Goal: Task Accomplishment & Management: Manage account settings

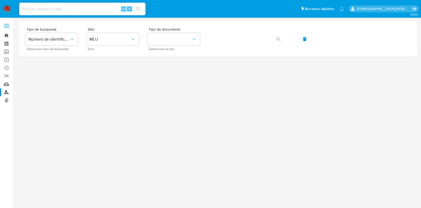
click at [6, 37] on link "Bandeja" at bounding box center [31, 35] width 63 height 8
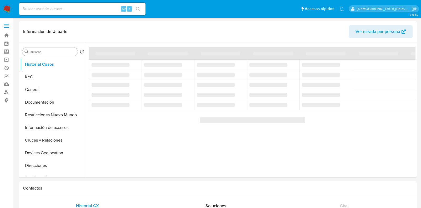
select select "10"
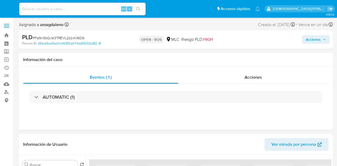
select select "10"
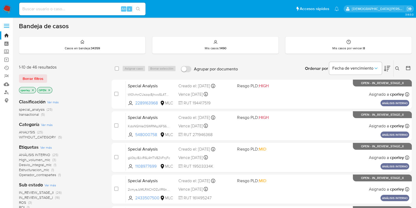
click at [49, 90] on icon "close-filter" at bounding box center [49, 89] width 3 height 3
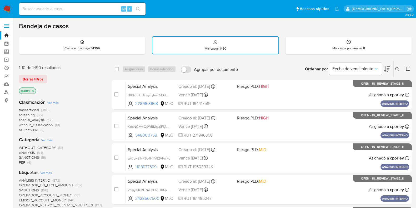
click at [32, 89] on icon "close-filter" at bounding box center [32, 90] width 3 height 3
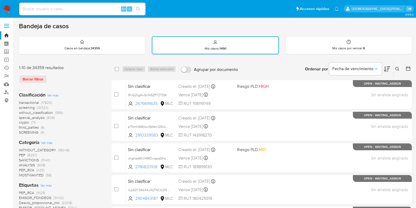
click at [408, 68] on icon at bounding box center [408, 68] width 5 height 5
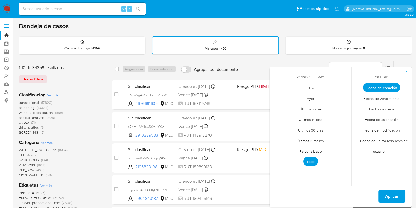
click at [312, 148] on span "Personalizado" at bounding box center [310, 151] width 33 height 11
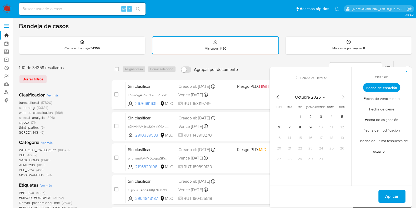
click at [278, 96] on icon "Mes anterior" at bounding box center [278, 97] width 6 height 6
click at [278, 95] on icon "Mes anterior" at bounding box center [278, 97] width 2 height 4
click at [328, 124] on button "12" at bounding box center [331, 127] width 8 height 8
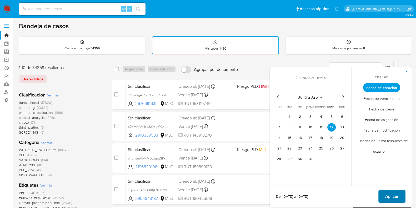
click at [384, 192] on button "Aplicar" at bounding box center [391, 196] width 27 height 13
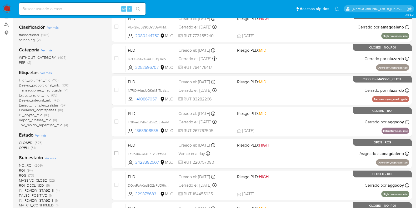
scroll to position [99, 0]
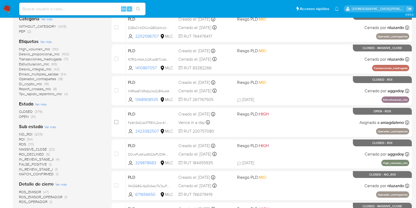
click at [22, 116] on span "OPEN" at bounding box center [24, 116] width 10 height 5
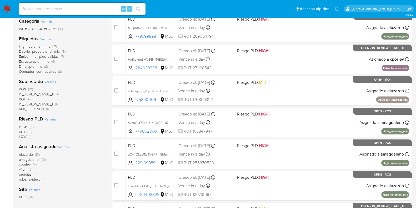
scroll to position [33, 0]
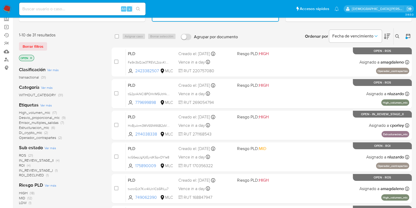
click at [31, 57] on icon "close-filter" at bounding box center [31, 58] width 2 height 2
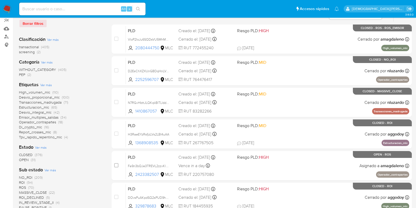
scroll to position [66, 0]
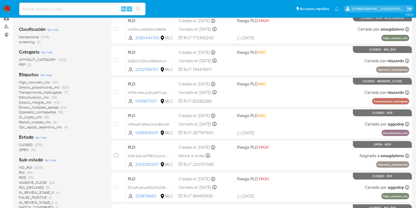
click at [24, 177] on span "ROS" at bounding box center [22, 176] width 7 height 5
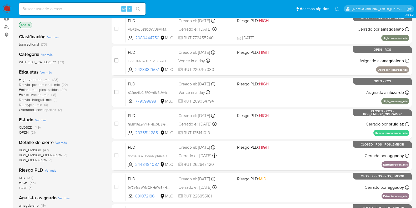
scroll to position [131, 0]
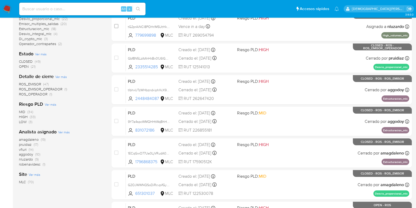
click at [23, 67] on span "OPEN" at bounding box center [24, 66] width 10 height 5
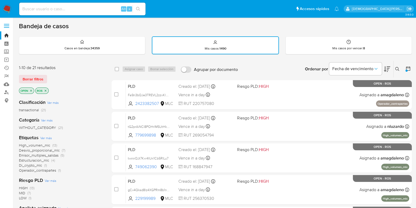
click at [46, 89] on icon "close-filter" at bounding box center [45, 90] width 3 height 3
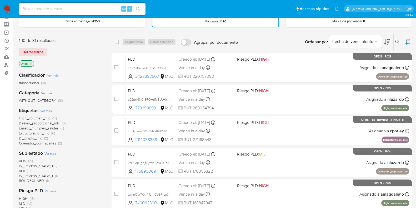
scroll to position [66, 0]
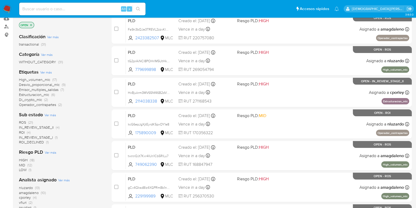
click at [38, 126] on span "IN_REVIEW_STAGE_II" at bounding box center [36, 126] width 35 height 5
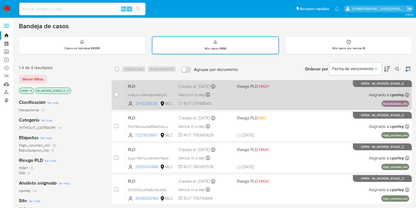
click at [270, 103] on div "PLD HxBjukrm3MV65Nf46B2dVjeM 2114038338 MLC Riesgo PLD: HIGH Creado el: 12/07/2…" at bounding box center [267, 94] width 283 height 27
click at [251, 97] on div "PLD HxBjukrm3MV65Nf46B2dVjeM 2114038338 MLC Riesgo PLD: HIGH Creado el: 12/07/2…" at bounding box center [267, 94] width 283 height 27
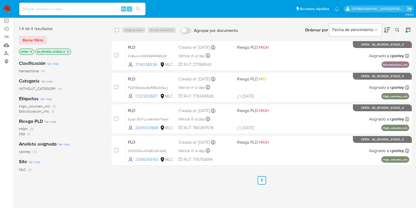
scroll to position [33, 0]
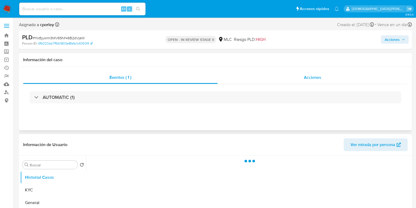
click at [298, 82] on div "Acciones" at bounding box center [313, 77] width 190 height 13
select select "10"
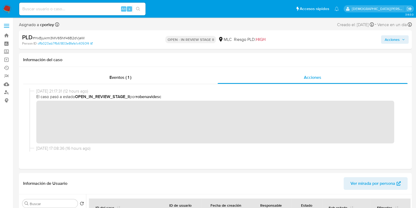
drag, startPoint x: 396, startPoint y: 40, endPoint x: 373, endPoint y: 42, distance: 23.2
click at [396, 41] on span "Acciones" at bounding box center [392, 39] width 15 height 8
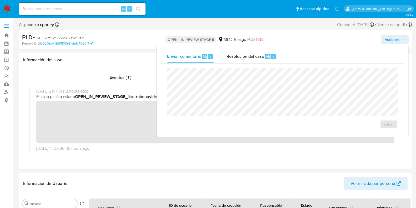
drag, startPoint x: 258, startPoint y: 59, endPoint x: 253, endPoint y: 66, distance: 8.1
click at [258, 59] on div "Resolución del caso Alt r" at bounding box center [252, 56] width 50 height 14
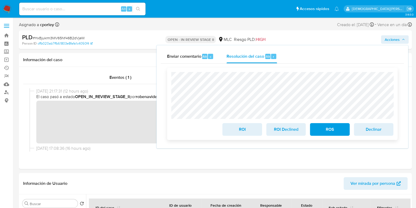
click at [243, 132] on span "ROI" at bounding box center [242, 129] width 26 height 12
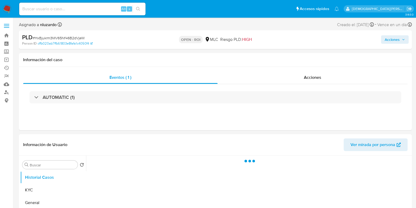
select select "10"
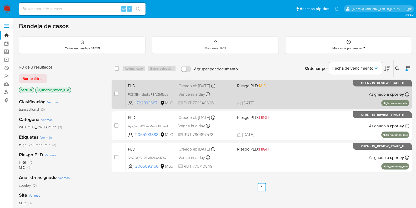
click at [286, 100] on span "30/09/2025 30/09/2025 23:05" at bounding box center [293, 103] width 113 height 6
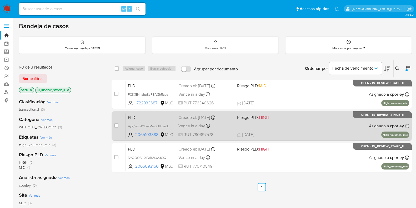
click at [339, 128] on div "PLD Ayaj1v76ifYLkwMmSHIT6edk 2065103888 MLC Riesgo PLD: HIGH Creado el: 12/07/2…" at bounding box center [267, 125] width 283 height 27
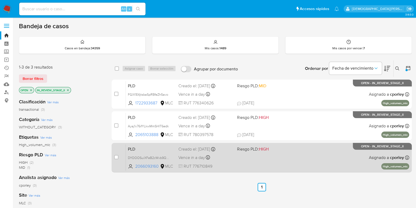
click at [266, 159] on div "PLD DYOOOSuiXFeB2cWvb9QYoZnQ 2066093160 MLC Riesgo PLD: HIGH Creado el: 12/07/2…" at bounding box center [267, 157] width 283 height 27
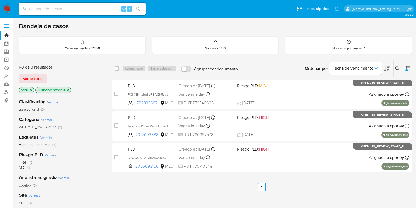
click at [67, 88] on icon "close-filter" at bounding box center [67, 89] width 3 height 3
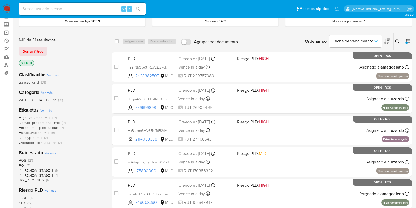
scroll to position [33, 0]
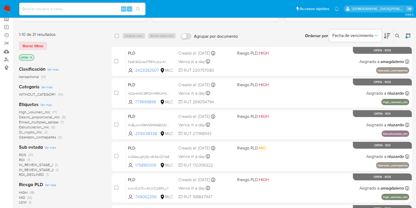
click at [36, 168] on span "IN_REVIEW_STAGE_II" at bounding box center [36, 169] width 35 height 5
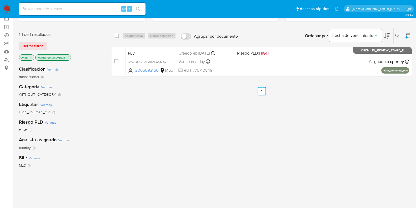
click at [68, 57] on icon "close-filter" at bounding box center [68, 57] width 2 height 2
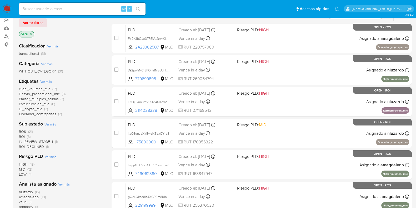
scroll to position [66, 0]
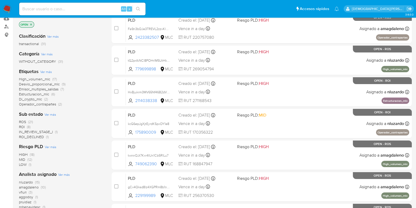
click at [23, 125] on span "ROI" at bounding box center [22, 126] width 6 height 5
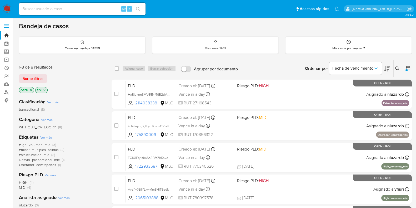
click at [45, 88] on icon "close-filter" at bounding box center [44, 89] width 3 height 3
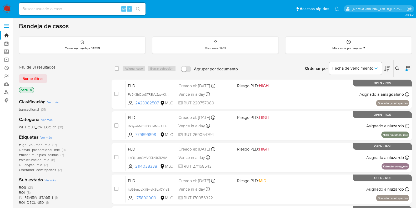
scroll to position [99, 0]
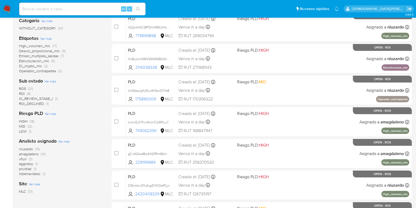
click at [32, 103] on span "ROI_DECLINED" at bounding box center [31, 103] width 25 height 5
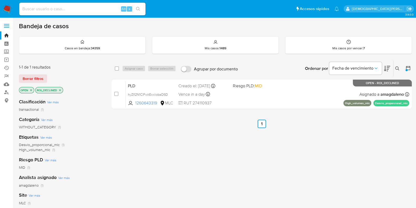
click at [61, 90] on icon "close-filter" at bounding box center [59, 89] width 3 height 3
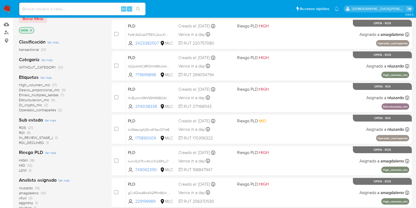
scroll to position [33, 0]
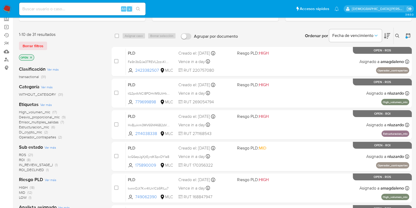
click at [24, 153] on span "ROS" at bounding box center [22, 154] width 7 height 5
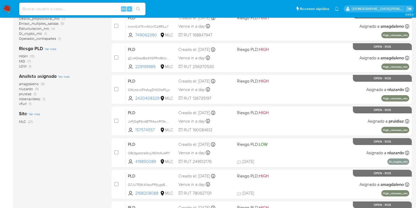
scroll to position [131, 0]
click at [26, 98] on span "robenavidesc" at bounding box center [30, 98] width 22 height 5
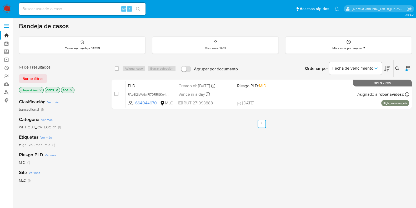
click at [72, 89] on icon "close-filter" at bounding box center [71, 89] width 3 height 3
click at [57, 88] on icon "close-filter" at bounding box center [56, 89] width 3 height 3
click at [39, 90] on icon "close-filter" at bounding box center [40, 89] width 3 height 3
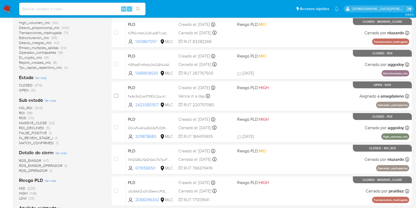
scroll to position [33, 0]
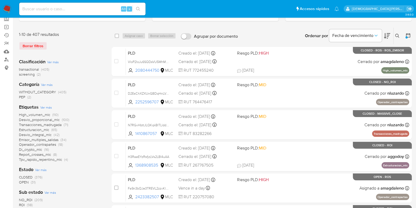
click at [408, 37] on icon at bounding box center [408, 35] width 5 height 5
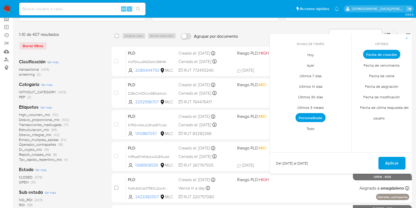
click at [307, 116] on span "Personalizado" at bounding box center [311, 117] width 30 height 9
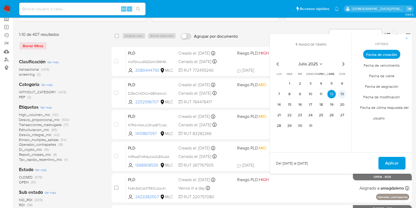
click at [343, 92] on button "13" at bounding box center [342, 94] width 8 height 8
click at [299, 105] on button "16" at bounding box center [300, 104] width 8 height 8
click at [342, 93] on button "13" at bounding box center [342, 94] width 8 height 8
click at [344, 105] on button "20" at bounding box center [342, 104] width 8 height 8
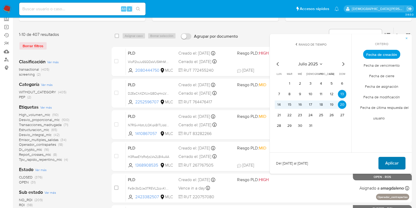
click at [387, 160] on span "Aplicar" at bounding box center [391, 163] width 13 height 12
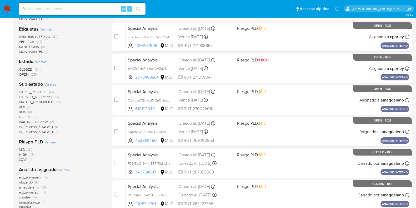
scroll to position [66, 0]
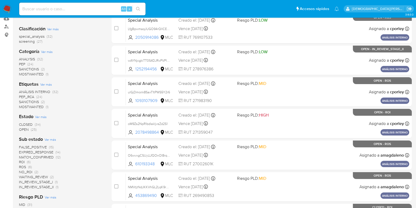
click at [24, 128] on span "OPEN" at bounding box center [24, 129] width 10 height 5
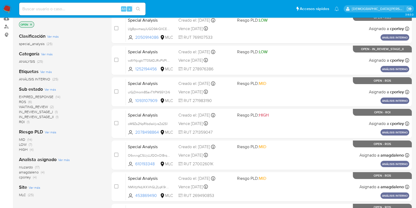
click at [27, 166] on span "nluzardo" at bounding box center [26, 166] width 14 height 5
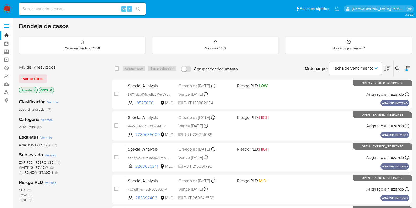
click at [51, 90] on icon "close-filter" at bounding box center [50, 89] width 3 height 3
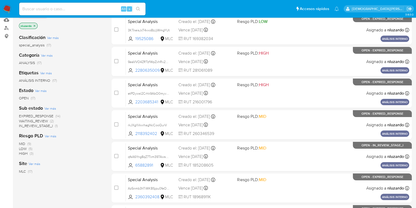
scroll to position [33, 0]
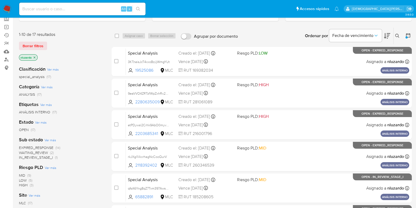
click at [35, 57] on icon "close-filter" at bounding box center [35, 57] width 2 height 2
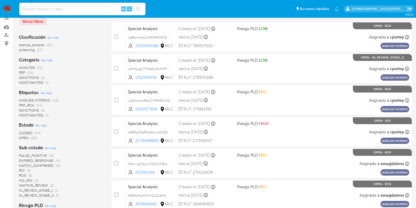
scroll to position [66, 0]
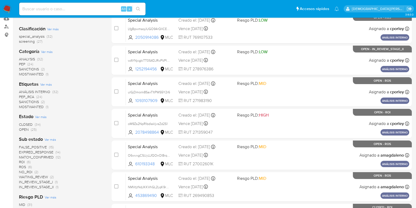
click at [39, 175] on span "WAITING_REVIEW" at bounding box center [33, 176] width 29 height 5
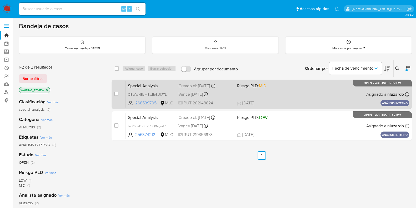
click at [309, 96] on div "Special Analysis OBWWNEoivIBwEeSUk7TLOjkL 268539705 MLC Riesgo PLD: MID Creado …" at bounding box center [267, 94] width 283 height 27
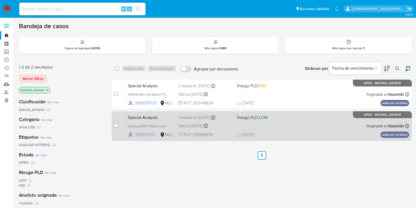
click at [300, 123] on div "Special Analysis bK26uaDZZxYP6QXvyuA7QTTv 256374212 MLC Riesgo PLD: LOW Creado …" at bounding box center [267, 125] width 283 height 27
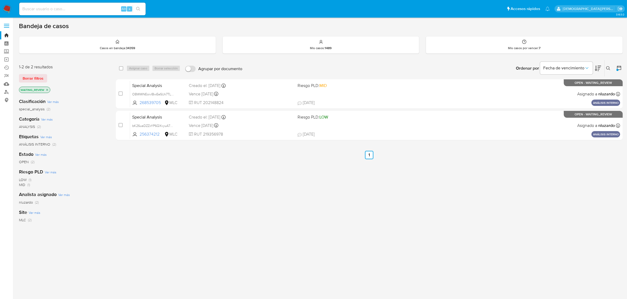
click at [318, 198] on div "select-all-cases-checkbox Asignar caso Borrar selección Agrupar por documento O…" at bounding box center [369, 179] width 507 height 238
click at [421, 66] on icon at bounding box center [619, 68] width 4 height 4
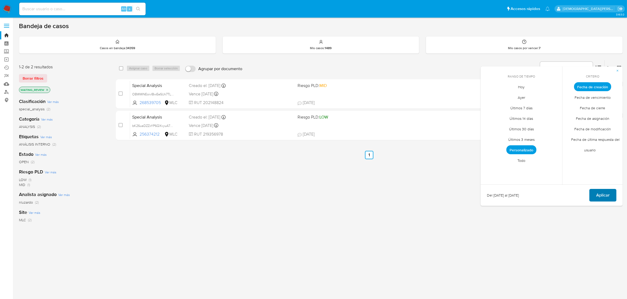
click at [421, 193] on button "Aplicar" at bounding box center [602, 195] width 27 height 13
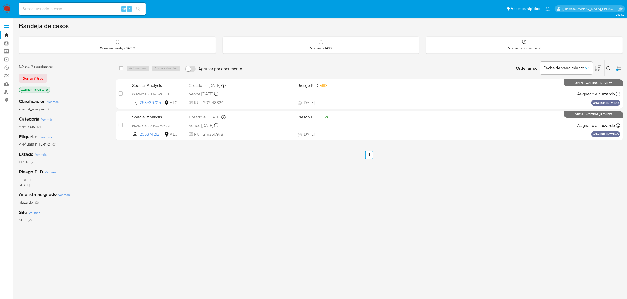
click at [48, 88] on icon "close-filter" at bounding box center [47, 89] width 3 height 3
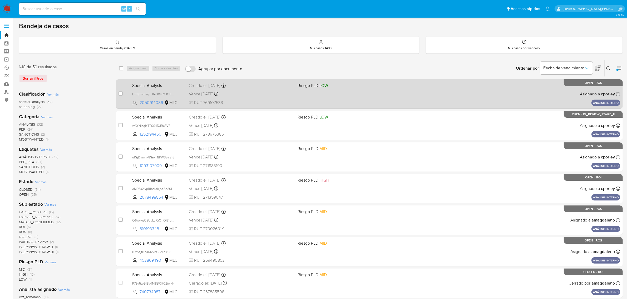
click at [421, 97] on div "Special Analysis LfgBpwmaqJUGO94rQlICEx1j 2050914086 MLC Riesgo PLD: LOW Creado…" at bounding box center [375, 94] width 490 height 27
click at [121, 93] on input "checkbox" at bounding box center [120, 94] width 4 height 4
checkbox input "true"
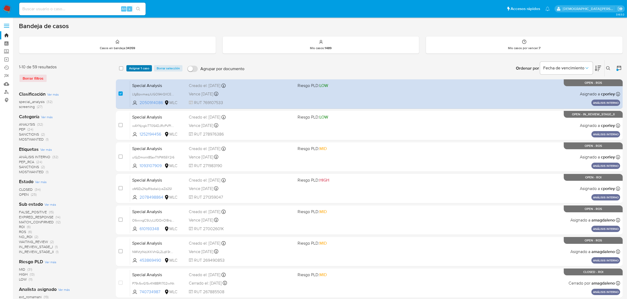
click at [139, 66] on span "Asignar 1 caso" at bounding box center [139, 68] width 20 height 5
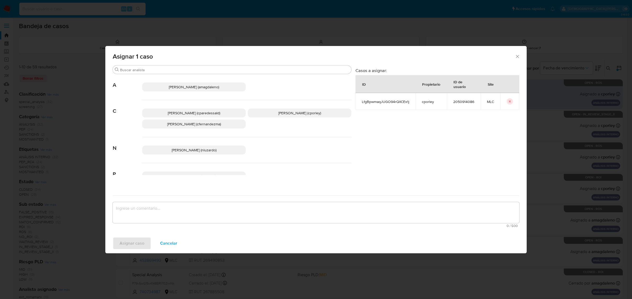
click at [211, 87] on span "Aline Magdaleno (amagdaleno)" at bounding box center [194, 86] width 50 height 5
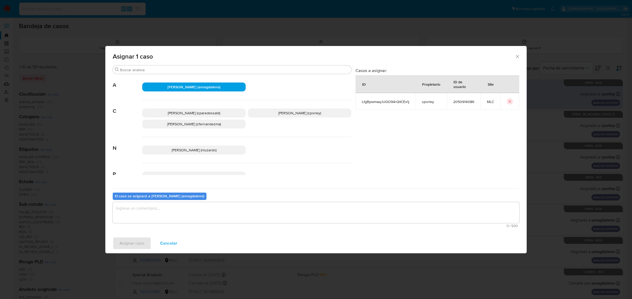
click at [207, 207] on textarea "assign-modal" at bounding box center [316, 212] width 406 height 21
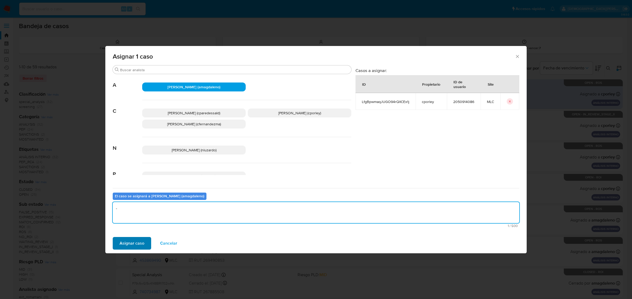
type textarea "-"
click at [144, 207] on button "Asignar caso" at bounding box center [132, 243] width 38 height 13
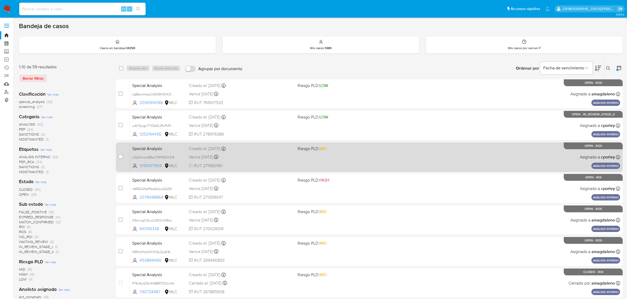
click at [421, 163] on div "Special Analysis ulGjDmonk8SaxT1tPWS5Y2r6 1093107909 MLC Riesgo PLD: MID Creado…" at bounding box center [375, 157] width 490 height 27
click at [119, 157] on input "checkbox" at bounding box center [120, 157] width 4 height 4
checkbox input "true"
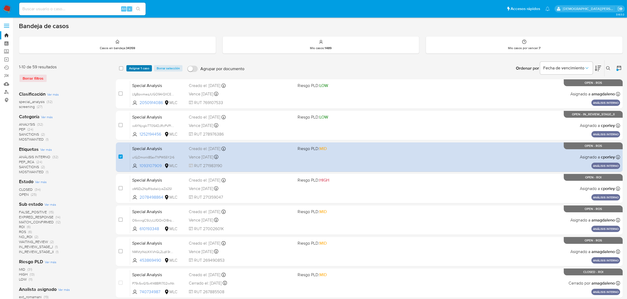
click at [137, 69] on span "Asignar 1 caso" at bounding box center [139, 68] width 20 height 5
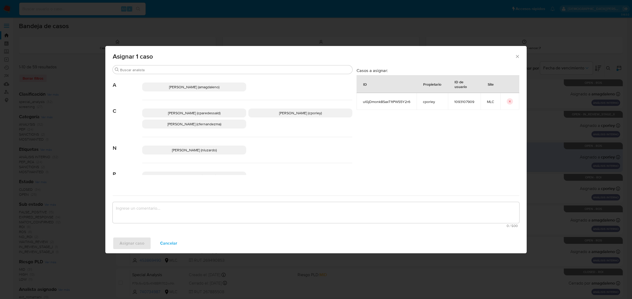
click at [270, 114] on p "Christian Porley (cporley)" at bounding box center [300, 113] width 104 height 9
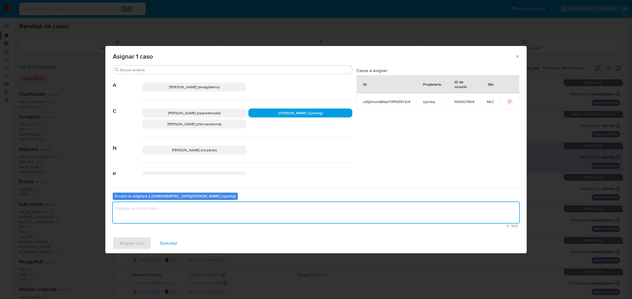
click at [263, 207] on textarea "assign-modal" at bounding box center [316, 212] width 406 height 21
type textarea "-"
click at [138, 207] on span "Asignar caso" at bounding box center [131, 244] width 25 height 12
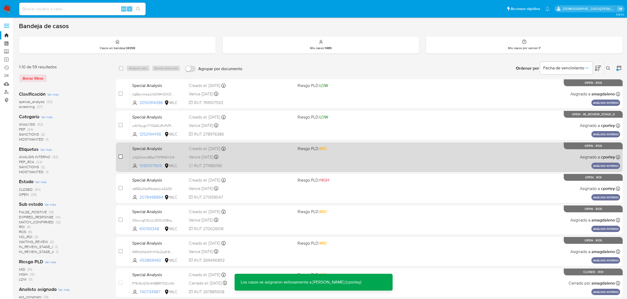
click at [119, 156] on input "checkbox" at bounding box center [120, 157] width 4 height 4
checkbox input "true"
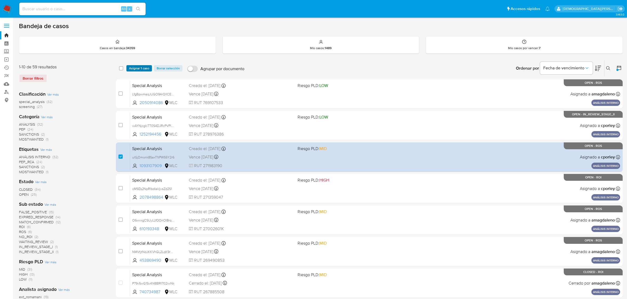
click at [147, 68] on span "Asignar 1 caso" at bounding box center [139, 68] width 20 height 5
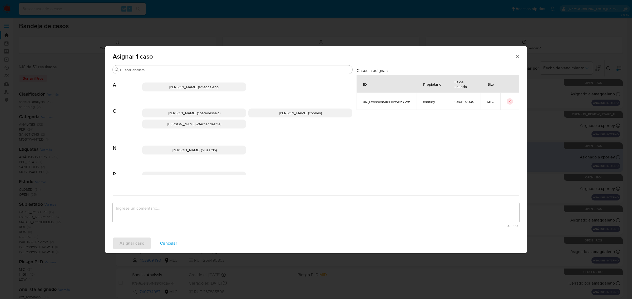
click at [212, 87] on span "Aline Magdaleno (amagdaleno)" at bounding box center [194, 86] width 50 height 5
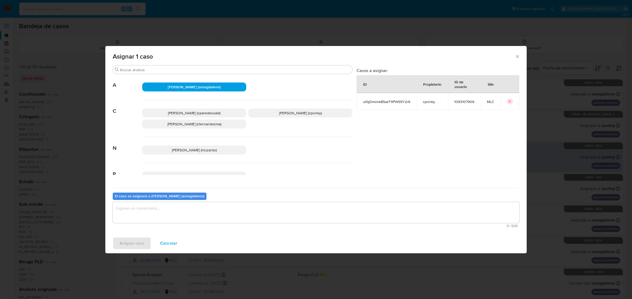
click at [221, 207] on textarea "assign-modal" at bounding box center [316, 212] width 406 height 21
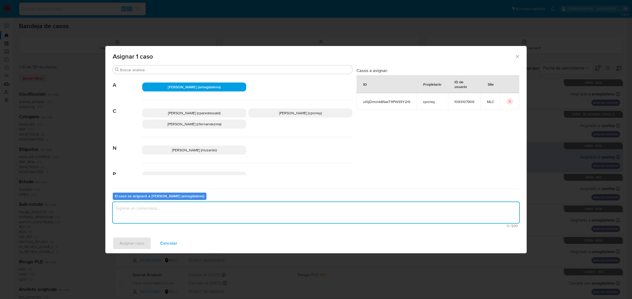
click at [217, 207] on textarea "assign-modal" at bounding box center [316, 212] width 406 height 21
type textarea "-"
click at [143, 207] on span "Asignar caso" at bounding box center [131, 244] width 25 height 12
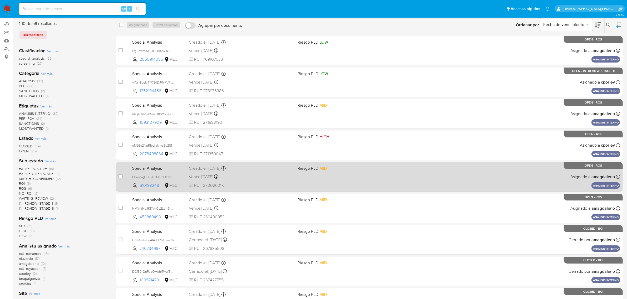
scroll to position [33, 0]
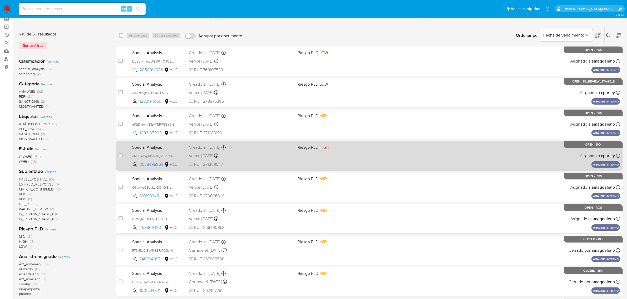
click at [266, 157] on div "Vence in 4 days Vence el 13/10/2025 11:36:36" at bounding box center [241, 155] width 105 height 7
click at [122, 156] on input "checkbox" at bounding box center [120, 155] width 4 height 4
checkbox input "true"
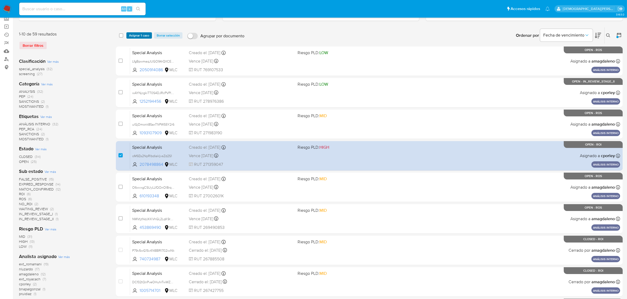
click at [138, 35] on span "Asignar 1 caso" at bounding box center [139, 35] width 20 height 5
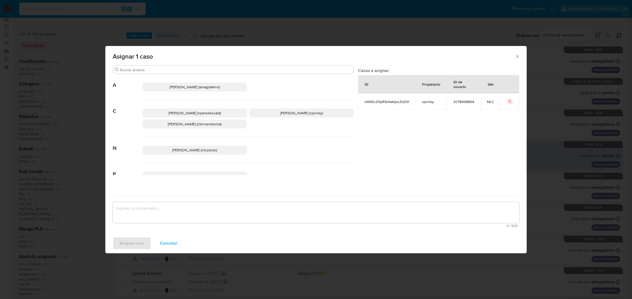
click at [207, 88] on span "Aline Magdaleno (amagdaleno)" at bounding box center [194, 86] width 50 height 5
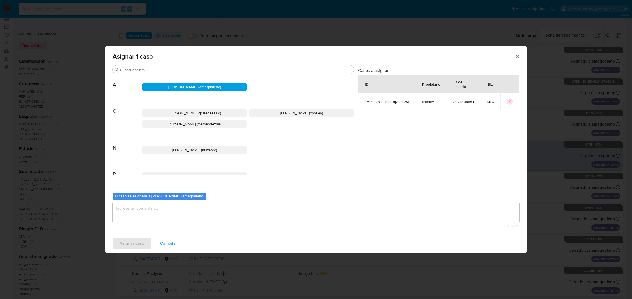
click at [203, 202] on div "El caso se asignará a Aline Magdaleno (amagdaleno) 0 / 500 500 caracteres resta…" at bounding box center [316, 209] width 406 height 42
click at [203, 206] on textarea "assign-modal" at bounding box center [316, 212] width 406 height 21
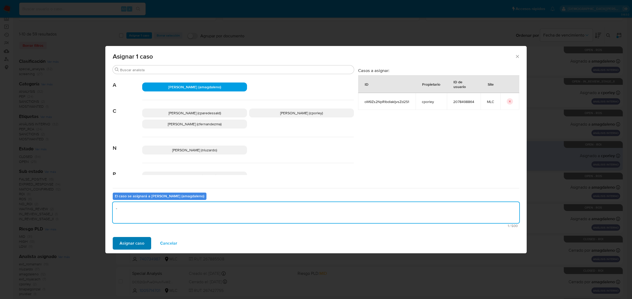
type textarea "-"
click at [143, 207] on span "Asignar caso" at bounding box center [131, 244] width 25 height 12
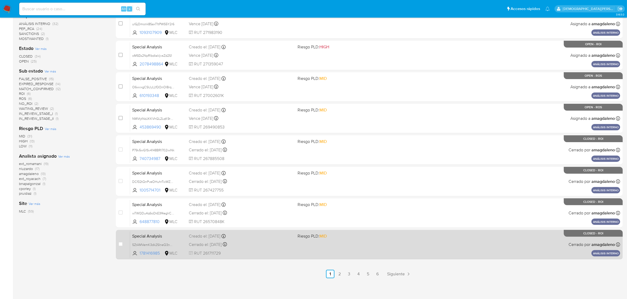
scroll to position [134, 0]
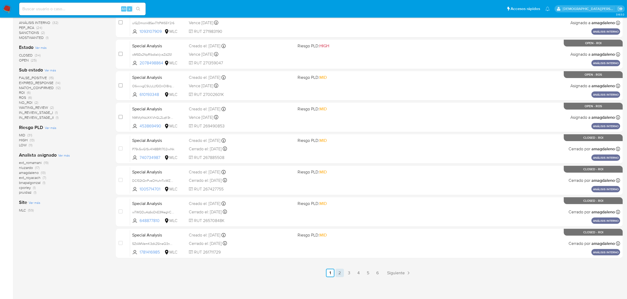
click at [340, 207] on link "2" at bounding box center [339, 273] width 8 height 8
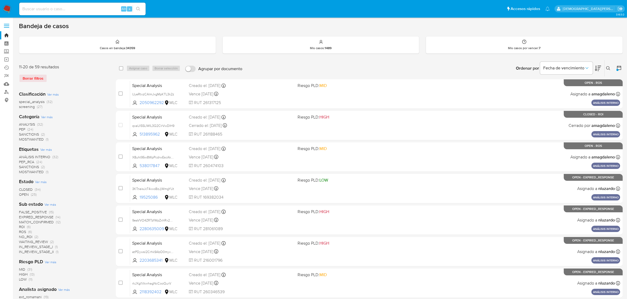
click at [34, 101] on span "special_analysis" at bounding box center [32, 101] width 26 height 5
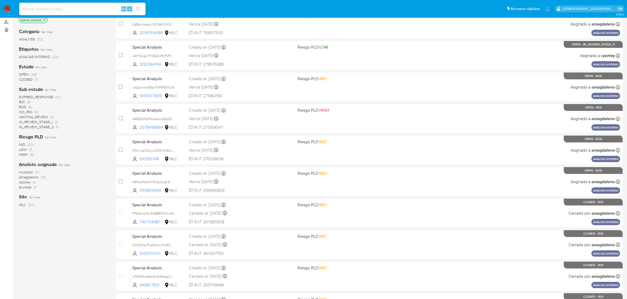
scroll to position [3, 0]
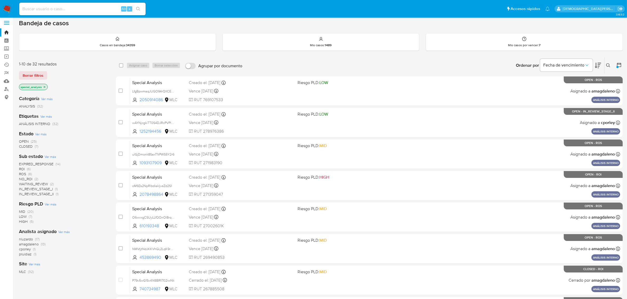
click at [22, 140] on span "OPEN" at bounding box center [24, 141] width 10 height 5
click at [27, 207] on span "cporley" at bounding box center [25, 221] width 12 height 5
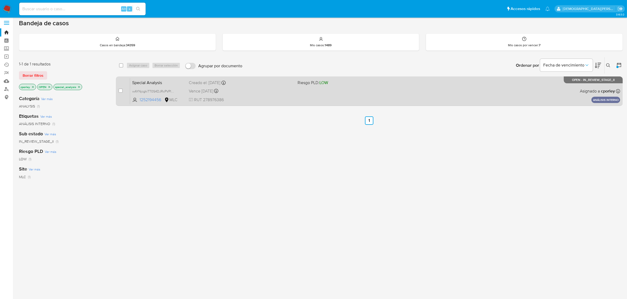
click at [348, 91] on span at bounding box center [349, 91] width 105 height 1
click at [121, 90] on input "checkbox" at bounding box center [120, 91] width 4 height 4
checkbox input "true"
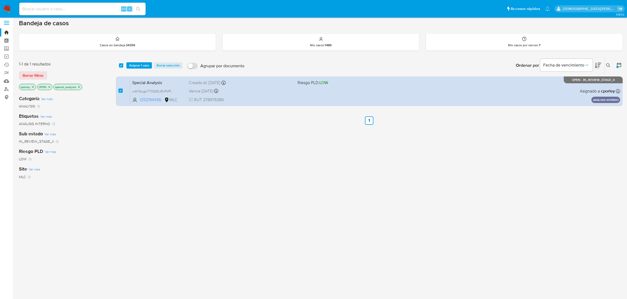
click at [128, 139] on div "select-all-cases-checkbox Asignar 1 caso Borrar selección Agrupar por documento…" at bounding box center [369, 176] width 507 height 238
click at [158, 130] on div "select-all-cases-checkbox Asignar 1 caso Borrar selección Agrupar por documento…" at bounding box center [369, 176] width 507 height 238
click at [80, 86] on icon "close-filter" at bounding box center [78, 87] width 3 height 3
click at [221, 204] on div "select-all-cases-checkbox Asignar 1 caso Borrar selección Agrupar por documento…" at bounding box center [369, 176] width 507 height 238
click at [138, 67] on span "Asignar 1 caso" at bounding box center [139, 65] width 20 height 5
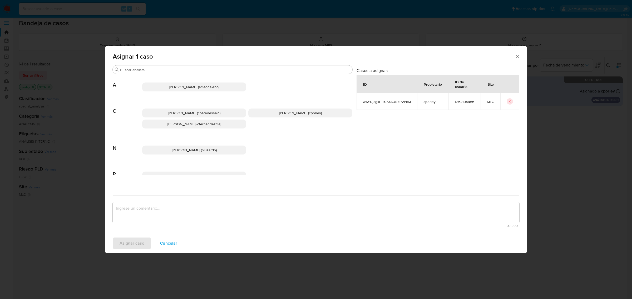
drag, startPoint x: 221, startPoint y: 87, endPoint x: 220, endPoint y: 94, distance: 6.7
click at [221, 88] on p "Aline Magdaleno (amagdaleno)" at bounding box center [194, 87] width 104 height 9
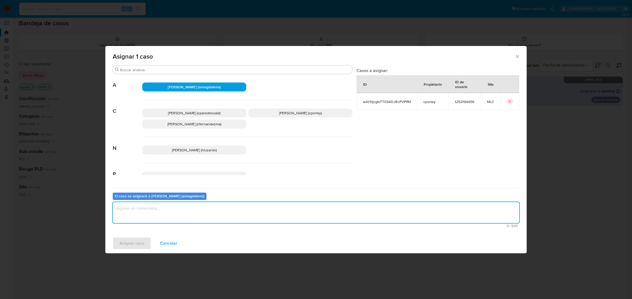
click at [214, 207] on textarea "assign-modal" at bounding box center [316, 212] width 406 height 21
type textarea "-"
click at [141, 207] on span "Asignar caso" at bounding box center [131, 244] width 25 height 12
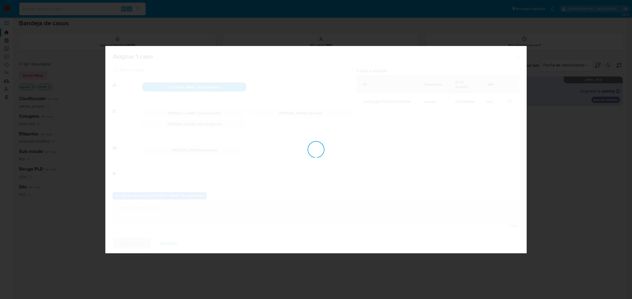
checkbox input "false"
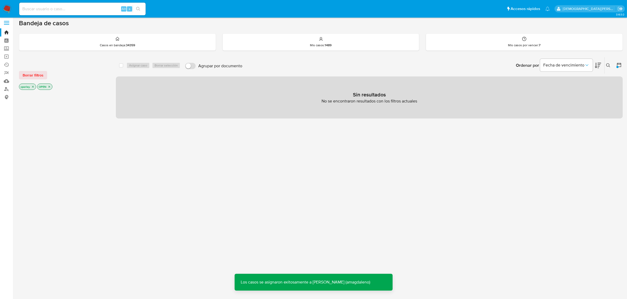
click at [48, 86] on icon "close-filter" at bounding box center [49, 86] width 3 height 3
click at [33, 86] on icon "close-filter" at bounding box center [33, 87] width 2 height 2
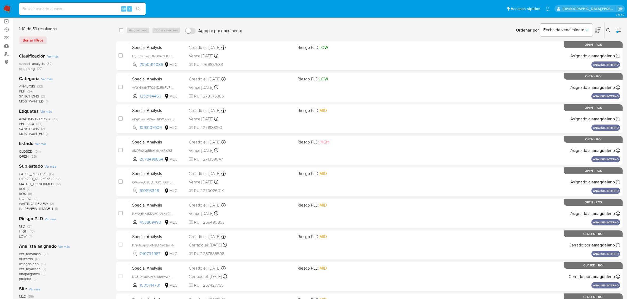
scroll to position [3, 0]
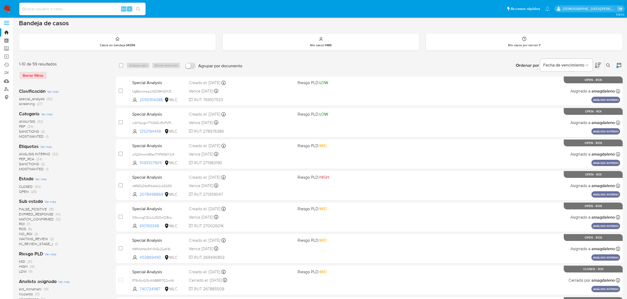
click at [25, 189] on span "OPEN" at bounding box center [24, 191] width 10 height 5
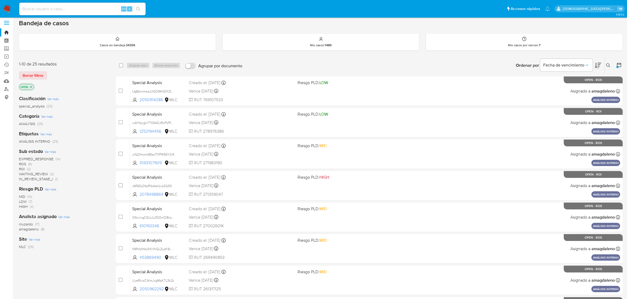
click at [24, 207] on span "amagdaleno" at bounding box center [29, 229] width 20 height 5
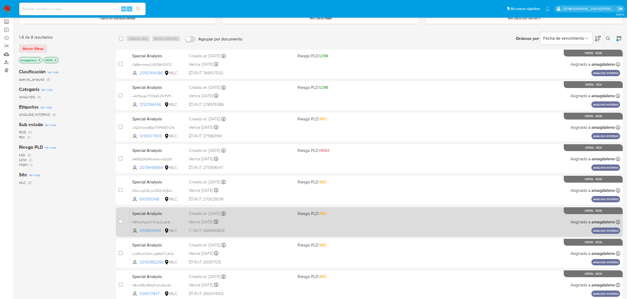
scroll to position [6, 0]
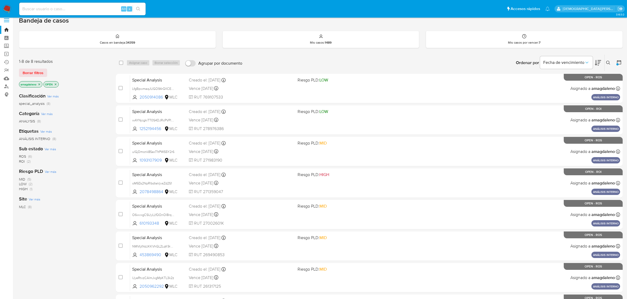
click at [67, 207] on div "Clasificación Ver más special_analysis (8) Categoría Ver más ANALYSIS (8) Etiqu…" at bounding box center [63, 178] width 88 height 179
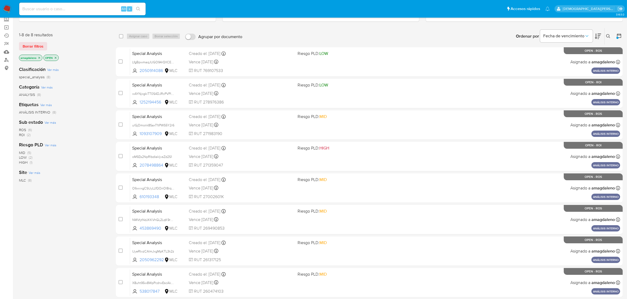
scroll to position [0, 0]
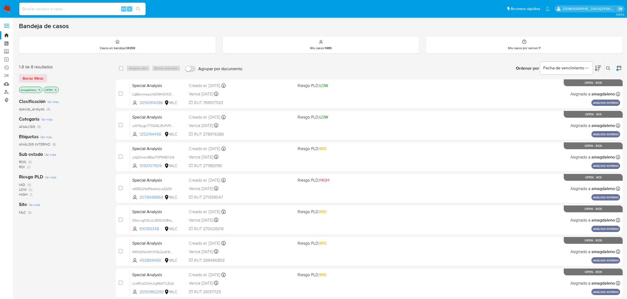
click at [55, 89] on icon "close-filter" at bounding box center [56, 90] width 2 height 2
click at [421, 69] on icon at bounding box center [619, 68] width 4 height 4
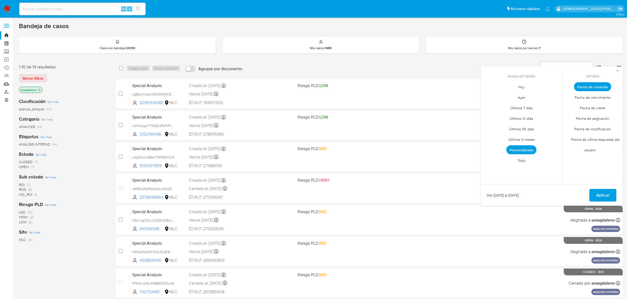
click at [421, 86] on span "Fecha de creación" at bounding box center [592, 86] width 37 height 9
click at [421, 151] on span "Personalizado" at bounding box center [521, 150] width 30 height 9
click at [421, 146] on button "21" at bounding box center [489, 147] width 8 height 8
click at [421, 158] on button "31" at bounding box center [521, 158] width 8 height 8
click at [421, 195] on span "Aplicar" at bounding box center [602, 196] width 13 height 12
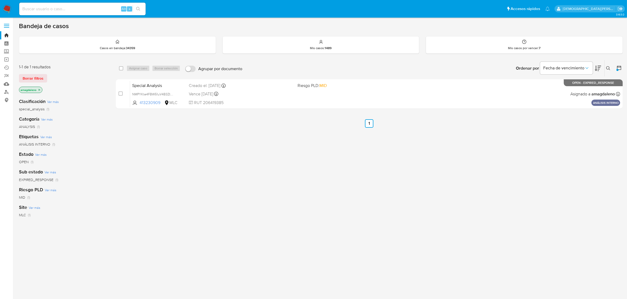
click at [40, 89] on icon "close-filter" at bounding box center [39, 89] width 3 height 3
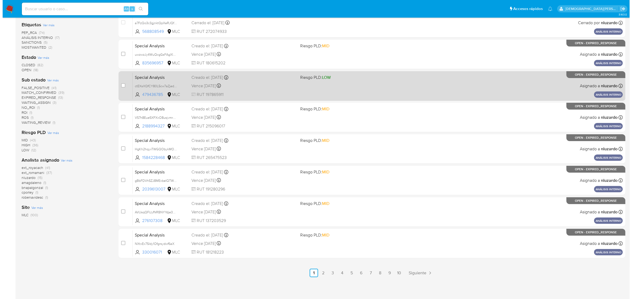
scroll to position [36, 0]
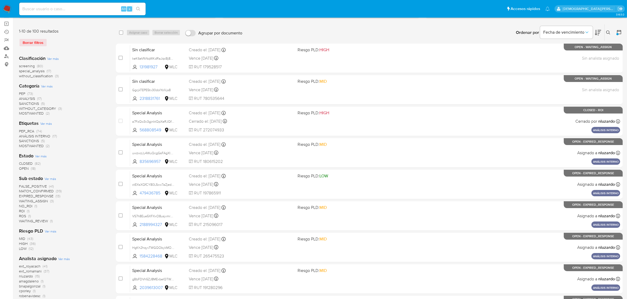
click at [54, 58] on span "Ver más" at bounding box center [53, 58] width 12 height 5
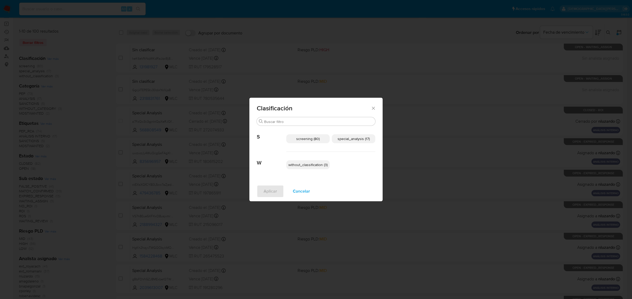
click at [354, 139] on span "special_analysis (17)" at bounding box center [353, 138] width 32 height 5
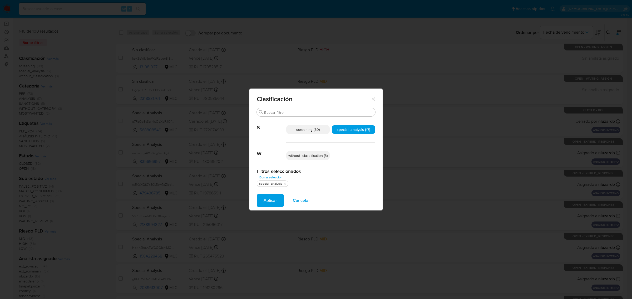
click at [313, 154] on span "without_classification (3)" at bounding box center [307, 155] width 39 height 5
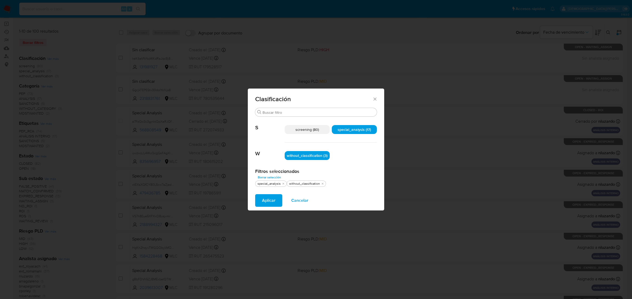
click at [263, 199] on span "Aplicar" at bounding box center [268, 201] width 13 height 12
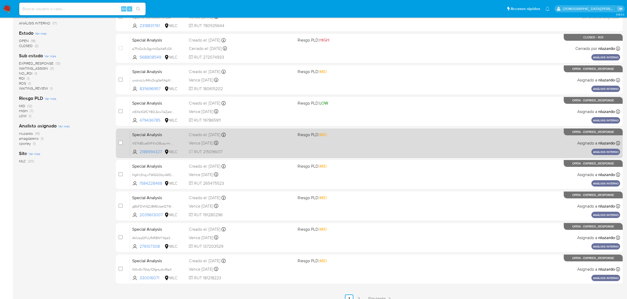
scroll to position [134, 0]
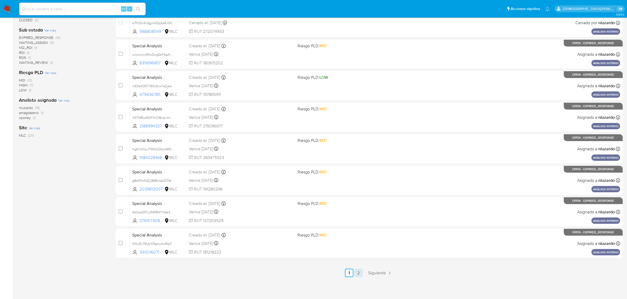
click at [356, 207] on link "2" at bounding box center [358, 273] width 8 height 8
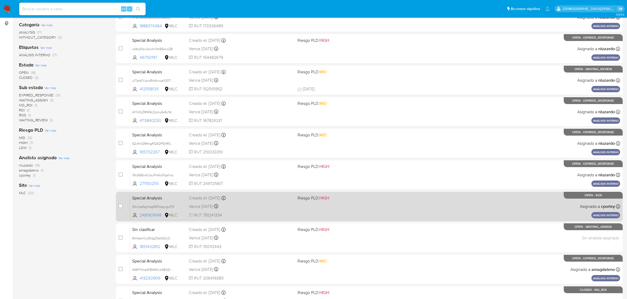
scroll to position [66, 0]
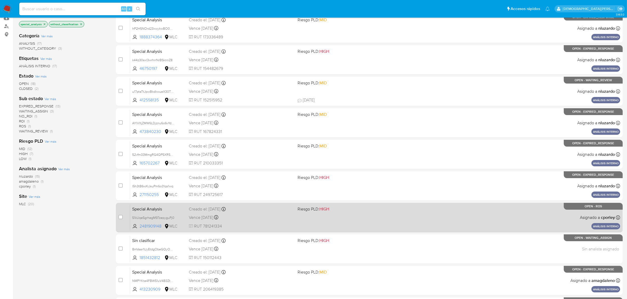
click at [395, 207] on div "Special Analysis 51kUqe5grhegM97zepyguPj0 2481909148 MLC Riesgo PLD: HIGH Cread…" at bounding box center [375, 217] width 490 height 27
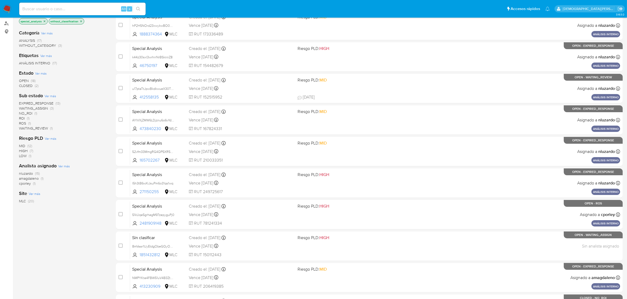
scroll to position [3, 0]
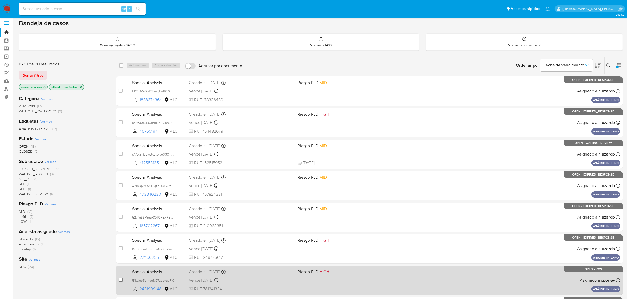
click at [120, 207] on input "checkbox" at bounding box center [120, 280] width 4 height 4
checkbox input "true"
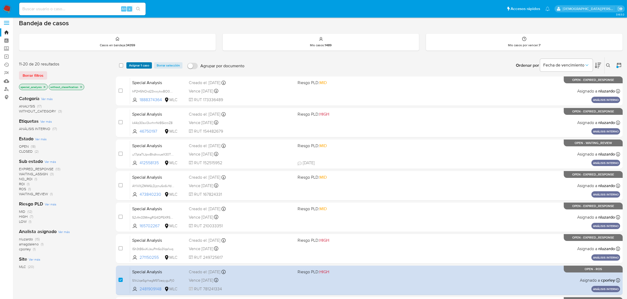
click at [140, 66] on span "Asignar 1 caso" at bounding box center [139, 65] width 20 height 5
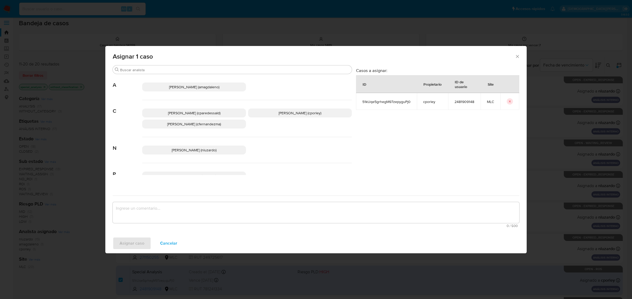
click at [199, 86] on span "Aline Magdaleno (amagdaleno)" at bounding box center [194, 86] width 50 height 5
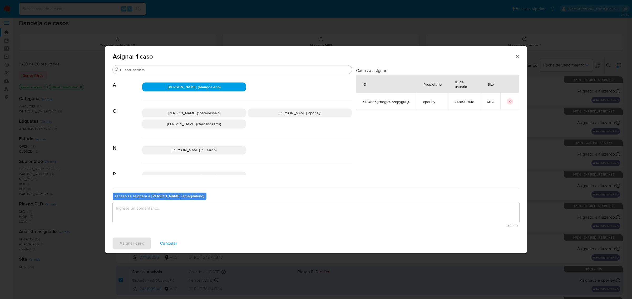
click at [167, 207] on textarea "assign-modal" at bounding box center [316, 212] width 406 height 21
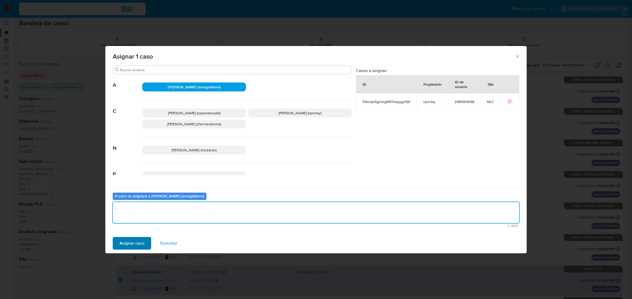
type textarea "-"
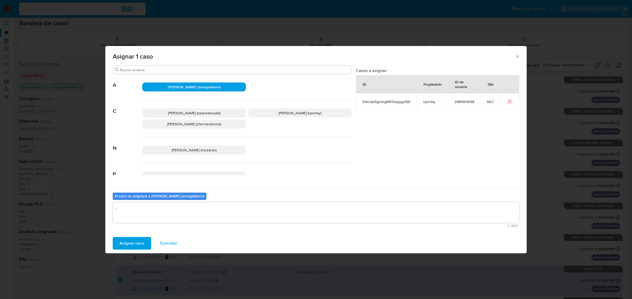
click at [121, 207] on span "Asignar caso" at bounding box center [131, 244] width 25 height 12
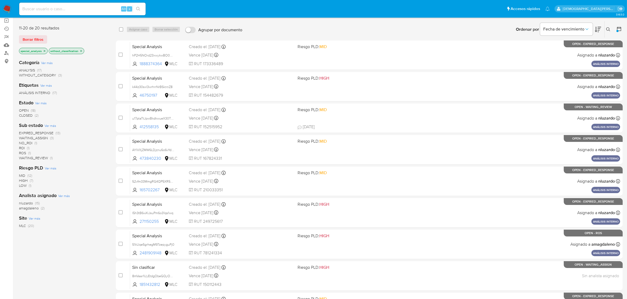
scroll to position [36, 0]
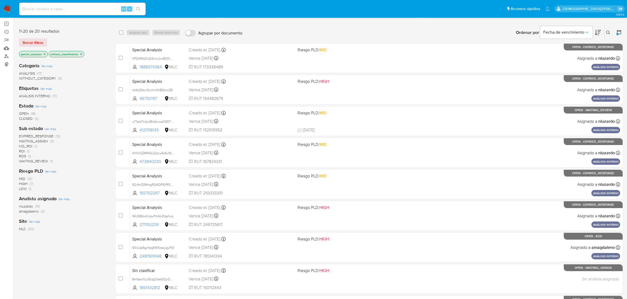
click at [81, 53] on icon "close-filter" at bounding box center [80, 54] width 3 height 3
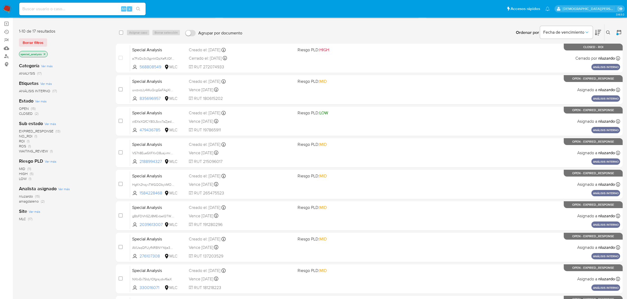
click at [45, 54] on icon "close-filter" at bounding box center [44, 54] width 3 height 3
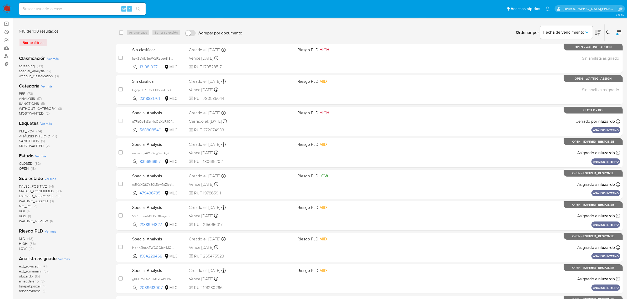
click at [421, 31] on icon at bounding box center [619, 32] width 4 height 4
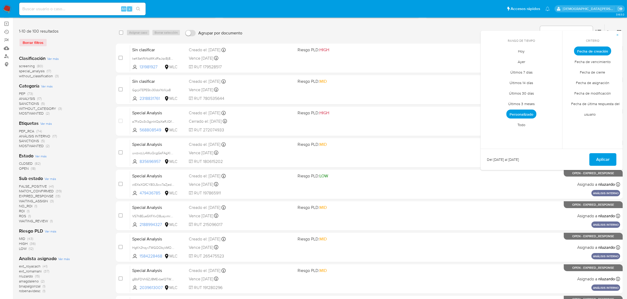
click at [421, 114] on span "Personalizado" at bounding box center [521, 114] width 30 height 9
click at [421, 59] on icon "Mes siguiente" at bounding box center [554, 61] width 2 height 4
click at [421, 80] on button "1" at bounding box center [531, 80] width 8 height 8
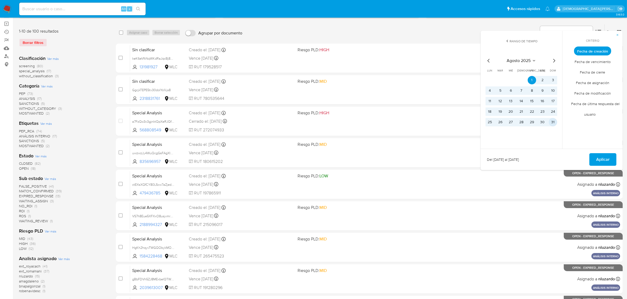
click at [421, 122] on button "31" at bounding box center [552, 122] width 8 height 8
click at [421, 160] on span "Aplicar" at bounding box center [602, 160] width 13 height 12
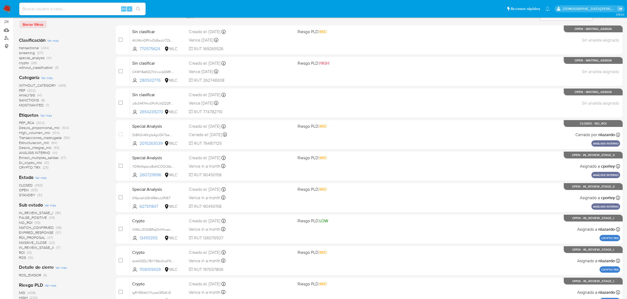
scroll to position [69, 0]
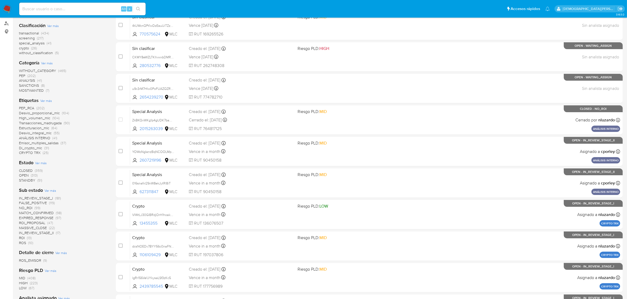
click at [44, 207] on span "IN_REVIEW_STAGE_II" at bounding box center [36, 233] width 35 height 5
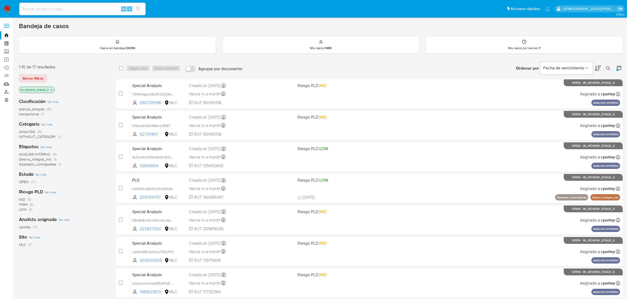
click at [421, 68] on icon at bounding box center [618, 67] width 5 height 5
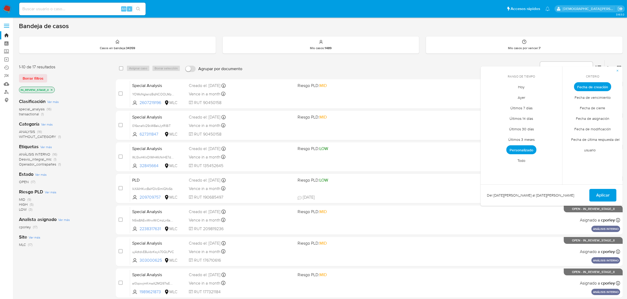
click at [421, 148] on span "Personalizado" at bounding box center [521, 150] width 30 height 9
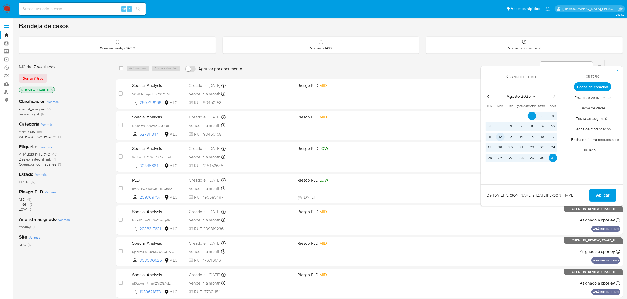
click at [421, 138] on button "12" at bounding box center [500, 137] width 8 height 8
drag, startPoint x: 499, startPoint y: 138, endPoint x: 502, endPoint y: 138, distance: 2.9
click at [421, 138] on button "12" at bounding box center [500, 137] width 8 height 8
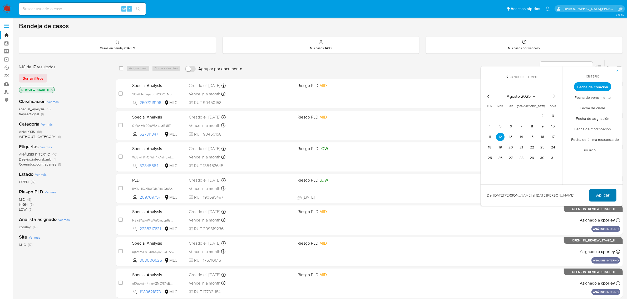
click at [421, 194] on span "Aplicar" at bounding box center [602, 196] width 13 height 12
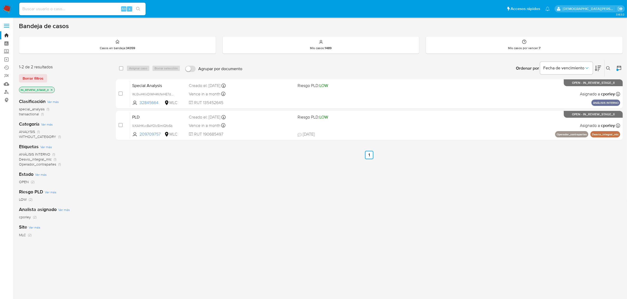
click at [53, 88] on icon "close-filter" at bounding box center [51, 89] width 3 height 3
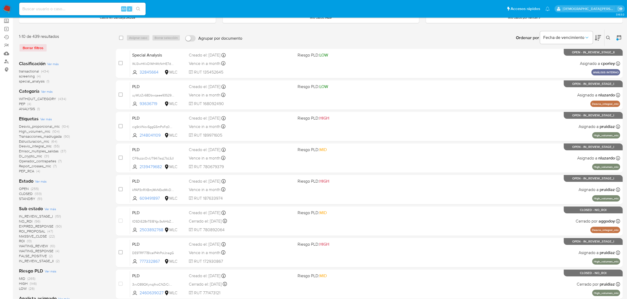
scroll to position [66, 0]
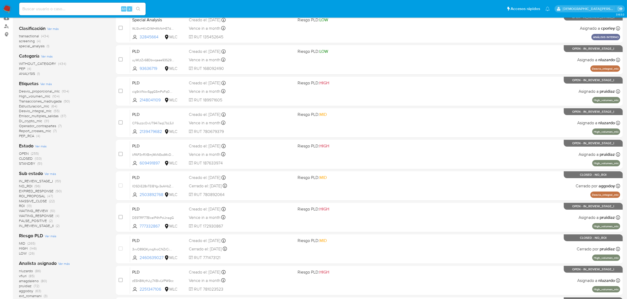
click at [39, 207] on span "IN_REVIEW_STAGE_II" at bounding box center [36, 225] width 35 height 5
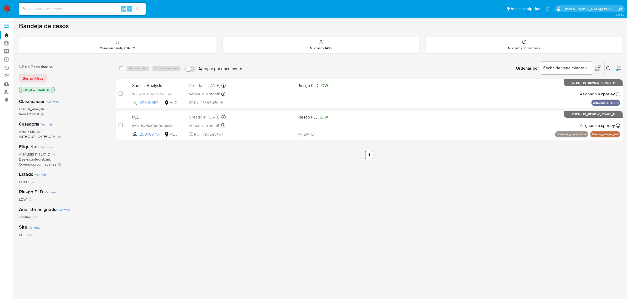
click at [53, 89] on icon "close-filter" at bounding box center [51, 89] width 3 height 3
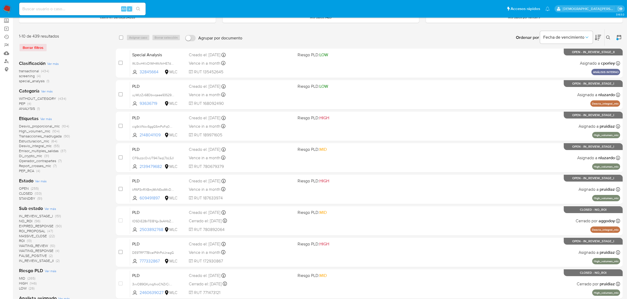
scroll to position [66, 0]
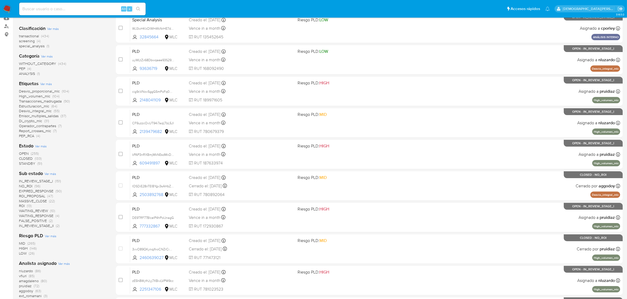
click at [36, 195] on span "ROI_PROPOSAL" at bounding box center [32, 196] width 26 height 5
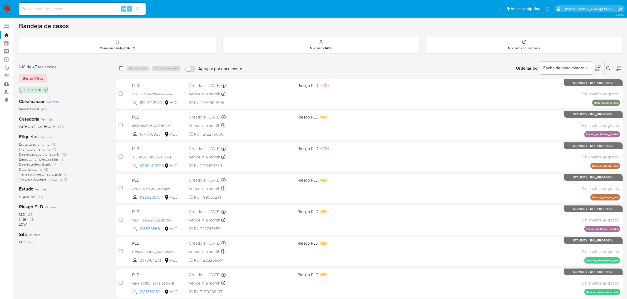
click at [120, 67] on input "checkbox" at bounding box center [121, 68] width 4 height 4
checkbox input "true"
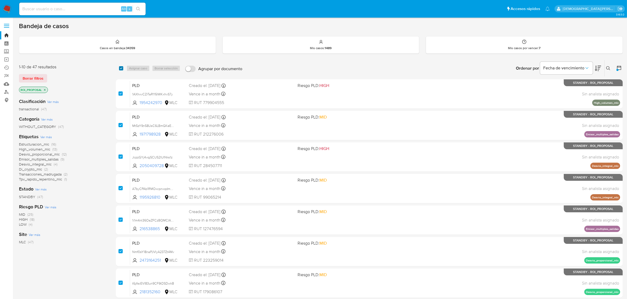
checkbox input "true"
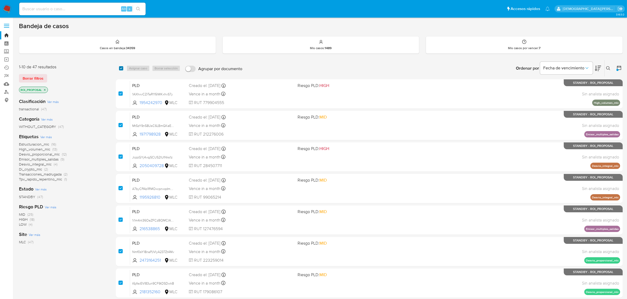
checkbox input "true"
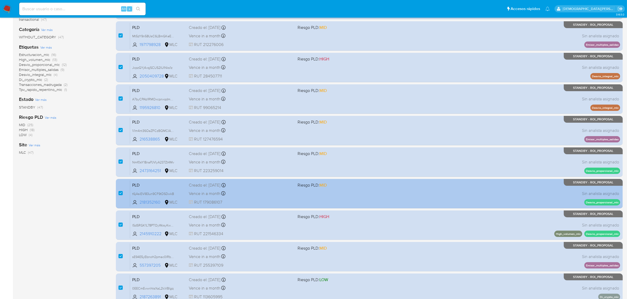
scroll to position [134, 0]
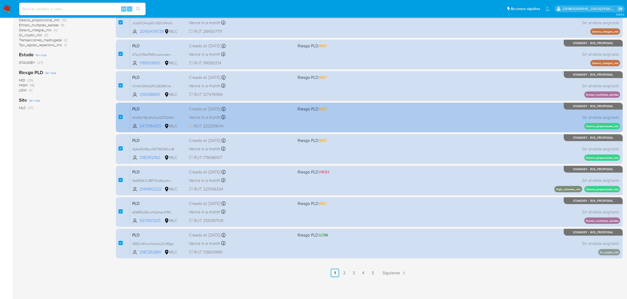
click at [345, 207] on link "2" at bounding box center [344, 273] width 8 height 8
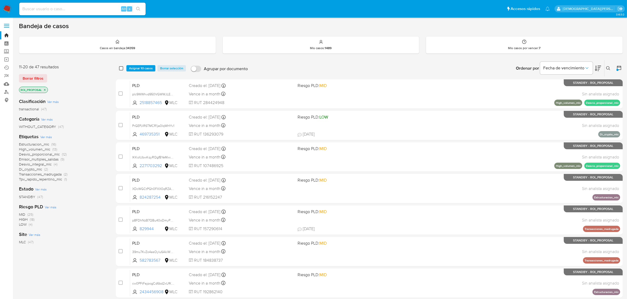
click at [119, 68] on input "checkbox" at bounding box center [121, 68] width 4 height 4
checkbox input "true"
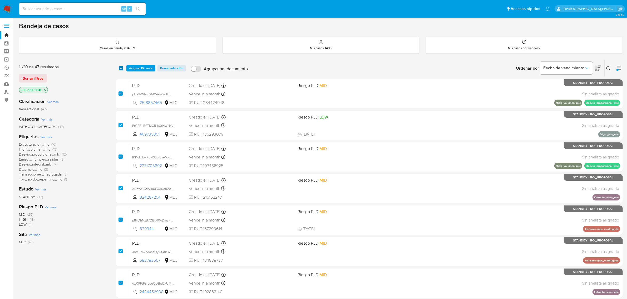
checkbox input "true"
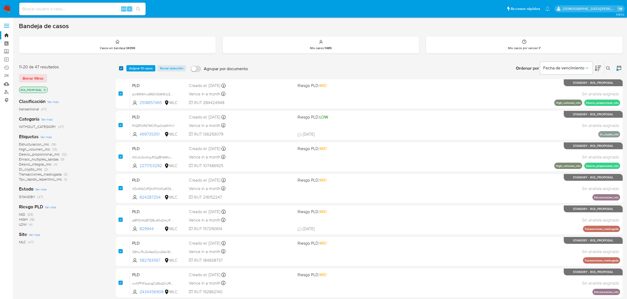
checkbox input "true"
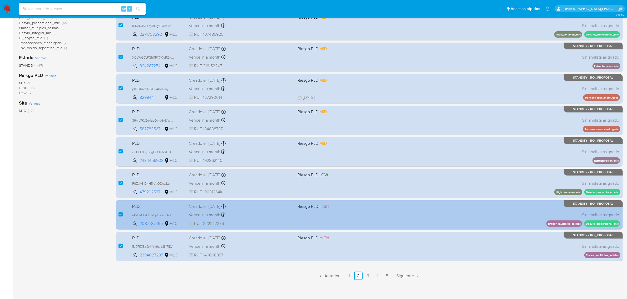
scroll to position [134, 0]
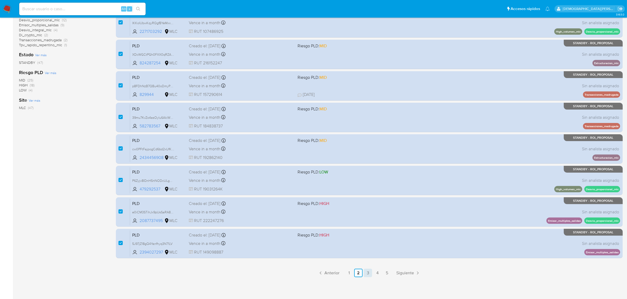
click at [368, 207] on link "3" at bounding box center [367, 273] width 8 height 8
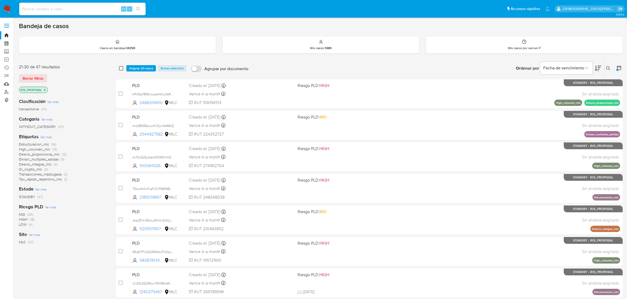
click at [120, 68] on input "checkbox" at bounding box center [121, 68] width 4 height 4
checkbox input "true"
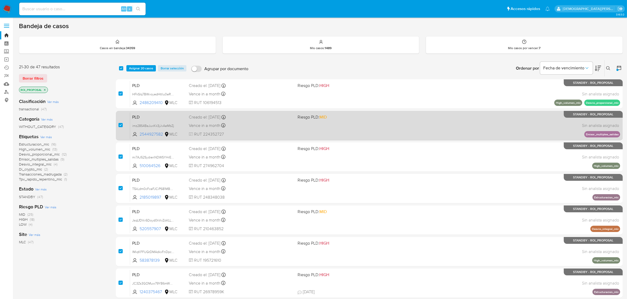
checkbox input "true"
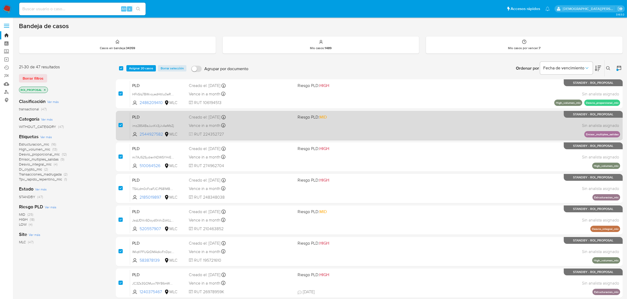
checkbox input "true"
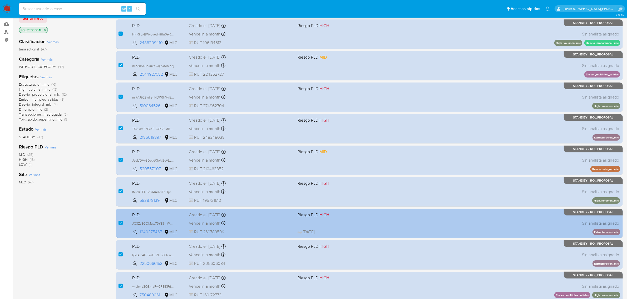
scroll to position [134, 0]
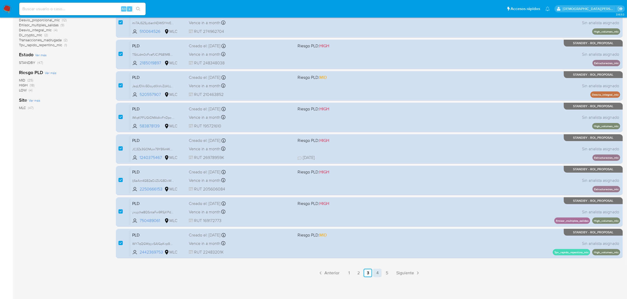
click at [376, 207] on link "4" at bounding box center [377, 273] width 8 height 8
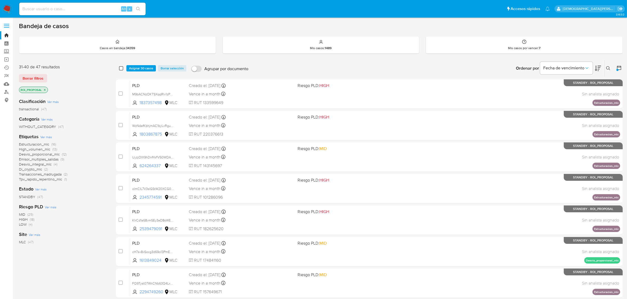
click at [121, 68] on input "checkbox" at bounding box center [121, 68] width 4 height 4
checkbox input "true"
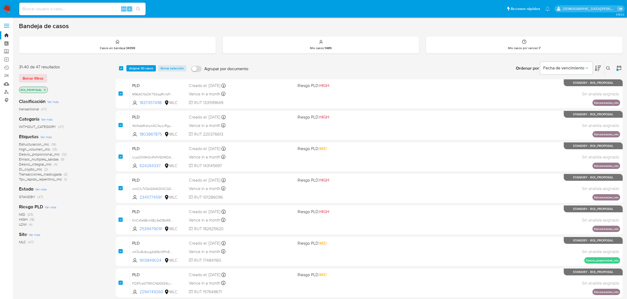
checkbox input "true"
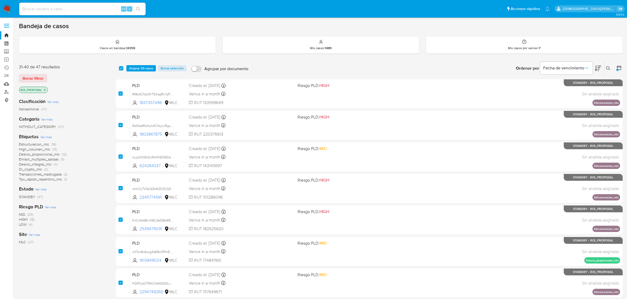
checkbox input "true"
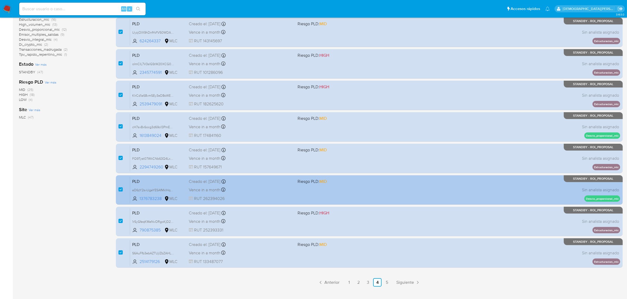
scroll to position [134, 0]
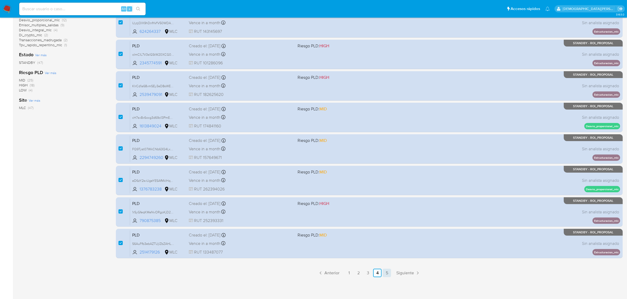
click at [388, 207] on link "5" at bounding box center [386, 273] width 8 height 8
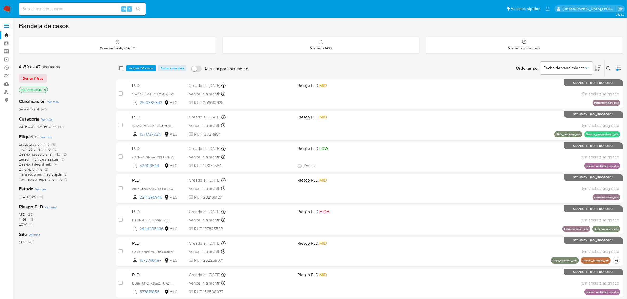
click at [121, 68] on input "checkbox" at bounding box center [121, 68] width 4 height 4
checkbox input "true"
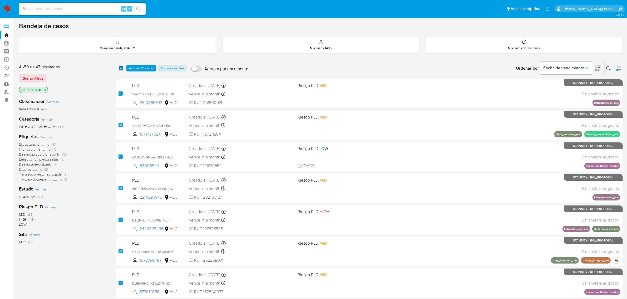
checkbox input "true"
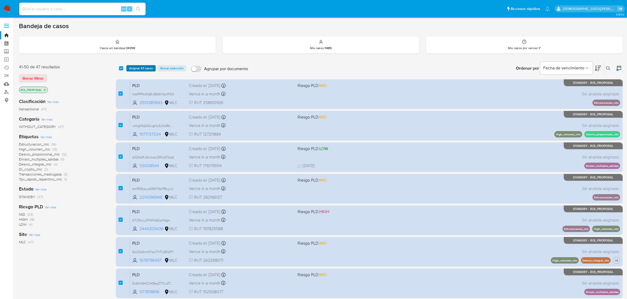
click at [141, 67] on span "Asignar 47 casos" at bounding box center [141, 68] width 24 height 5
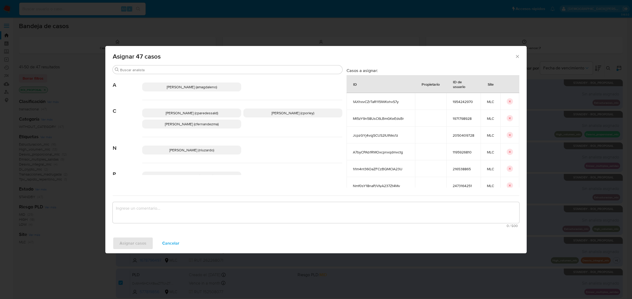
click at [272, 111] on span "Christian Porley (cporley)" at bounding box center [292, 113] width 43 height 5
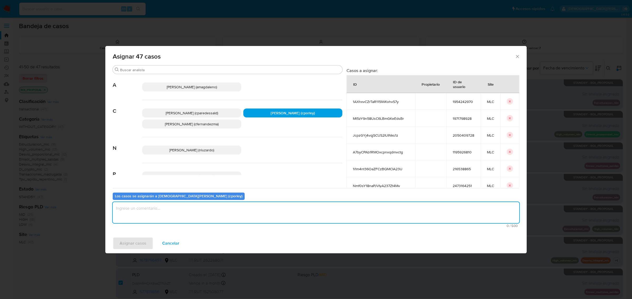
click at [251, 207] on textarea "assign-modal" at bounding box center [316, 212] width 406 height 21
type textarea "-"
click at [124, 207] on span "Asignar casos" at bounding box center [132, 244] width 27 height 12
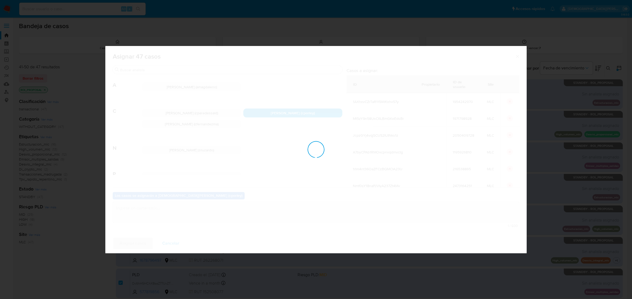
checkbox input "false"
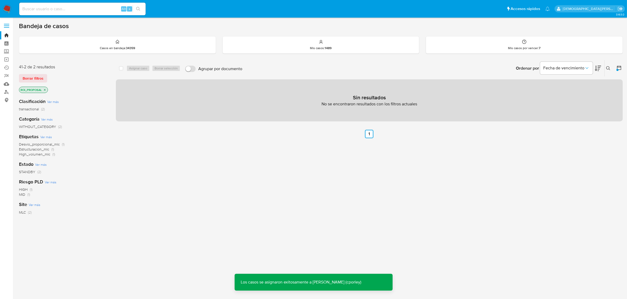
click at [44, 89] on icon "close-filter" at bounding box center [45, 90] width 2 height 2
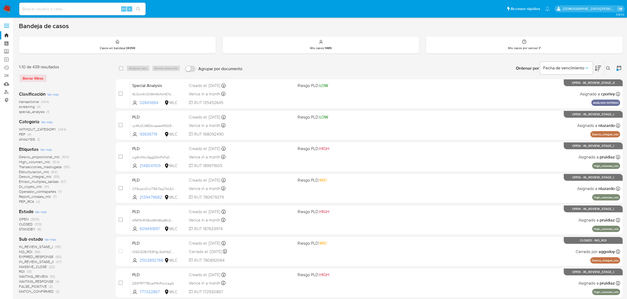
click at [49, 207] on span "IN_REVIEW_STAGE_II" at bounding box center [36, 261] width 35 height 5
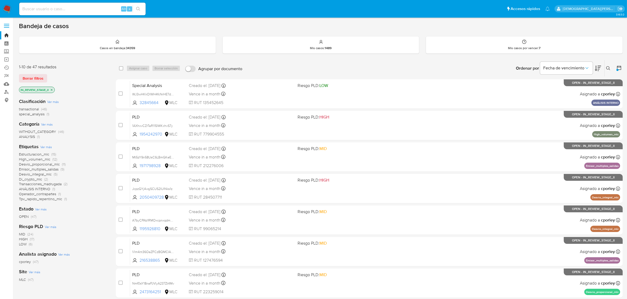
click at [421, 68] on icon at bounding box center [618, 67] width 5 height 5
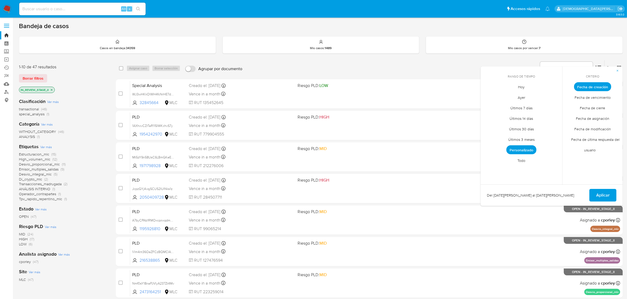
click at [421, 128] on span "Fecha de modificación" at bounding box center [592, 129] width 48 height 11
click at [421, 149] on span "Personalizado" at bounding box center [521, 150] width 30 height 9
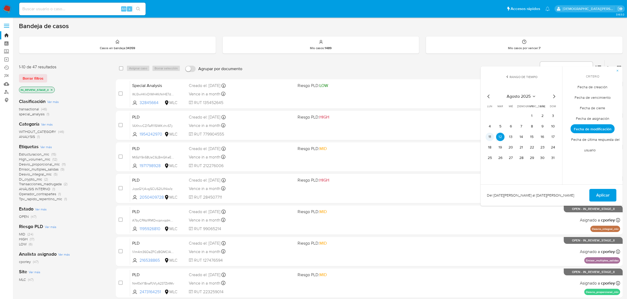
click at [421, 137] on button "11" at bounding box center [489, 137] width 8 height 8
click at [421, 97] on icon "Mes anterior" at bounding box center [488, 97] width 2 height 4
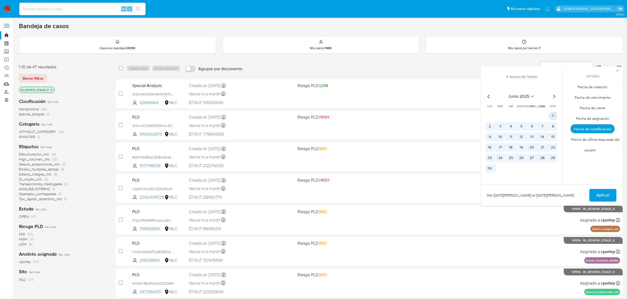
click at [421, 115] on button "1" at bounding box center [552, 116] width 8 height 8
click at [421, 195] on span "Aplicar" at bounding box center [602, 196] width 13 height 12
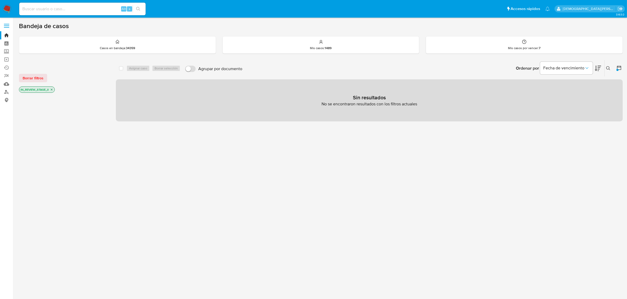
click at [421, 67] on icon at bounding box center [618, 67] width 5 height 5
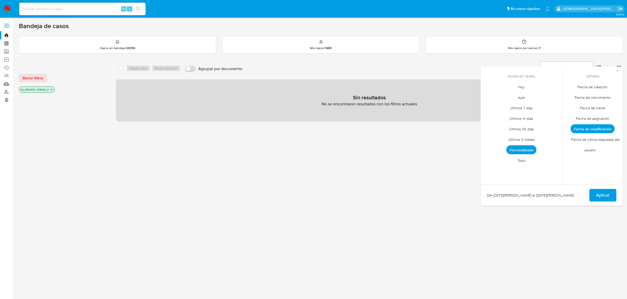
click at [421, 117] on span "Fecha de asignación" at bounding box center [592, 118] width 44 height 11
click at [421, 190] on span "Aplicar" at bounding box center [602, 196] width 13 height 12
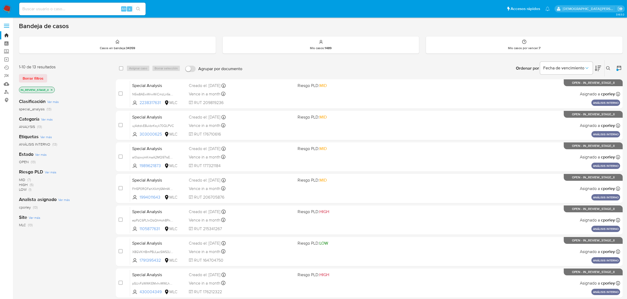
click at [51, 89] on icon "close-filter" at bounding box center [51, 89] width 3 height 3
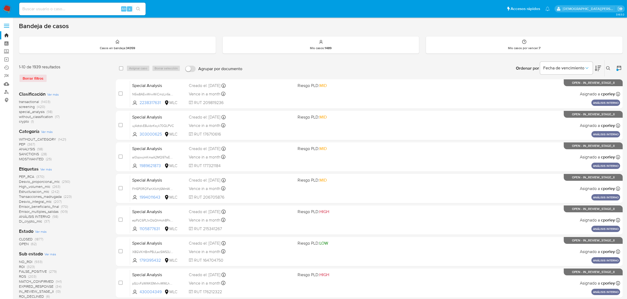
click at [421, 69] on icon at bounding box center [618, 67] width 5 height 5
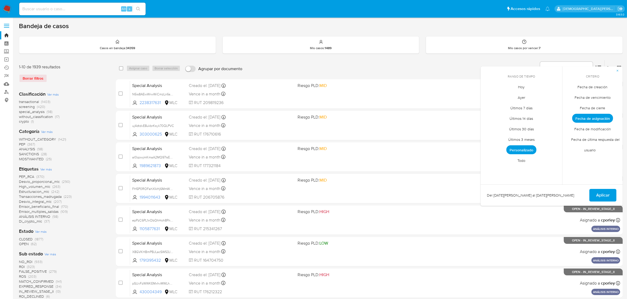
click at [421, 87] on span "Fecha de creación" at bounding box center [592, 87] width 41 height 11
click at [421, 149] on span "Personalizado" at bounding box center [521, 150] width 30 height 9
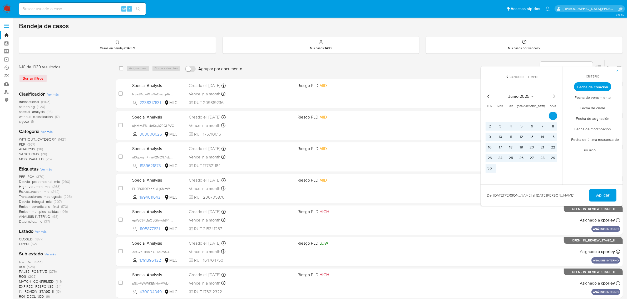
click at [421, 96] on icon "Mes siguiente" at bounding box center [554, 96] width 6 height 6
click at [421, 136] on button "12" at bounding box center [500, 137] width 8 height 8
drag, startPoint x: 499, startPoint y: 136, endPoint x: 522, endPoint y: 148, distance: 25.3
click at [421, 136] on button "12" at bounding box center [500, 137] width 8 height 8
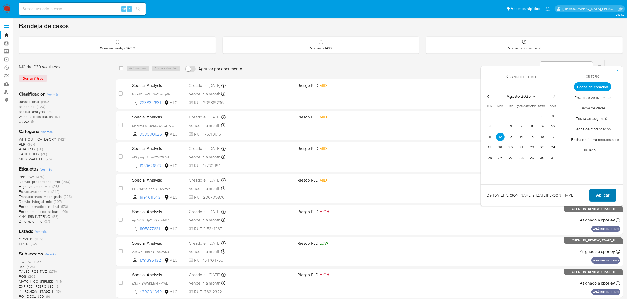
click at [421, 194] on span "Aplicar" at bounding box center [602, 196] width 13 height 12
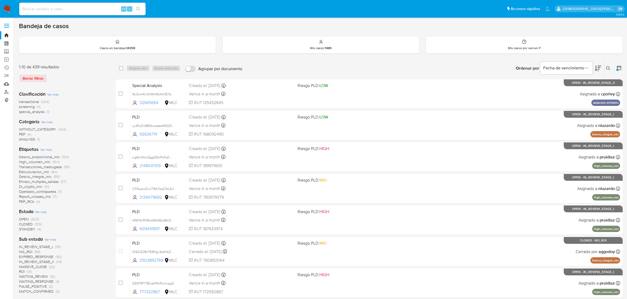
click at [421, 67] on icon at bounding box center [619, 68] width 4 height 4
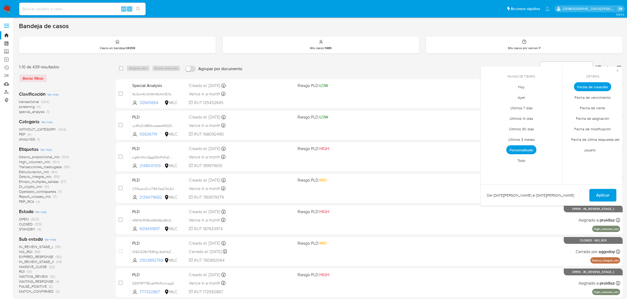
click at [421, 88] on span "Fecha de creación" at bounding box center [592, 86] width 37 height 9
click at [421, 71] on icon "button" at bounding box center [617, 70] width 3 height 3
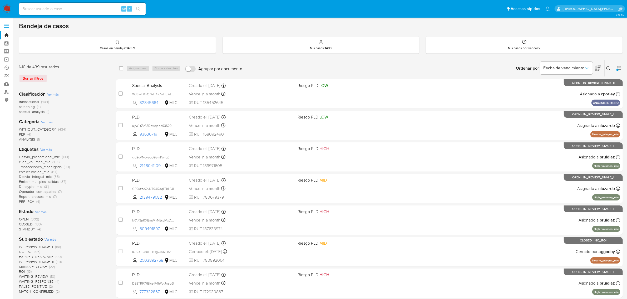
click at [33, 207] on span "IN_REVIEW_STAGE_II" at bounding box center [36, 261] width 35 height 5
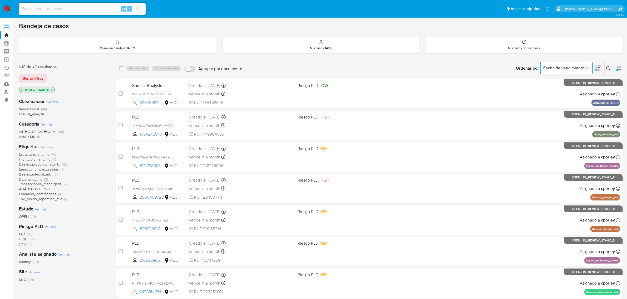
click at [421, 72] on button "Fecha de vencimiento" at bounding box center [566, 68] width 53 height 13
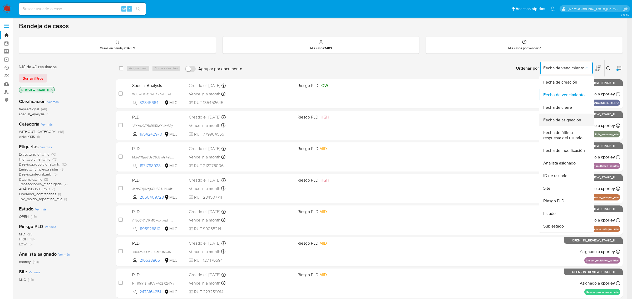
click at [421, 118] on span "Fecha de asignación" at bounding box center [562, 120] width 38 height 5
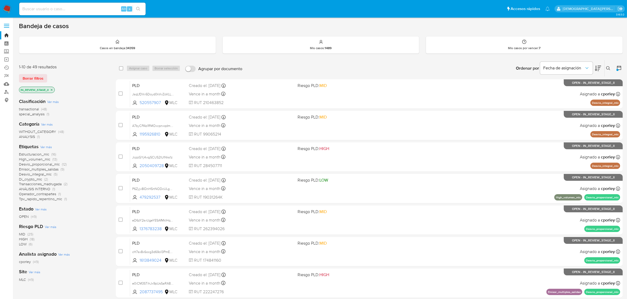
click at [421, 68] on icon at bounding box center [597, 69] width 6 height 6
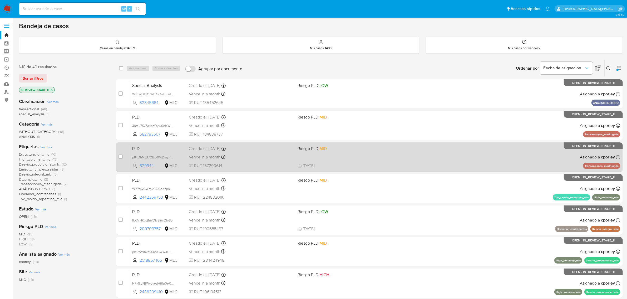
click at [374, 162] on div "PLD p8FDhNzB7QBu40oDmyPXasbI 829944 MLC Riesgo PLD: MID Creado el: 12/08/2025 C…" at bounding box center [375, 157] width 490 height 27
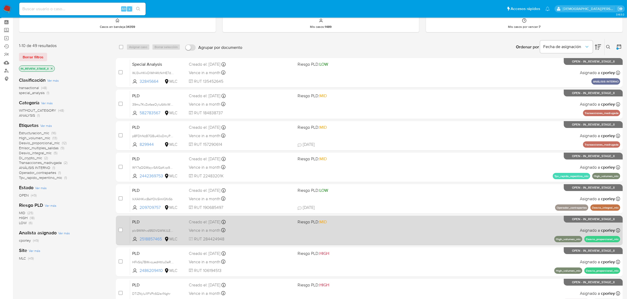
scroll to position [33, 0]
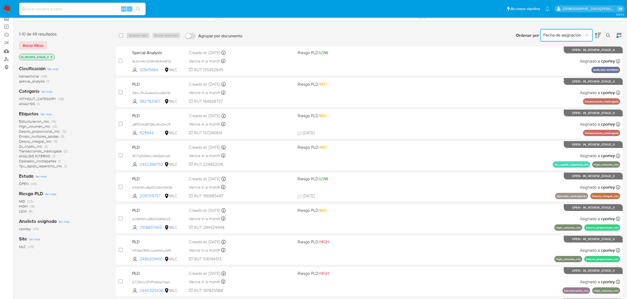
click at [421, 34] on icon "Ordenar por" at bounding box center [586, 35] width 5 height 5
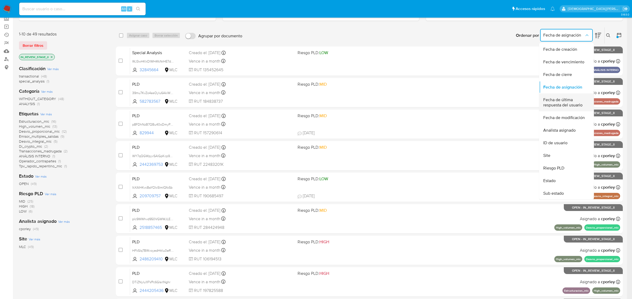
click at [421, 103] on span "Fecha de última respuesta del usuario" at bounding box center [564, 102] width 43 height 11
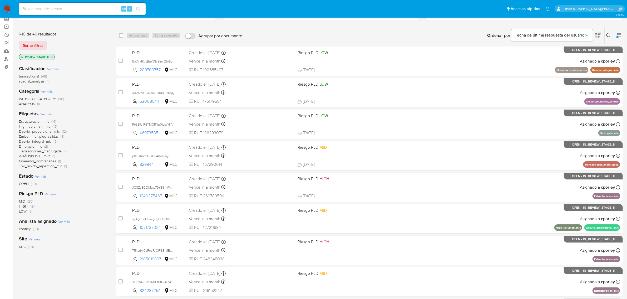
click at [421, 36] on icon at bounding box center [597, 36] width 6 height 6
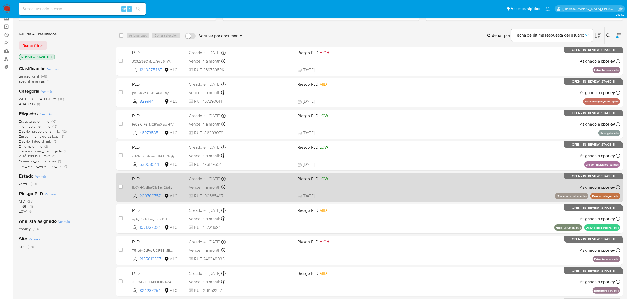
click at [387, 194] on span "18/08/2025 18/08/2025 11:02" at bounding box center [403, 196] width 213 height 6
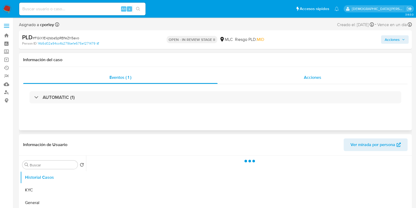
click at [289, 72] on div "Acciones" at bounding box center [313, 77] width 190 height 13
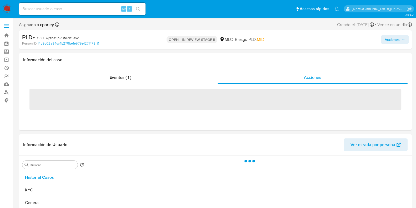
select select "10"
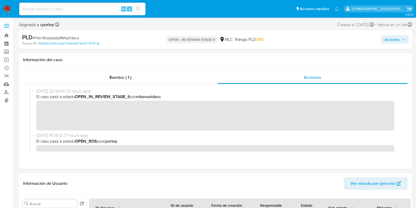
click at [385, 39] on span "Acciones" at bounding box center [392, 39] width 15 height 8
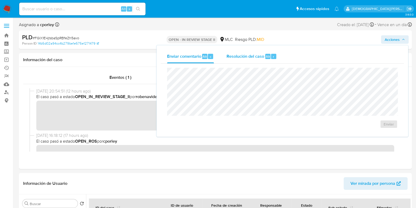
click at [247, 59] on div "Resolución del caso Alt r" at bounding box center [252, 56] width 50 height 14
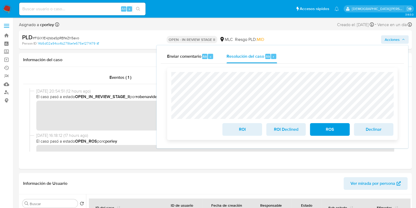
click at [246, 132] on span "ROI" at bounding box center [242, 129] width 26 height 12
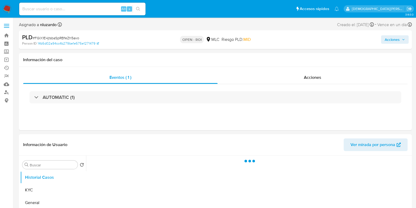
select select "10"
click at [315, 76] on span "Acciones" at bounding box center [312, 77] width 17 height 6
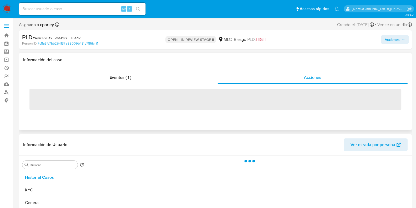
select select "10"
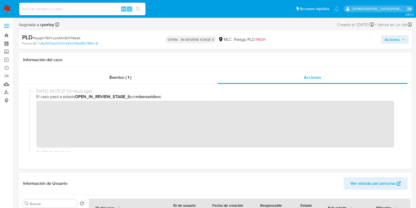
drag, startPoint x: 386, startPoint y: 40, endPoint x: 379, endPoint y: 43, distance: 7.6
click at [387, 41] on span "Acciones" at bounding box center [392, 39] width 15 height 8
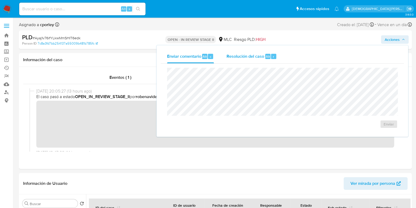
click at [236, 53] on span "Resolución del caso" at bounding box center [246, 56] width 38 height 6
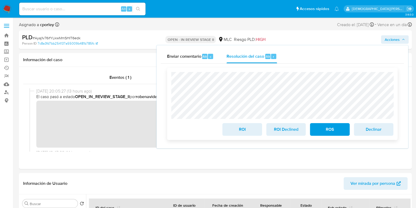
click at [236, 130] on span "ROI" at bounding box center [242, 129] width 26 height 12
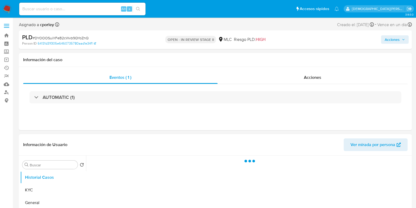
select select "10"
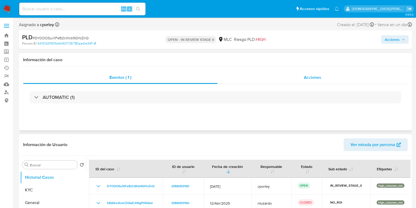
click at [300, 78] on div "Acciones" at bounding box center [313, 77] width 190 height 13
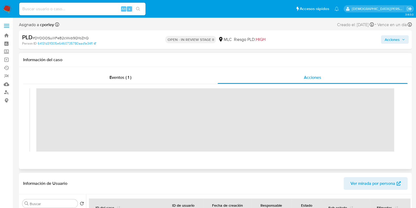
scroll to position [66, 0]
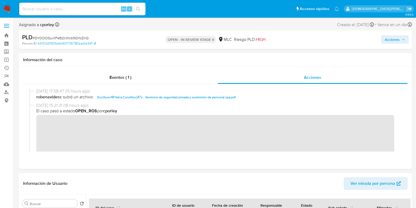
click at [391, 41] on span "Acciones" at bounding box center [392, 39] width 15 height 8
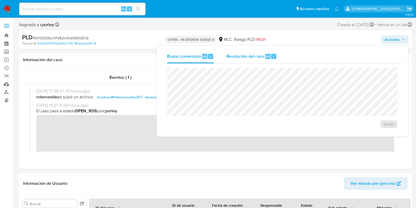
click at [249, 55] on span "Resolución del caso" at bounding box center [246, 56] width 38 height 6
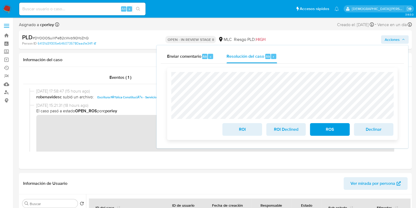
click at [228, 132] on button "ROI" at bounding box center [241, 129] width 39 height 13
click at [243, 131] on span "ROI" at bounding box center [242, 129] width 26 height 12
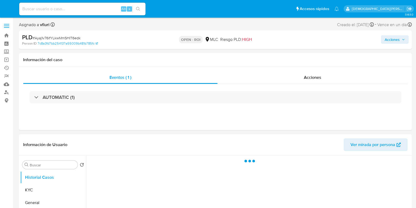
select select "10"
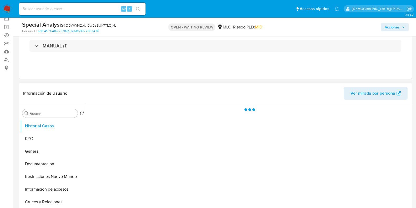
select select "10"
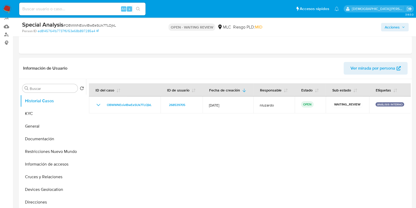
scroll to position [66, 0]
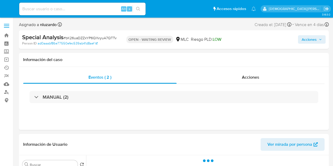
select select "10"
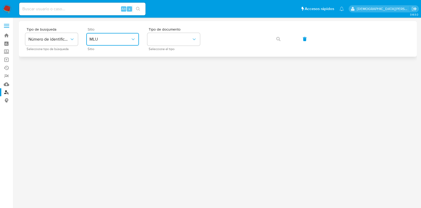
click at [129, 43] on button "MLU" at bounding box center [112, 39] width 53 height 13
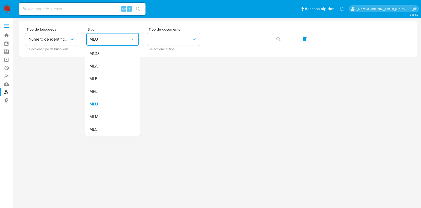
drag, startPoint x: 220, startPoint y: 133, endPoint x: 178, endPoint y: 99, distance: 54.1
click at [217, 129] on div at bounding box center [218, 103] width 398 height 164
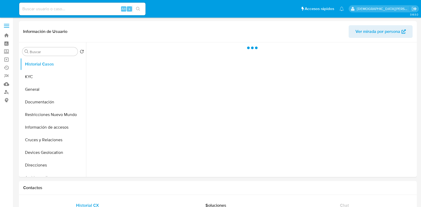
select select "10"
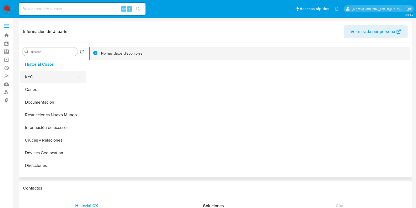
click at [44, 77] on button "KYC" at bounding box center [51, 77] width 62 height 13
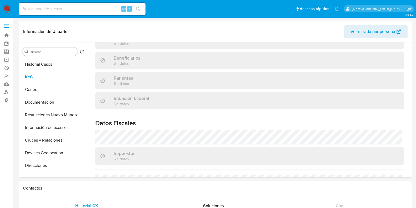
scroll to position [296, 0]
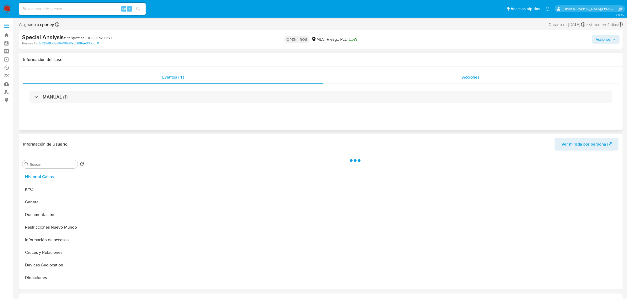
select select "10"
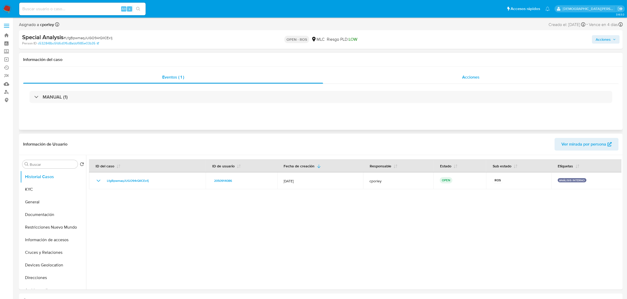
click at [462, 78] on span "Acciones" at bounding box center [470, 77] width 17 height 6
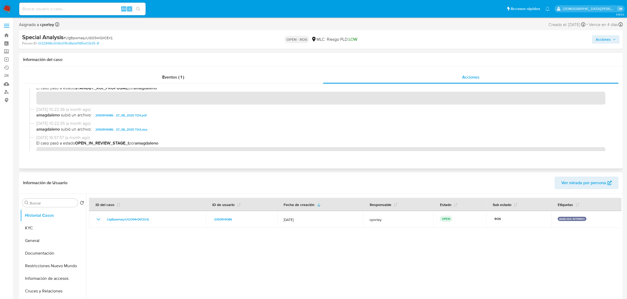
scroll to position [197, 0]
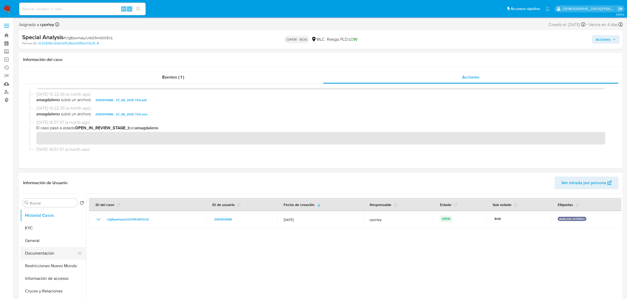
drag, startPoint x: 53, startPoint y: 267, endPoint x: 76, endPoint y: 248, distance: 28.9
click at [53, 267] on button "Restricciones Nuevo Mundo" at bounding box center [53, 266] width 66 height 13
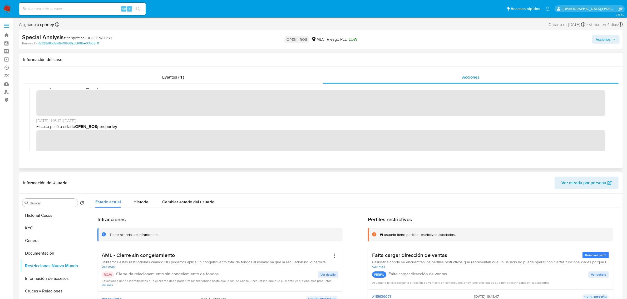
scroll to position [0, 0]
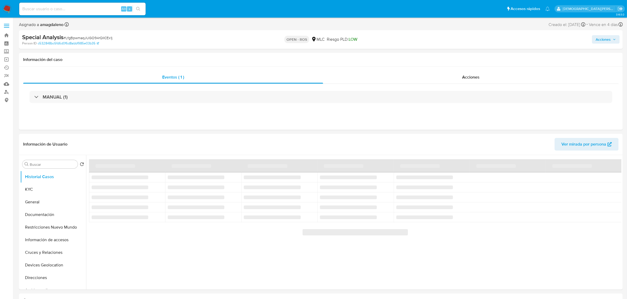
select select "10"
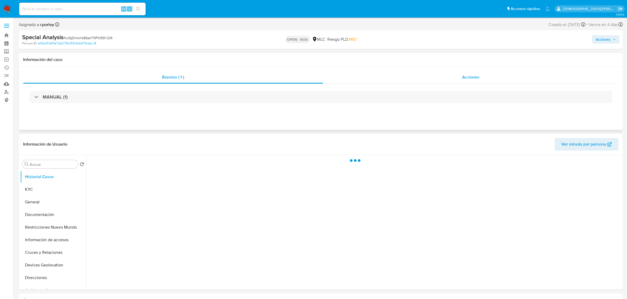
click at [463, 78] on span "Acciones" at bounding box center [470, 77] width 17 height 6
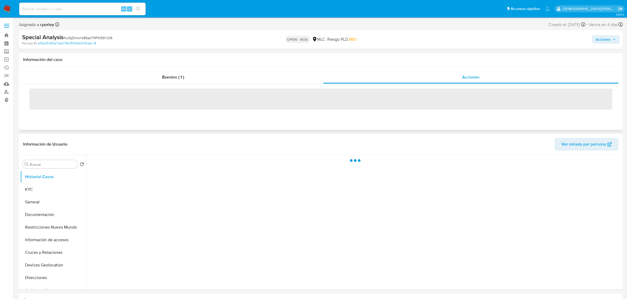
select select "10"
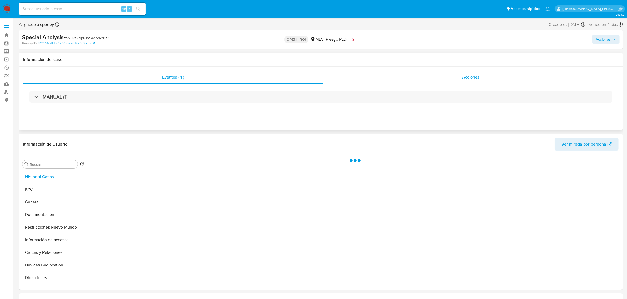
drag, startPoint x: 432, startPoint y: 81, endPoint x: 429, endPoint y: 82, distance: 3.4
click at [433, 81] on div "Acciones" at bounding box center [470, 77] width 295 height 13
select select "10"
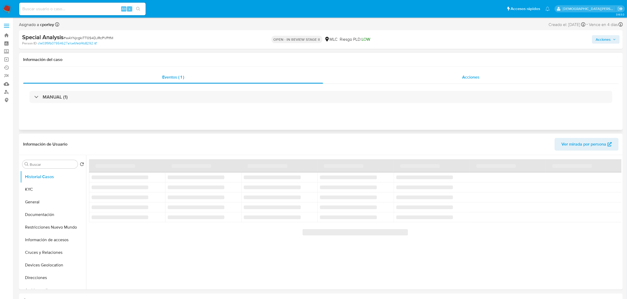
click at [461, 74] on div "Acciones" at bounding box center [470, 77] width 295 height 13
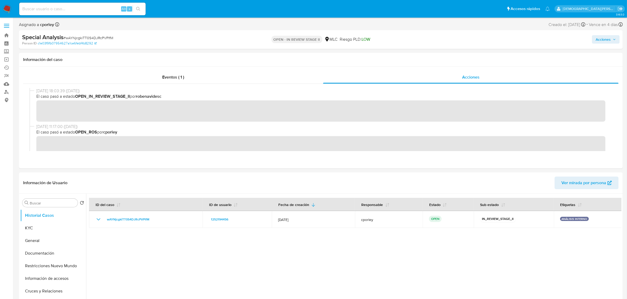
click at [601, 38] on span "Acciones" at bounding box center [602, 39] width 15 height 8
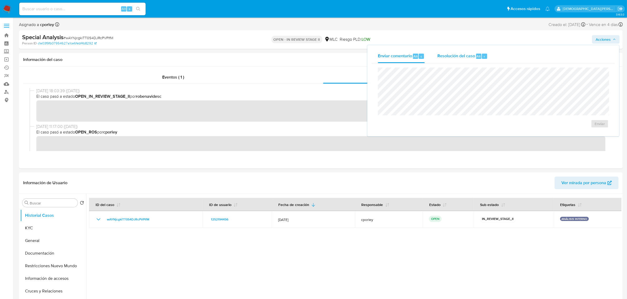
drag, startPoint x: 451, startPoint y: 52, endPoint x: 437, endPoint y: 63, distance: 18.2
click at [451, 53] on div "Resolución del caso Alt r" at bounding box center [462, 56] width 50 height 14
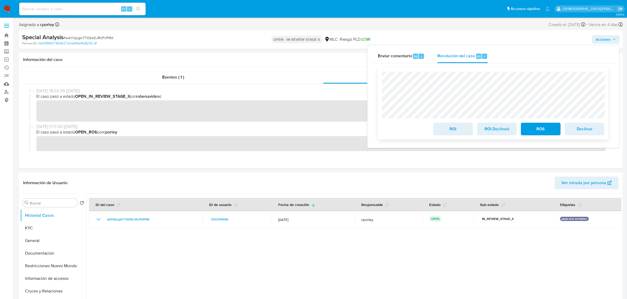
click at [444, 127] on span "ROI" at bounding box center [453, 129] width 26 height 12
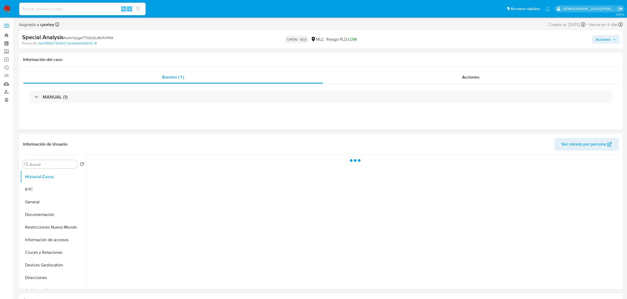
select select "10"
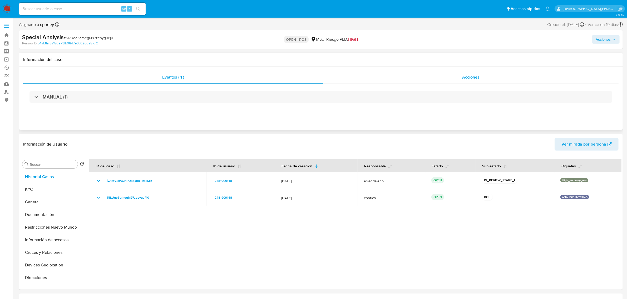
click at [461, 80] on div "Acciones" at bounding box center [470, 77] width 295 height 13
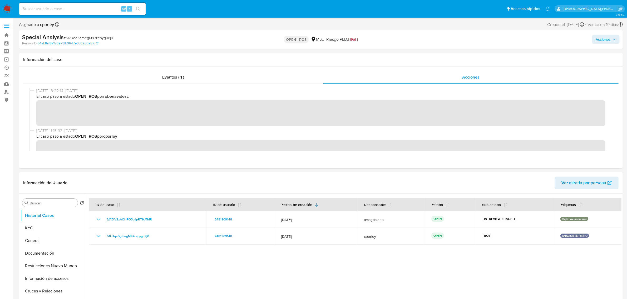
click at [501, 41] on button "Acciones" at bounding box center [606, 39] width 28 height 8
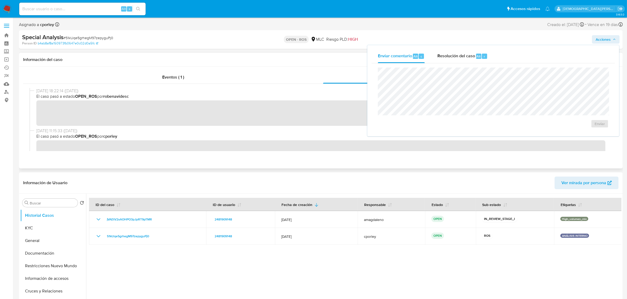
click at [236, 67] on div "Información del caso" at bounding box center [320, 60] width 603 height 14
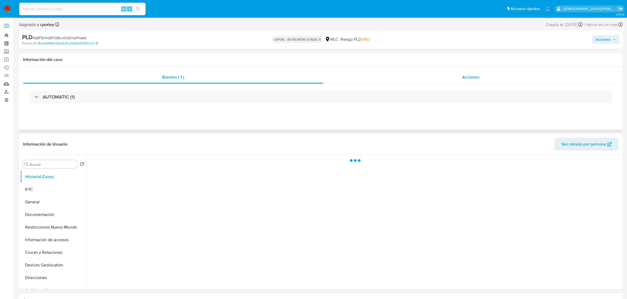
click at [461, 76] on div "Acciones" at bounding box center [470, 77] width 295 height 13
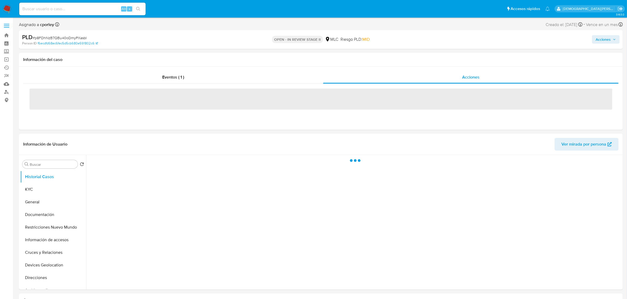
select select "10"
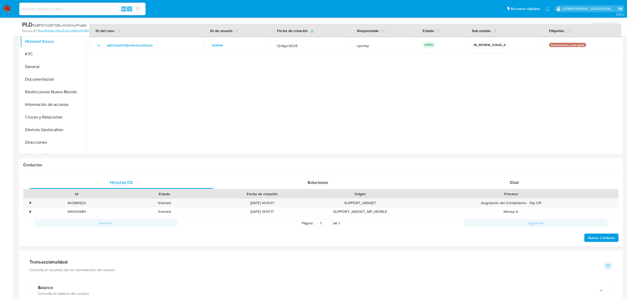
scroll to position [230, 0]
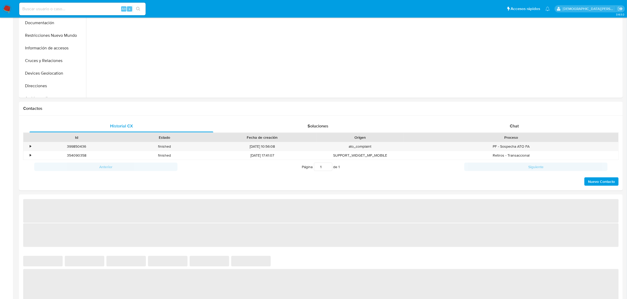
select select "10"
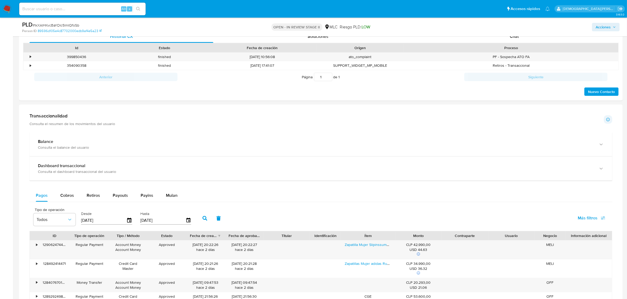
scroll to position [197, 0]
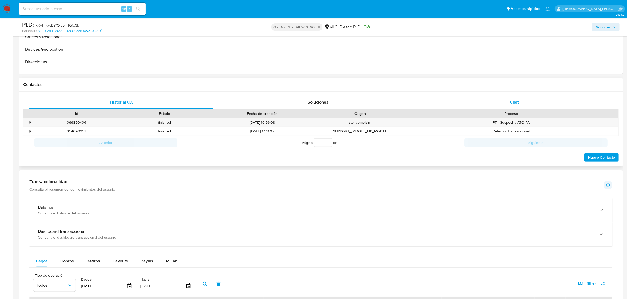
click at [511, 105] on span "Chat" at bounding box center [513, 102] width 9 height 6
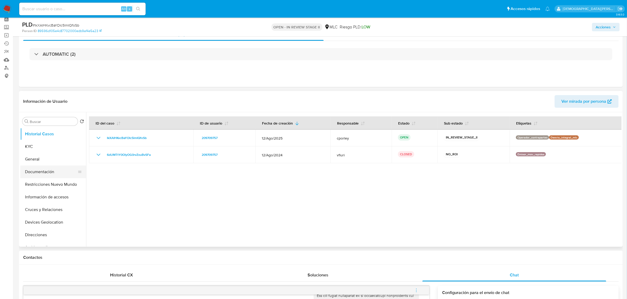
scroll to position [0, 0]
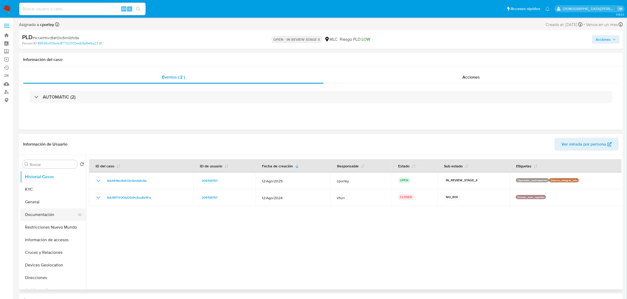
click at [46, 217] on button "Documentación" at bounding box center [51, 215] width 62 height 13
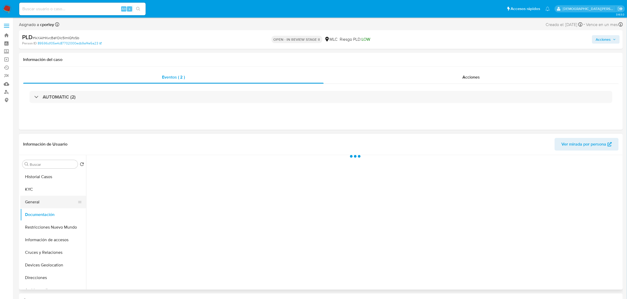
click at [44, 202] on button "General" at bounding box center [51, 202] width 62 height 13
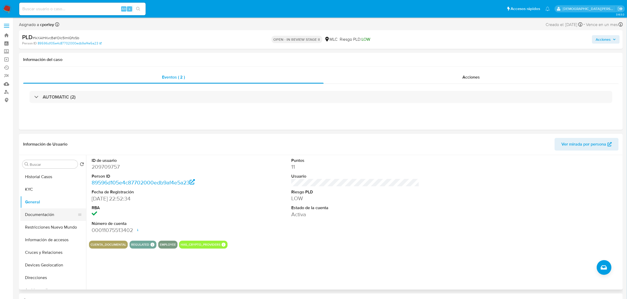
click at [45, 216] on button "Documentación" at bounding box center [51, 215] width 62 height 13
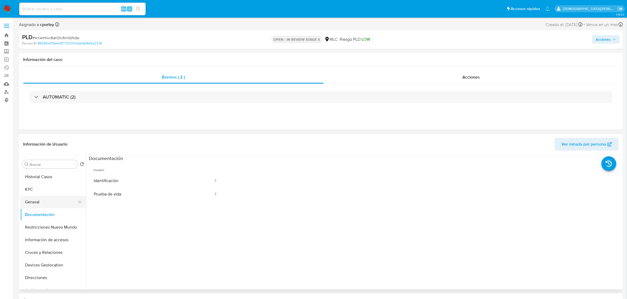
click at [41, 203] on button "General" at bounding box center [51, 202] width 62 height 13
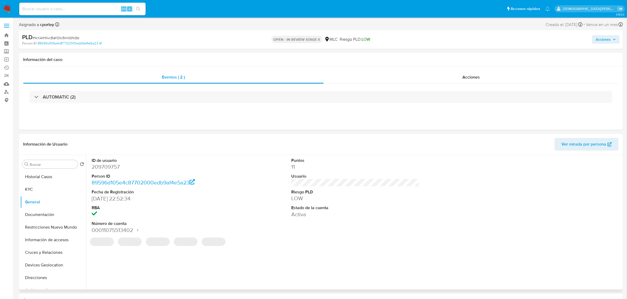
click at [109, 168] on dd "209709757" at bounding box center [156, 166] width 128 height 7
copy dd "209709757"
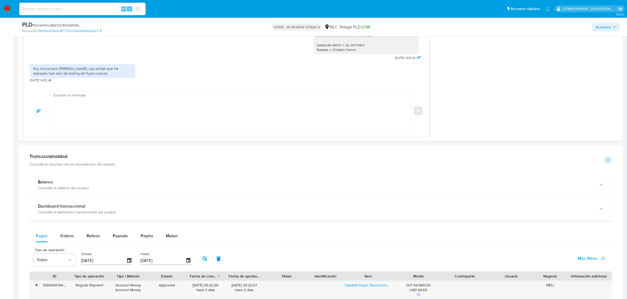
scroll to position [526, 0]
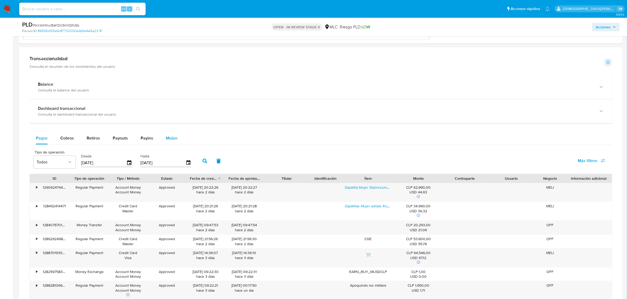
click at [174, 138] on span "Mulan" at bounding box center [172, 138] width 12 height 6
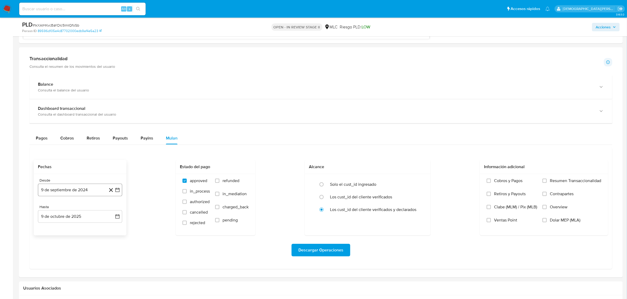
click at [97, 190] on button "9 de septiembre de 2024" at bounding box center [80, 190] width 84 height 13
click at [114, 208] on icon "Mes siguiente" at bounding box center [112, 209] width 6 height 6
click at [82, 240] on button "10" at bounding box center [80, 239] width 8 height 8
click at [315, 251] on span "Descargar Operaciones" at bounding box center [320, 251] width 45 height 12
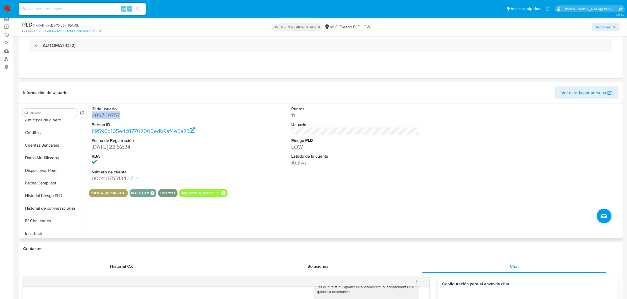
scroll to position [0, 0]
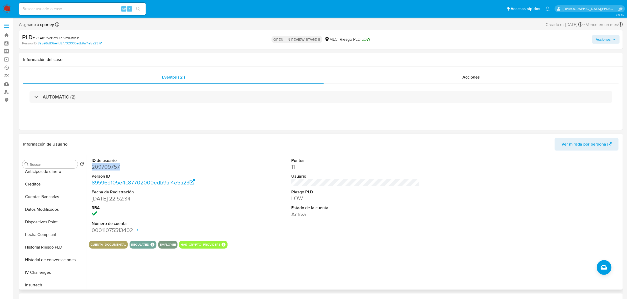
click at [111, 167] on dd "209709757" at bounding box center [156, 166] width 128 height 7
copy dd "209709757"
click at [461, 81] on div "Acciones" at bounding box center [470, 77] width 295 height 13
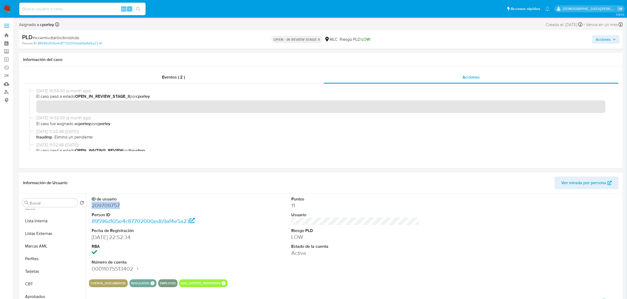
click at [102, 209] on dd "209709757" at bounding box center [156, 205] width 128 height 7
click at [49, 231] on button "KYC" at bounding box center [51, 228] width 62 height 13
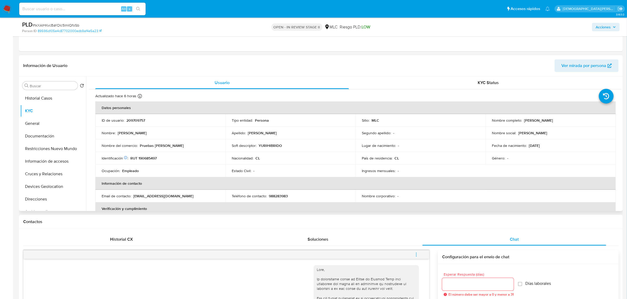
click at [143, 157] on p "RUT 190685497" at bounding box center [143, 158] width 26 height 5
copy p "190685497"
click at [47, 174] on button "Cruces y Relaciones" at bounding box center [51, 174] width 62 height 13
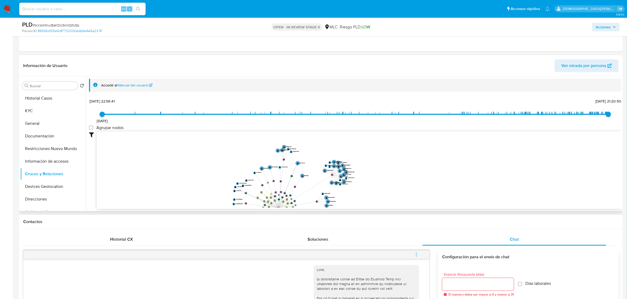
drag, startPoint x: 159, startPoint y: 166, endPoint x: 184, endPoint y: 166, distance: 24.5
click at [184, 166] on icon "device-629faf8008813b001774f6aa  device-6642d8f5a570d1482cc00c4e  device-6377…" at bounding box center [359, 170] width 524 height 76
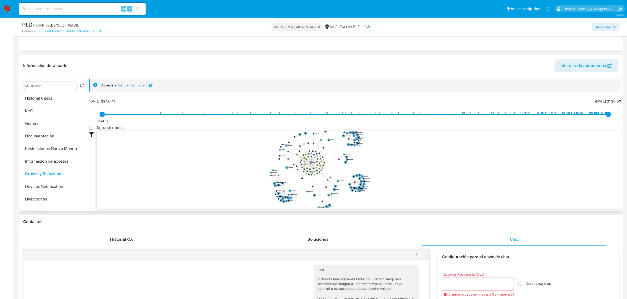
drag, startPoint x: 179, startPoint y: 165, endPoint x: 240, endPoint y: 165, distance: 61.1
click at [240, 165] on icon "device-629faf8008813b001774f6aa  device-6642d8f5a570d1482cc00c4e  device-6377…" at bounding box center [359, 170] width 524 height 76
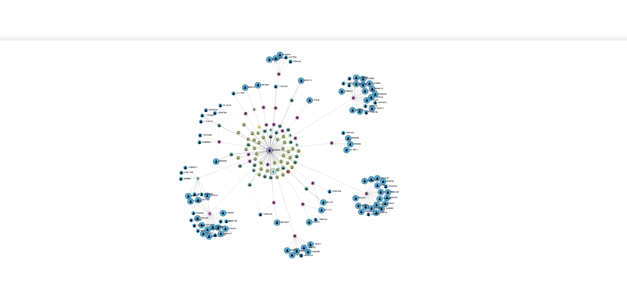
click at [323, 124] on div "7/11/2020 7/11/2020, 22:56:41 7/10/2025, 21:20:50" at bounding box center [355, 118] width 506 height 15
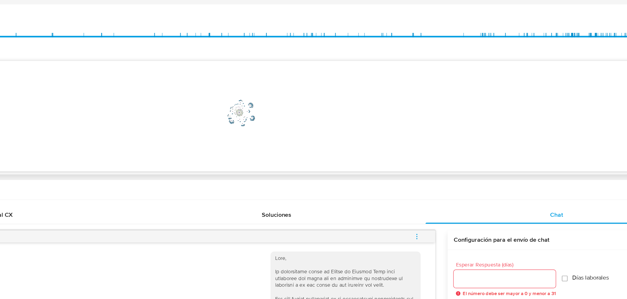
scroll to position [97, 0]
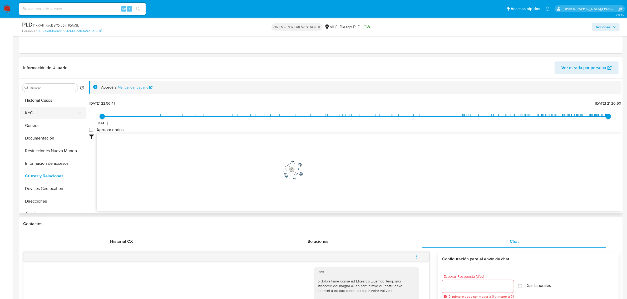
click at [48, 111] on button "KYC" at bounding box center [51, 113] width 62 height 13
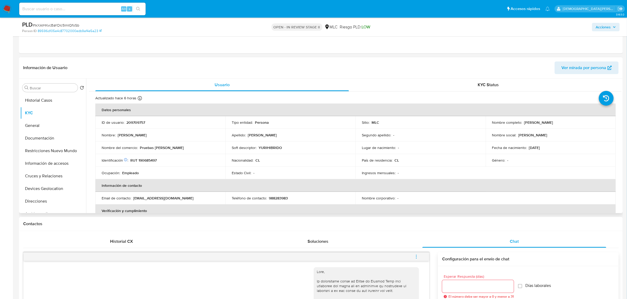
click at [154, 160] on p "RUT 190685497" at bounding box center [143, 160] width 26 height 5
copy p "190685497"
click at [151, 161] on p "RUT 190685497" at bounding box center [143, 160] width 26 height 5
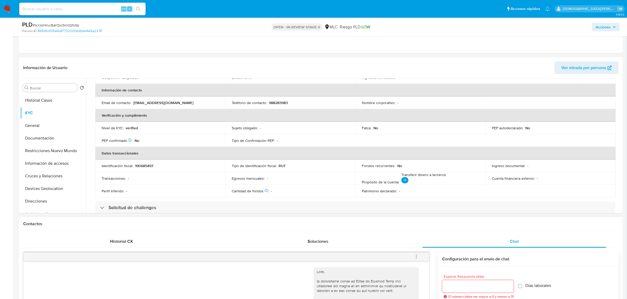
scroll to position [99, 0]
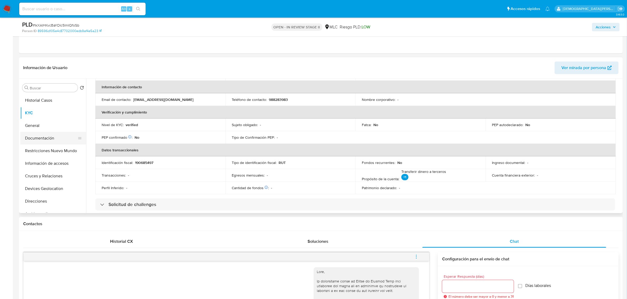
click at [34, 137] on button "Documentación" at bounding box center [51, 138] width 62 height 13
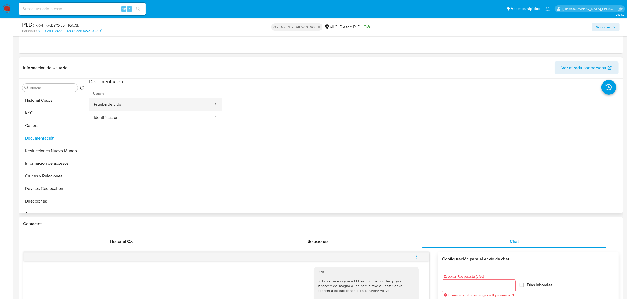
click at [134, 104] on button "Prueba de vida" at bounding box center [151, 104] width 125 height 13
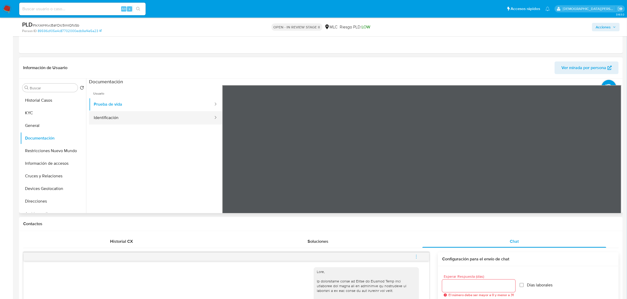
click at [152, 119] on button "Identificación" at bounding box center [151, 117] width 125 height 13
click at [609, 167] on icon at bounding box center [614, 171] width 11 height 11
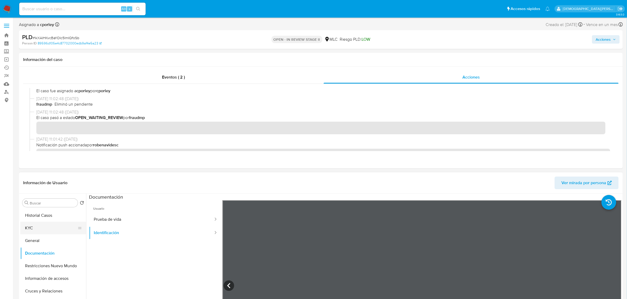
click at [61, 229] on button "KYC" at bounding box center [51, 228] width 62 height 13
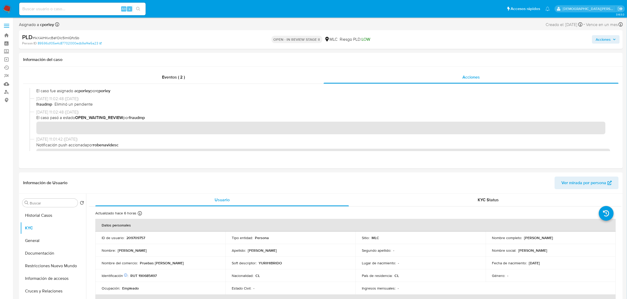
drag, startPoint x: 577, startPoint y: 239, endPoint x: 522, endPoint y: 237, distance: 55.0
click at [522, 237] on div "Nombre completo : Yuri Esteban Jiménez Rosales" at bounding box center [550, 238] width 117 height 5
copy p "Yuri Esteban Jiménez Rosales"
click at [551, 240] on p "Yuri Esteban Jiménez Rosales" at bounding box center [538, 238] width 29 height 5
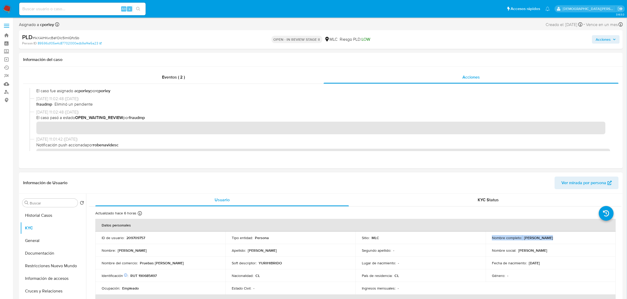
click at [551, 240] on p "Yuri Esteban Jiménez Rosales" at bounding box center [538, 238] width 29 height 5
click at [576, 252] on div "Nombre social : Yuri Esteban" at bounding box center [550, 250] width 117 height 5
drag, startPoint x: 576, startPoint y: 240, endPoint x: 522, endPoint y: 238, distance: 54.0
click at [522, 238] on div "Nombre completo : Yuri Esteban Jiménez Rosales" at bounding box center [550, 238] width 117 height 5
copy p "Yuri Esteban Jiménez Rosales"
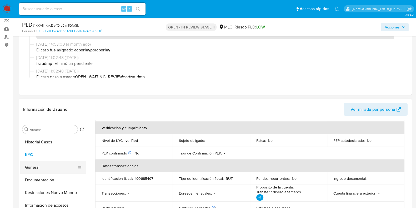
scroll to position [66, 0]
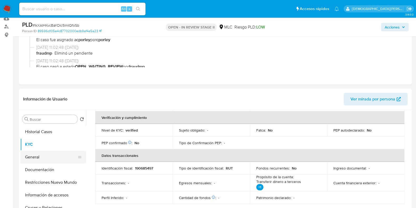
click at [42, 157] on button "General" at bounding box center [51, 157] width 62 height 13
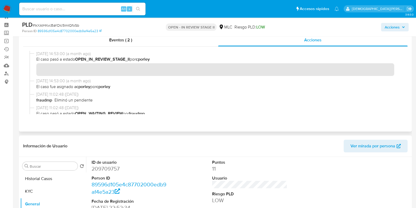
scroll to position [0, 0]
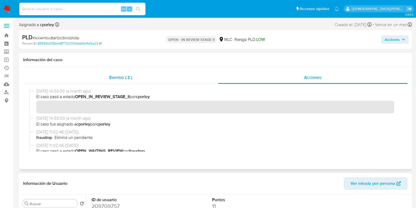
drag, startPoint x: 122, startPoint y: 77, endPoint x: 127, endPoint y: 82, distance: 7.3
click at [122, 77] on span "Eventos ( 2 )" at bounding box center [120, 77] width 23 height 6
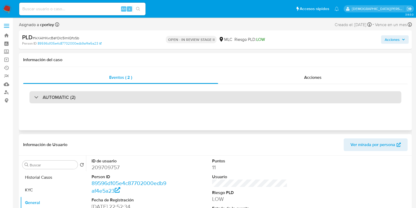
click at [157, 97] on div "AUTOMATIC (2)" at bounding box center [215, 97] width 372 height 12
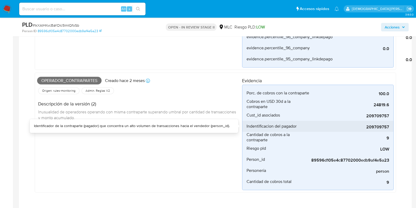
scroll to position [460, 0]
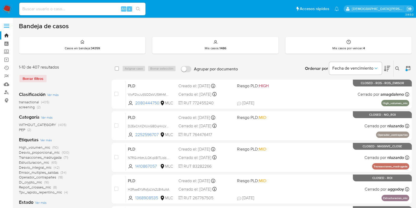
click at [409, 66] on icon at bounding box center [408, 67] width 5 height 5
click at [407, 66] on icon at bounding box center [408, 67] width 5 height 5
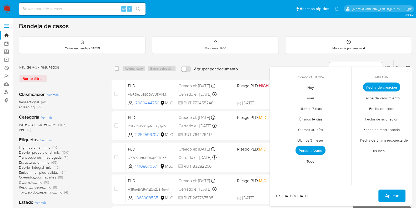
click at [316, 151] on span "Personalizado" at bounding box center [311, 150] width 30 height 9
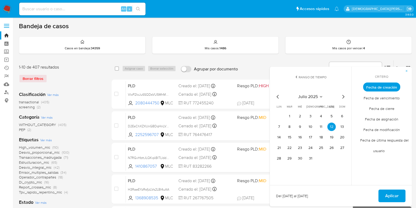
click at [342, 99] on icon "Mes siguiente" at bounding box center [343, 96] width 6 height 6
click at [289, 139] on button "12" at bounding box center [289, 137] width 8 height 8
click at [386, 195] on span "Aplicar" at bounding box center [391, 196] width 13 height 12
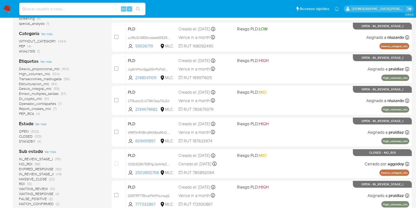
scroll to position [99, 0]
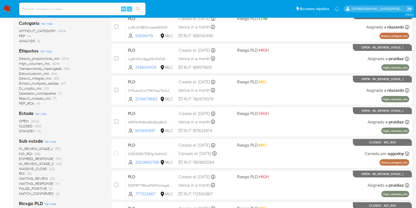
click at [44, 93] on span "Operador_contrapartes" at bounding box center [37, 93] width 37 height 5
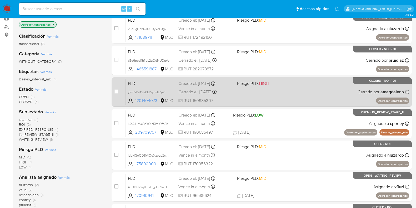
scroll to position [33, 0]
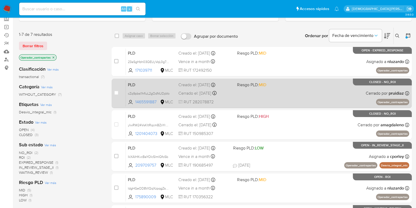
click at [299, 93] on div "PLD cZq9pbsI1hfluL2gOdNUDpVo 1465591887 MLC Riesgo PLD: MID Creado el: 12/08/20…" at bounding box center [267, 93] width 283 height 27
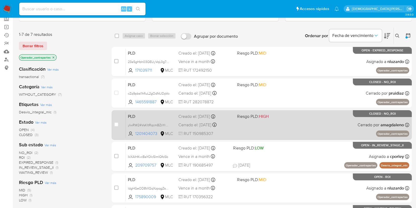
click at [296, 122] on div "PLD yIwRW24VsKItRqcmBZnYrwdq 1201404073 MLC Riesgo PLD: HIGH Creado el: 12/08/2…" at bounding box center [267, 124] width 283 height 27
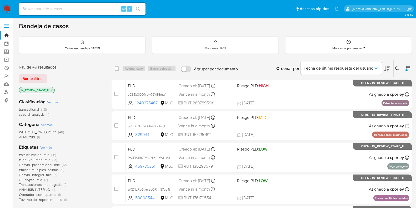
scroll to position [33, 0]
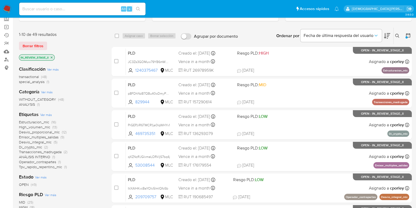
click at [51, 56] on icon "close-filter" at bounding box center [52, 57] width 2 height 2
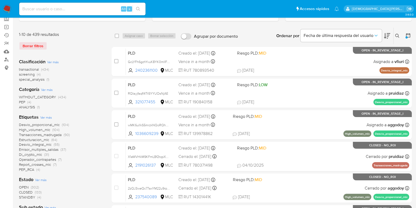
click at [406, 37] on div at bounding box center [407, 37] width 2 height 2
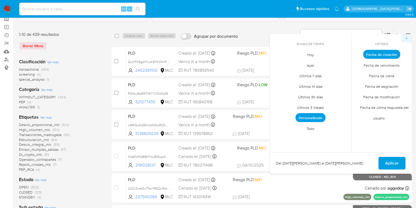
click at [407, 37] on icon "button" at bounding box center [406, 38] width 3 height 3
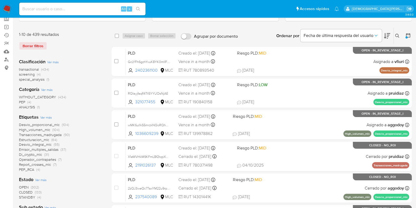
click at [409, 35] on icon at bounding box center [408, 35] width 5 height 5
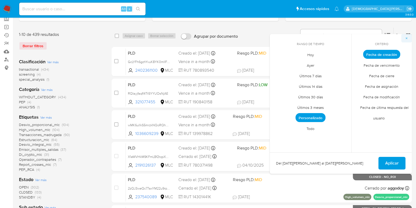
click at [408, 38] on icon "button" at bounding box center [406, 38] width 3 height 3
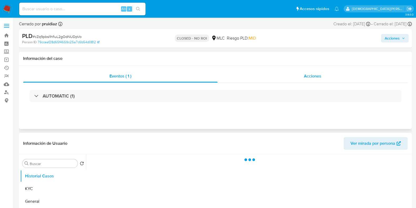
click at [296, 77] on div "Acciones" at bounding box center [313, 76] width 190 height 13
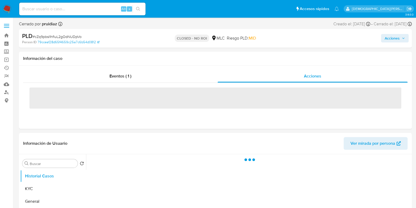
select select "10"
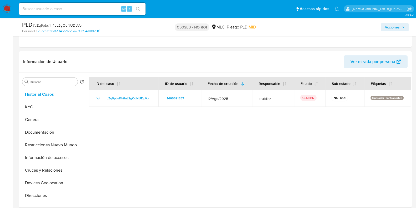
scroll to position [99, 0]
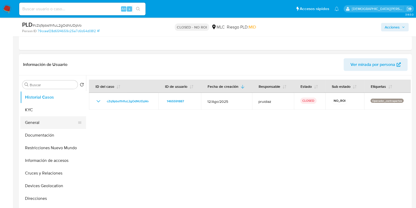
click at [34, 124] on button "General" at bounding box center [51, 122] width 62 height 13
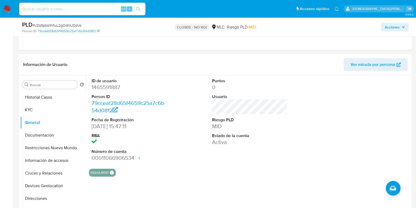
click at [113, 87] on dd "1465591887" at bounding box center [129, 86] width 75 height 7
copy dd "1465591887"
drag, startPoint x: 25, startPoint y: 1, endPoint x: 215, endPoint y: 163, distance: 250.0
click at [215, 163] on div "Puntos 0 Usuario Riesgo PLD MID Estado de la cuenta Activa" at bounding box center [249, 119] width 81 height 89
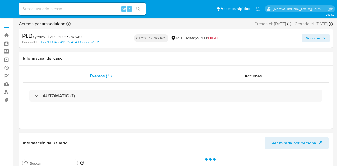
select select "10"
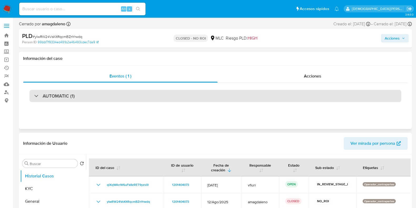
click at [135, 97] on div "AUTOMATIC (1)" at bounding box center [215, 96] width 372 height 12
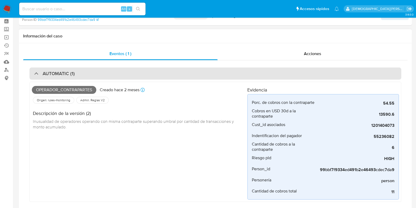
scroll to position [33, 0]
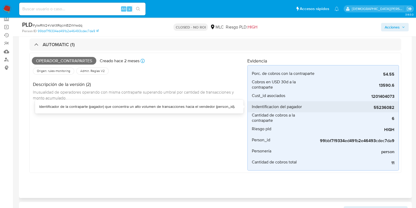
click at [337, 108] on span "55236082" at bounding box center [355, 107] width 79 height 5
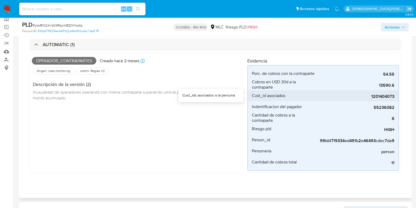
click at [337, 94] on span "1201404073" at bounding box center [355, 96] width 79 height 5
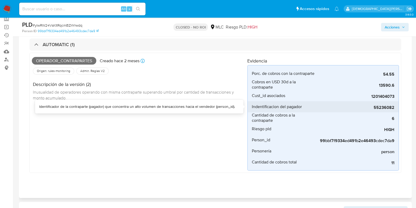
click at [337, 106] on span "55236082" at bounding box center [355, 107] width 79 height 5
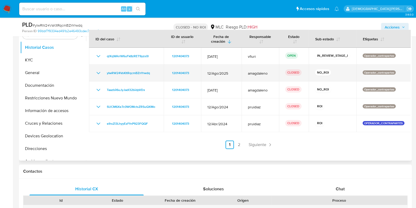
scroll to position [197, 0]
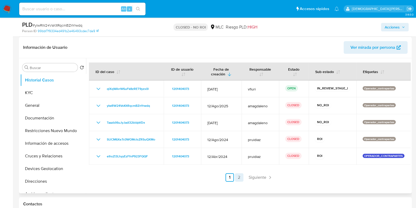
click at [239, 166] on link "2" at bounding box center [239, 177] width 8 height 8
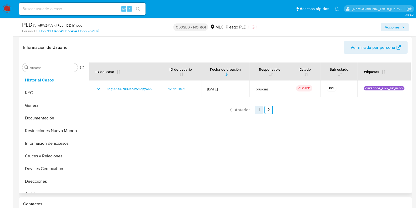
click at [258, 111] on link "1" at bounding box center [259, 110] width 8 height 8
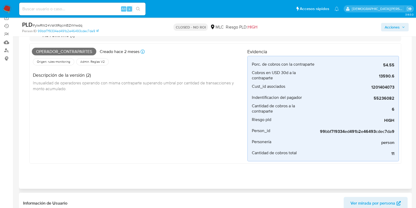
scroll to position [33, 0]
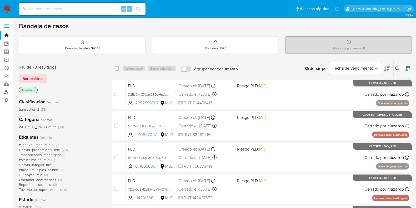
click at [6, 92] on link "Buscador de personas" at bounding box center [31, 92] width 63 height 8
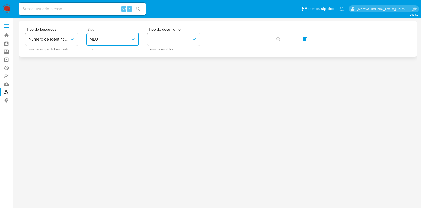
click at [124, 42] on button "MLU" at bounding box center [112, 39] width 53 height 13
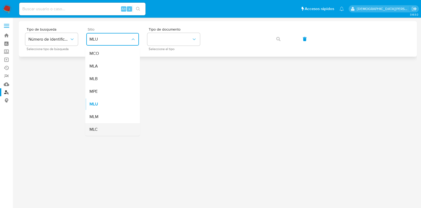
click at [115, 124] on div "MLC" at bounding box center [110, 129] width 43 height 13
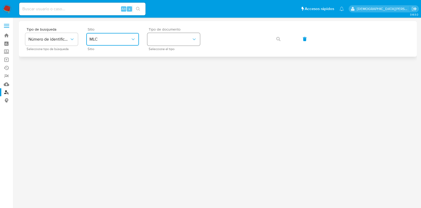
click at [179, 38] on button "identificationType" at bounding box center [173, 39] width 53 height 13
drag, startPoint x: 186, startPoint y: 55, endPoint x: 189, endPoint y: 53, distance: 4.5
click at [186, 55] on div "RUT RUT" at bounding box center [172, 56] width 43 height 18
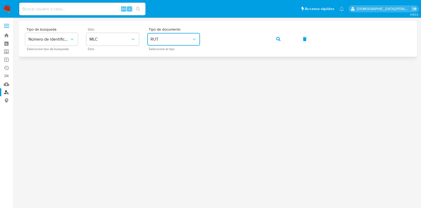
click at [283, 35] on button "button" at bounding box center [278, 39] width 18 height 13
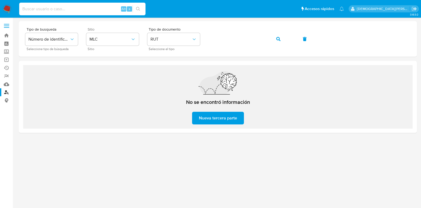
click at [64, 7] on input at bounding box center [82, 9] width 126 height 7
paste input "2148106405"
type input "2148106405"
click at [141, 12] on button "search-icon" at bounding box center [138, 8] width 11 height 7
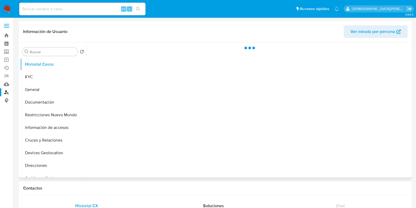
select select "10"
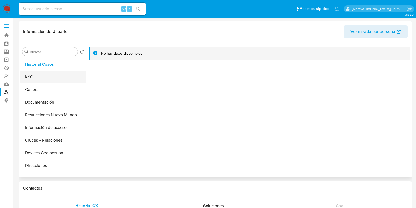
click at [58, 74] on button "KYC" at bounding box center [51, 77] width 62 height 13
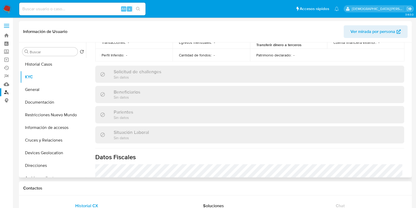
scroll to position [296, 0]
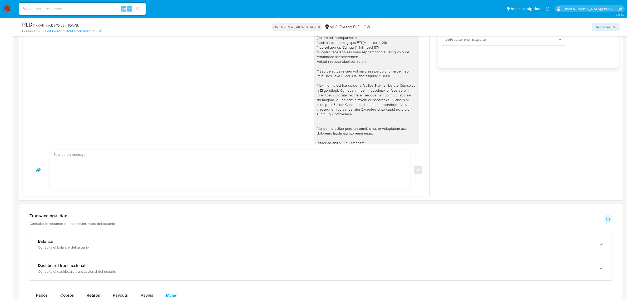
scroll to position [987, 0]
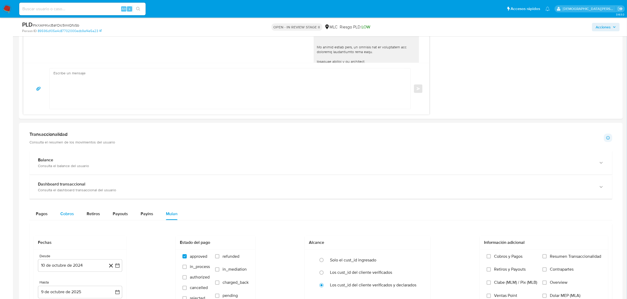
click at [63, 216] on span "Cobros" at bounding box center [67, 214] width 14 height 6
select select "10"
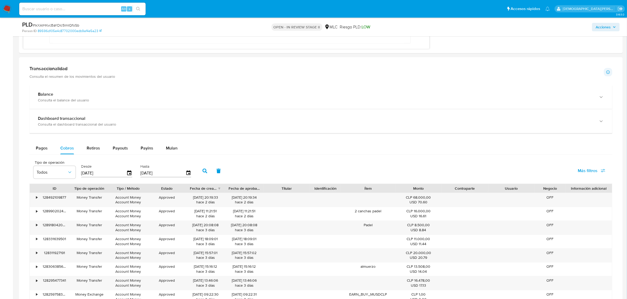
scroll to position [1118, 0]
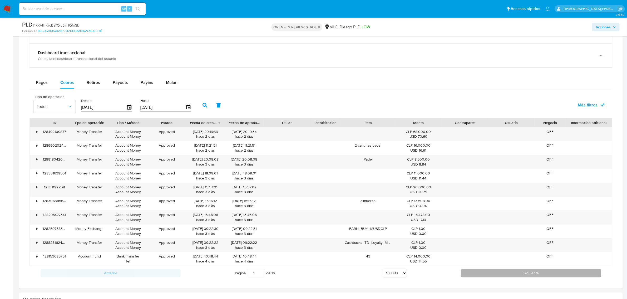
click at [474, 274] on button "Siguiente" at bounding box center [531, 273] width 140 height 8
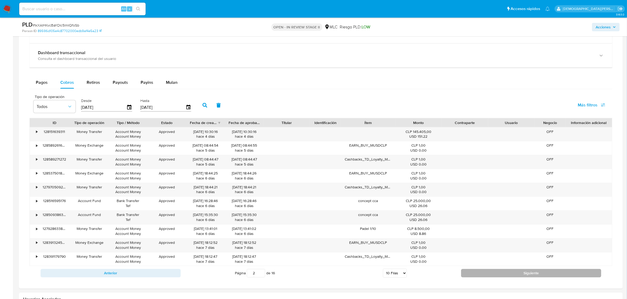
click at [505, 278] on button "Siguiente" at bounding box center [531, 273] width 140 height 8
type input "3"
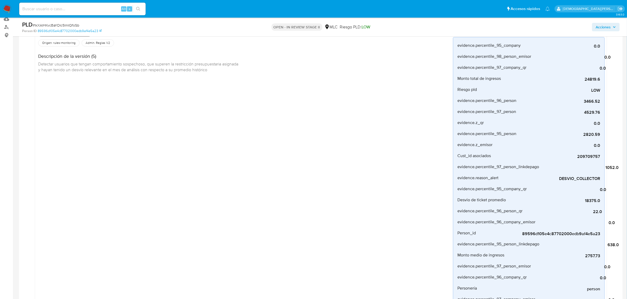
scroll to position [0, 0]
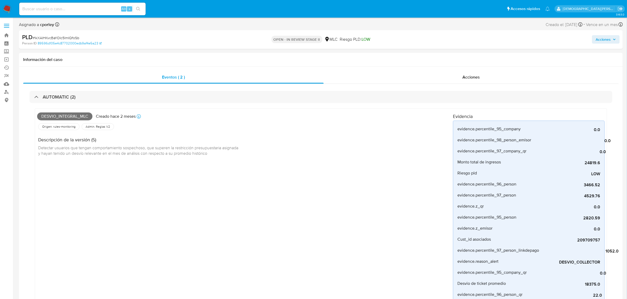
click at [604, 34] on div "Acciones" at bounding box center [521, 39] width 198 height 12
click at [603, 35] on div "Acciones" at bounding box center [521, 39] width 198 height 12
click at [601, 39] on span "Acciones" at bounding box center [602, 39] width 15 height 8
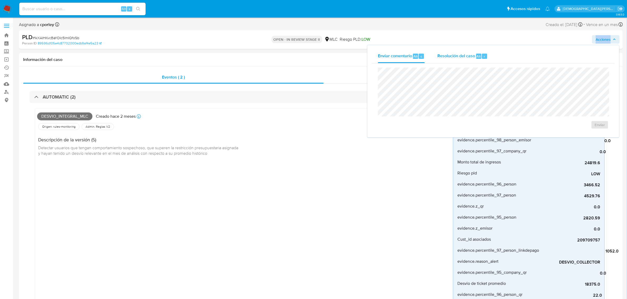
click at [456, 61] on div "Resolución del caso Alt r" at bounding box center [462, 56] width 50 height 14
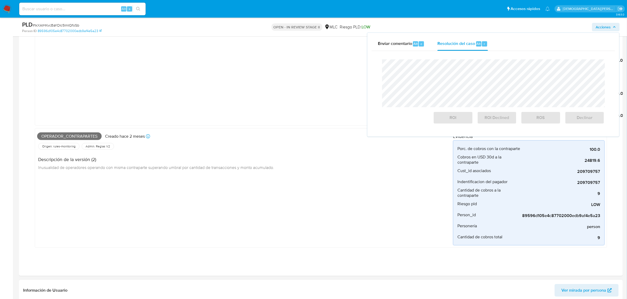
scroll to position [493, 0]
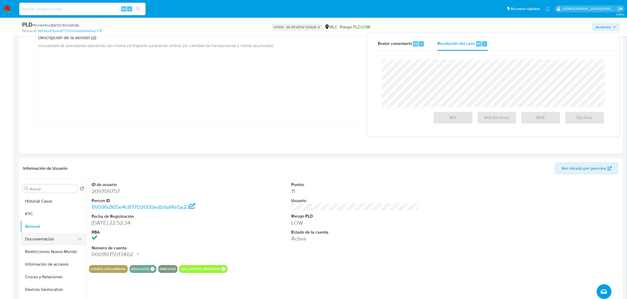
click at [49, 241] on button "Documentación" at bounding box center [51, 239] width 62 height 13
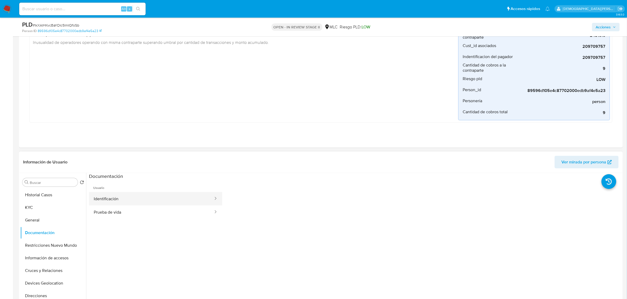
click at [143, 196] on button "Identificación" at bounding box center [151, 198] width 125 height 13
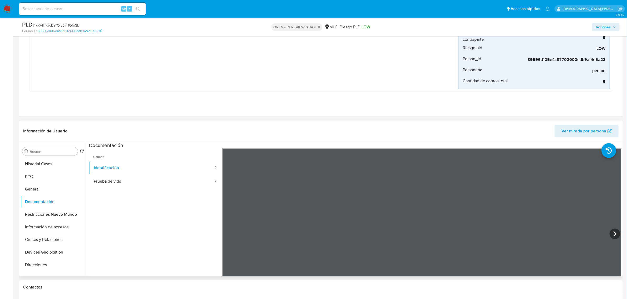
scroll to position [559, 0]
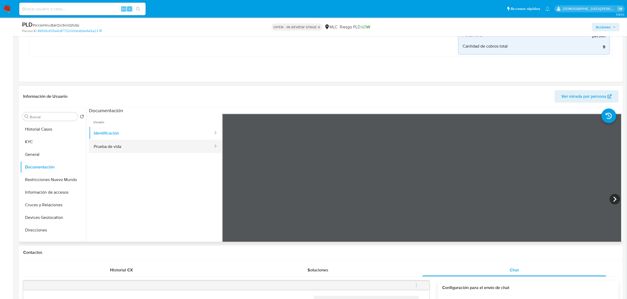
click at [130, 149] on button "Prueba de vida" at bounding box center [151, 146] width 125 height 13
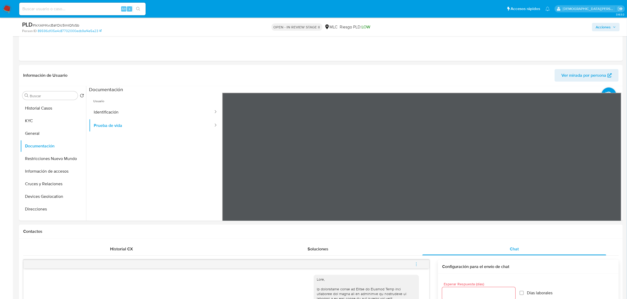
scroll to position [592, 0]
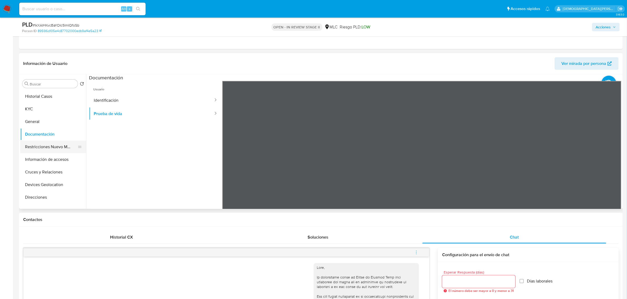
click at [44, 147] on button "Restricciones Nuevo Mundo" at bounding box center [51, 147] width 62 height 13
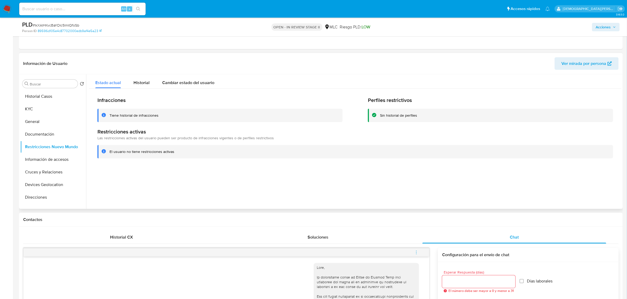
scroll to position [526, 0]
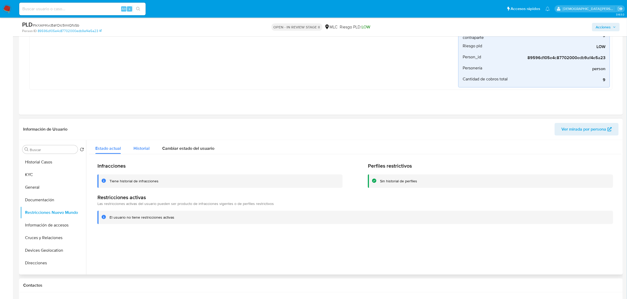
click at [146, 151] on span "Historial" at bounding box center [141, 149] width 16 height 6
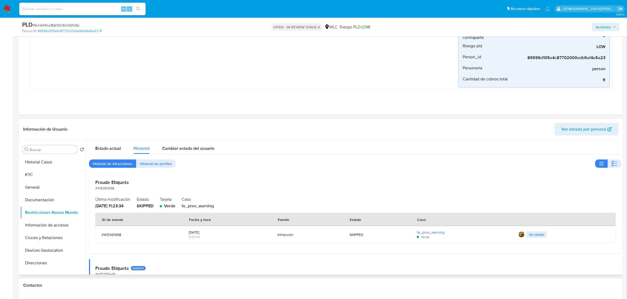
scroll to position [66, 0]
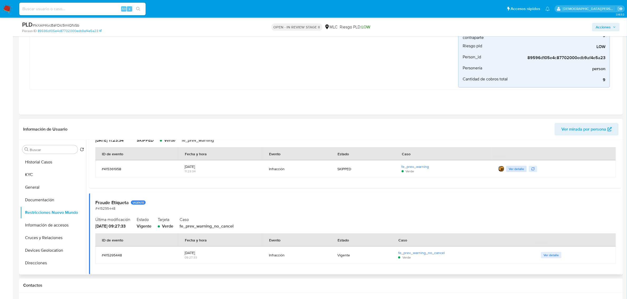
click at [511, 170] on span "Ver detalle" at bounding box center [515, 169] width 15 height 5
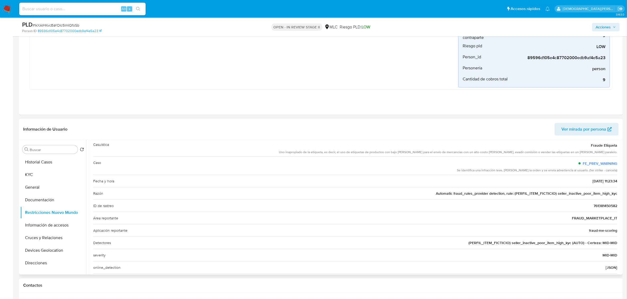
scroll to position [0, 0]
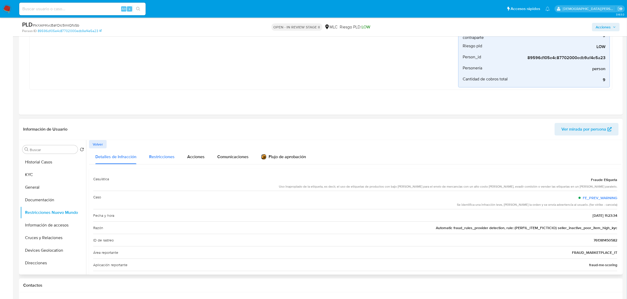
click at [165, 157] on span "Restricciones" at bounding box center [162, 157] width 26 height 6
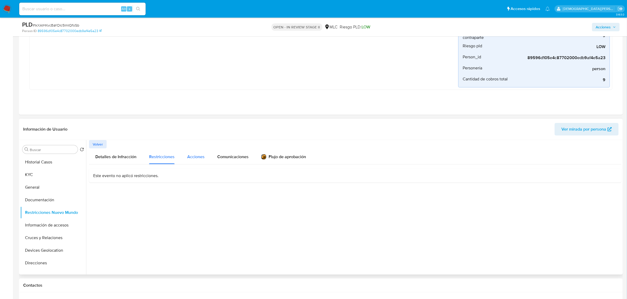
click at [197, 158] on span "Acciones" at bounding box center [195, 157] width 17 height 6
click at [236, 157] on span "Comunicaciones" at bounding box center [232, 157] width 31 height 6
click at [289, 159] on div "Flujo de aprobación" at bounding box center [283, 158] width 45 height 6
click at [103, 147] on span "Volver" at bounding box center [98, 144] width 10 height 7
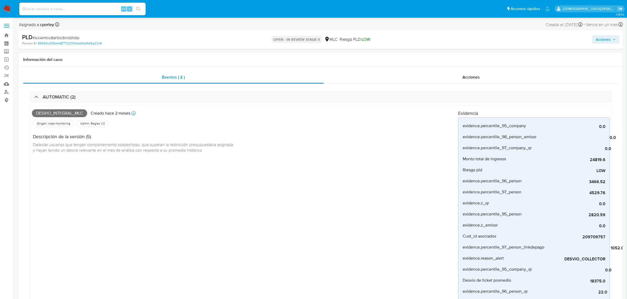
click at [602, 38] on span "Acciones" at bounding box center [602, 39] width 15 height 8
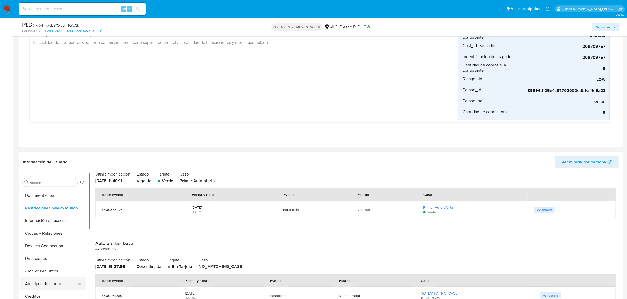
scroll to position [66, 0]
click at [54, 244] on button "Archivos adjuntos" at bounding box center [51, 243] width 62 height 13
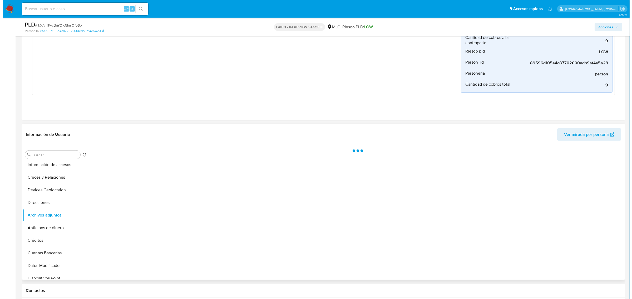
scroll to position [559, 0]
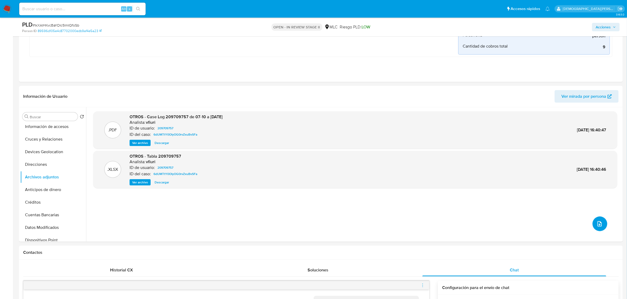
click at [593, 228] on button "upload-file" at bounding box center [599, 224] width 15 height 15
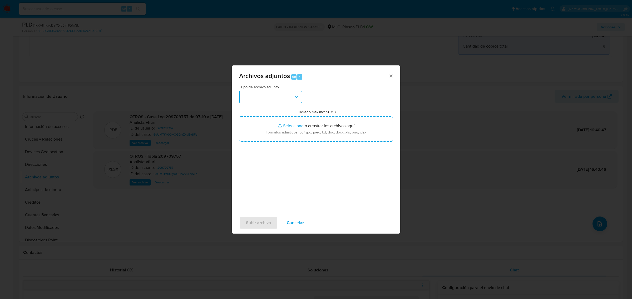
click at [273, 98] on button "button" at bounding box center [270, 97] width 63 height 13
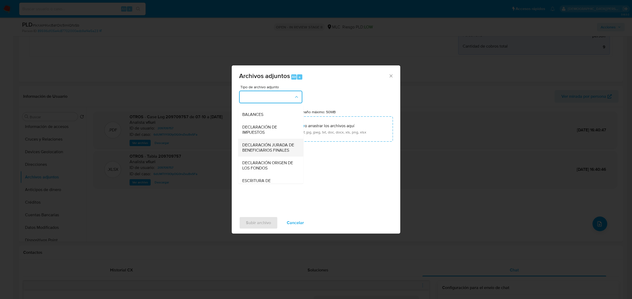
scroll to position [132, 0]
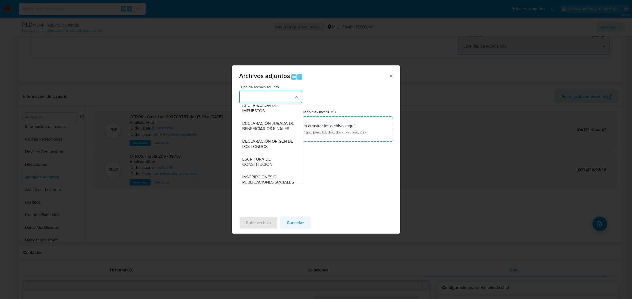
click at [296, 223] on span "Cancelar" at bounding box center [295, 223] width 17 height 12
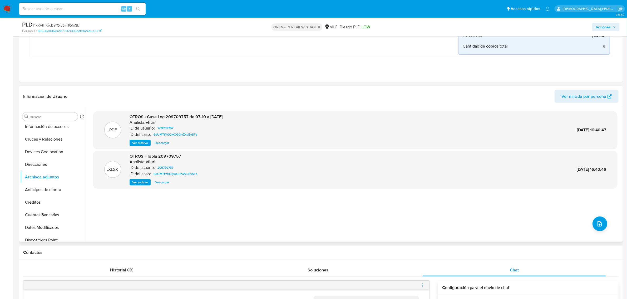
click at [334, 199] on div ".PDF OTROS - Case Log 209709757 de 07-10 a 07-10-2024 Analista: vfiuri ID de us…" at bounding box center [355, 175] width 524 height 126
click at [599, 227] on icon "upload-file" at bounding box center [599, 224] width 4 height 5
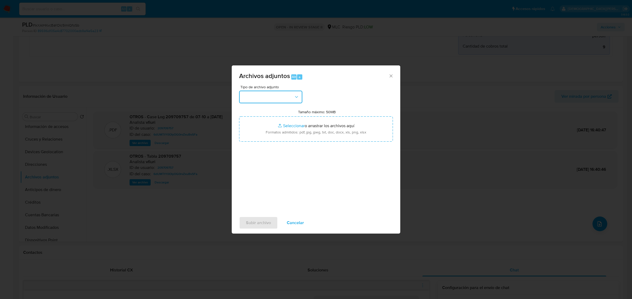
click at [293, 98] on button "button" at bounding box center [270, 97] width 63 height 13
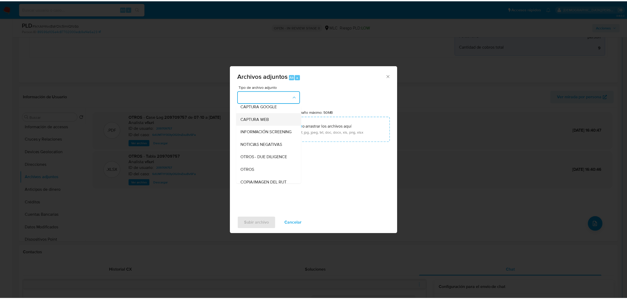
scroll to position [66, 0]
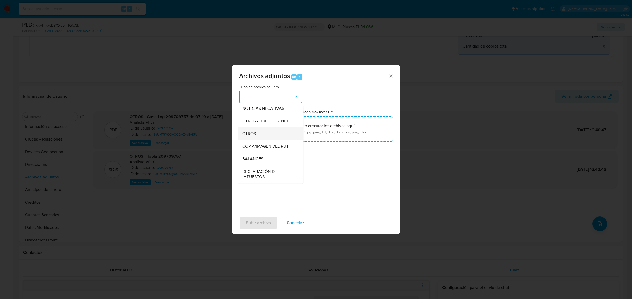
click at [273, 139] on div "OTROS" at bounding box center [269, 133] width 54 height 13
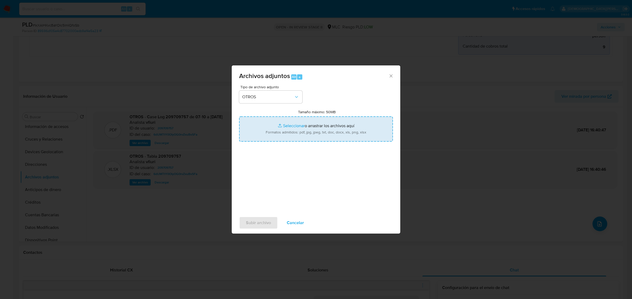
click at [294, 128] on input "Tamaño máximo: 50MB Seleccionar archivos" at bounding box center [316, 129] width 154 height 25
type input "C:\fakepath\Tablas transaccionales 209709757 _ 09_10_2025.xlsx"
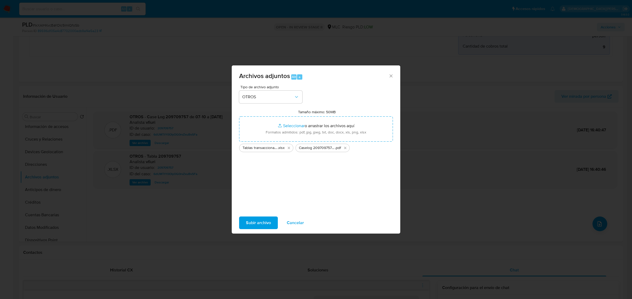
click at [257, 222] on span "Subir archivo" at bounding box center [258, 223] width 25 height 12
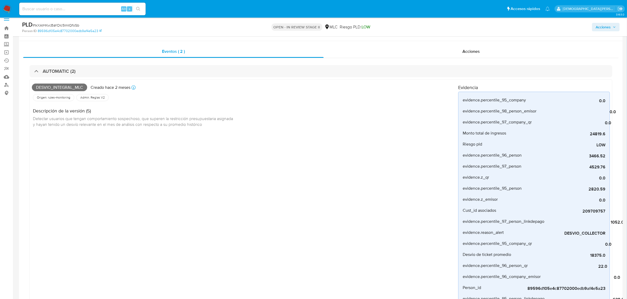
scroll to position [0, 0]
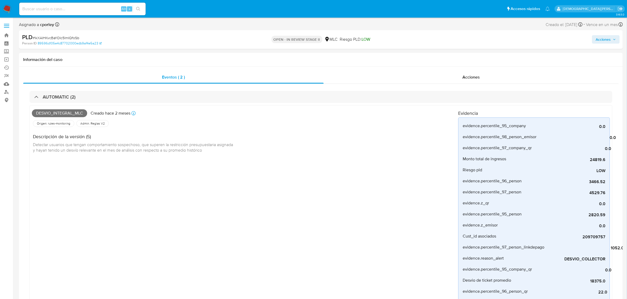
click at [600, 40] on span "Acciones" at bounding box center [602, 39] width 15 height 8
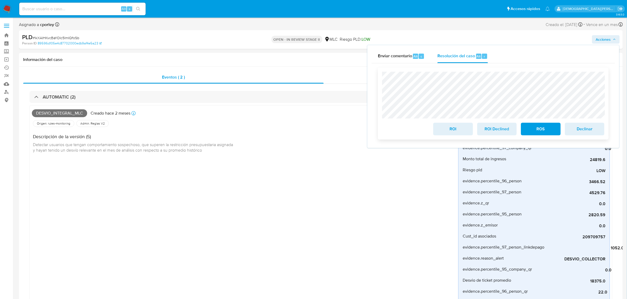
click at [492, 128] on span "ROI Declined" at bounding box center [497, 129] width 26 height 12
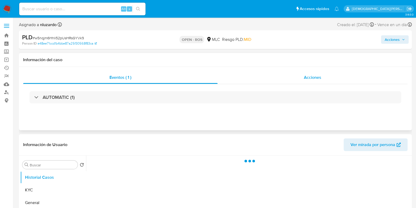
click at [291, 77] on div "Acciones" at bounding box center [313, 77] width 190 height 13
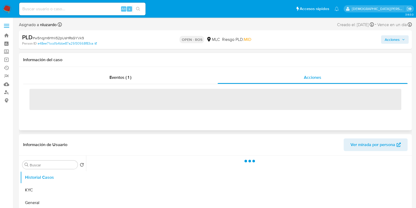
select select "10"
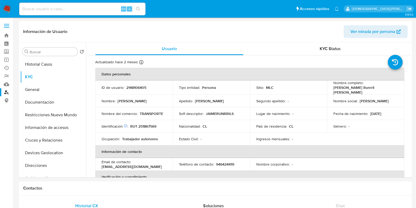
select select "10"
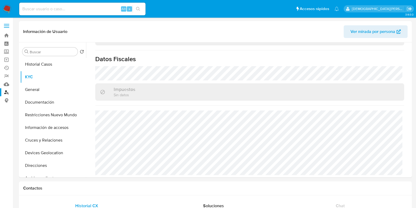
click at [103, 5] on div "Alt s" at bounding box center [82, 9] width 126 height 13
click at [103, 7] on input at bounding box center [82, 9] width 126 height 7
paste input "RQlayjfaqfI4Tt5YYUOsNjAE"
type input "RQlayjfaqfI4Tt5YYUOsNjAE"
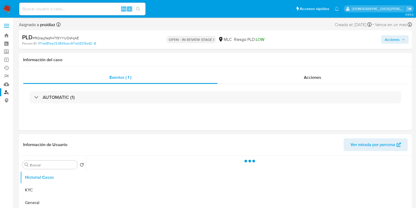
select select "10"
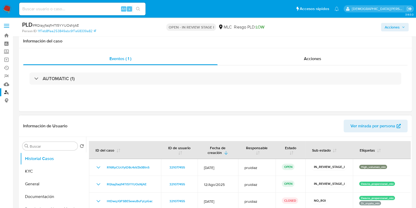
scroll to position [33, 0]
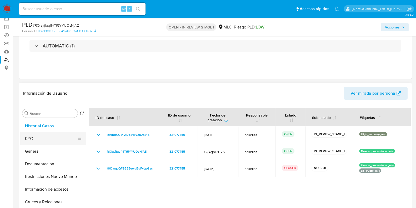
click at [33, 138] on button "KYC" at bounding box center [51, 138] width 62 height 13
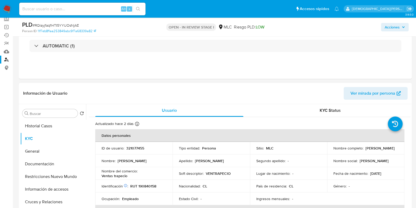
drag, startPoint x: 374, startPoint y: 150, endPoint x: 332, endPoint y: 149, distance: 42.9
click at [333, 149] on div "Nombre completo : [PERSON_NAME]" at bounding box center [365, 148] width 65 height 5
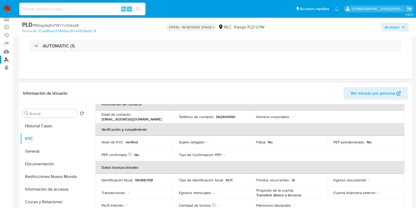
scroll to position [99, 0]
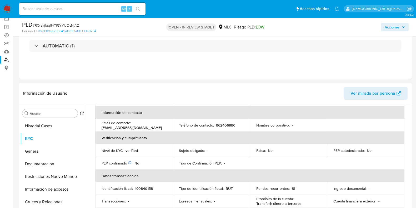
click at [229, 124] on p "962406990" at bounding box center [225, 125] width 19 height 5
drag, startPoint x: 133, startPoint y: 125, endPoint x: 157, endPoint y: 125, distance: 23.7
click at [157, 125] on div "Email de contacto : [EMAIL_ADDRESS][DOMAIN_NAME]" at bounding box center [134, 124] width 65 height 9
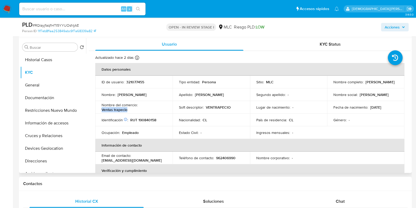
drag, startPoint x: 99, startPoint y: 111, endPoint x: 134, endPoint y: 112, distance: 35.3
click at [134, 112] on td "Nombre del comercio : Ventas trapecio" at bounding box center [133, 107] width 77 height 13
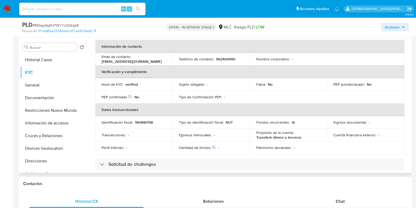
scroll to position [0, 0]
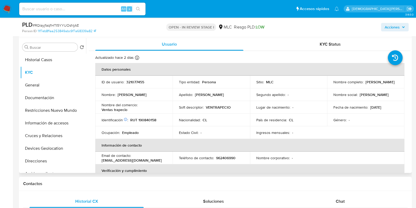
click at [139, 119] on p "RUT 190840158" at bounding box center [143, 119] width 26 height 5
copy p "190840158"
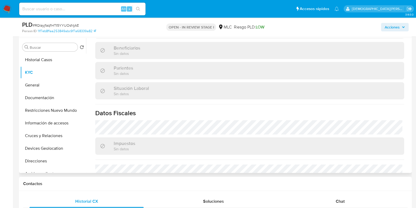
scroll to position [290, 0]
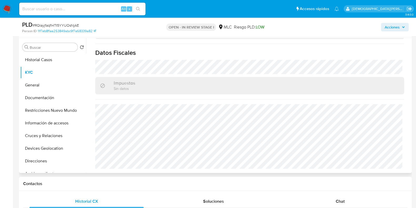
drag, startPoint x: 52, startPoint y: 98, endPoint x: 88, endPoint y: 97, distance: 36.6
click at [52, 98] on button "Documentación" at bounding box center [53, 97] width 66 height 13
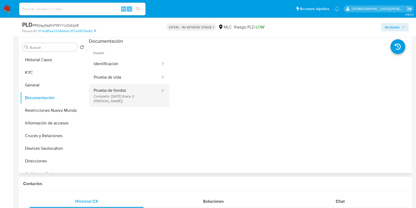
click at [124, 96] on button "Prueba de fondos Completo: [DATE] (hace 2 [PERSON_NAME])" at bounding box center [125, 95] width 72 height 23
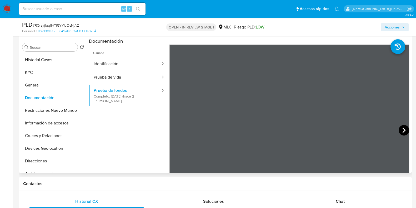
click at [401, 129] on icon at bounding box center [404, 130] width 11 height 11
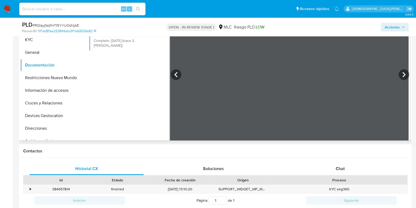
scroll to position [13, 0]
click at [404, 85] on icon at bounding box center [404, 84] width 11 height 11
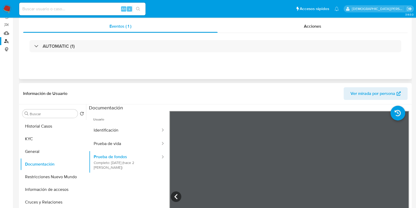
scroll to position [99, 0]
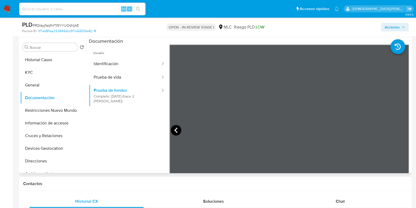
click at [174, 130] on icon at bounding box center [176, 130] width 11 height 11
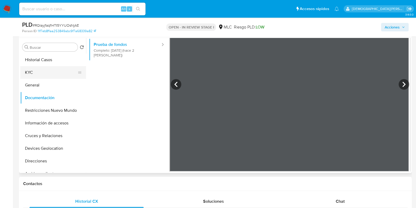
click at [47, 77] on button "KYC" at bounding box center [51, 72] width 62 height 13
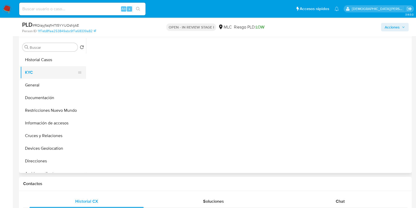
scroll to position [0, 0]
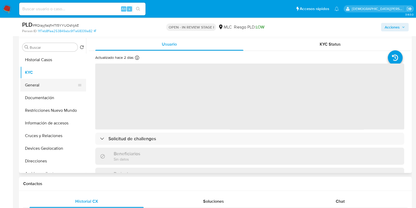
click at [47, 83] on button "General" at bounding box center [51, 85] width 62 height 13
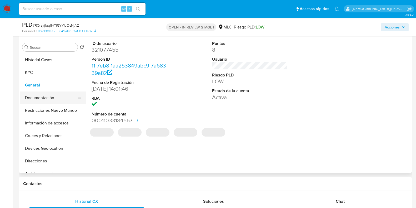
click at [36, 96] on button "Documentación" at bounding box center [51, 97] width 62 height 13
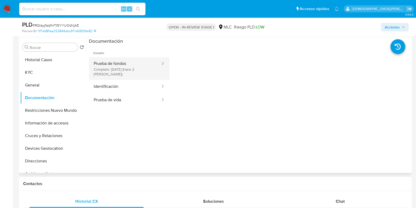
click at [121, 58] on button "Prueba de fondos Completo: [DATE] (hace 2 [PERSON_NAME])" at bounding box center [125, 68] width 72 height 23
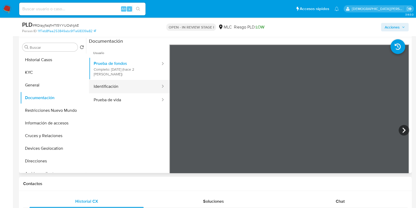
click at [116, 84] on button "Identificación" at bounding box center [125, 86] width 72 height 13
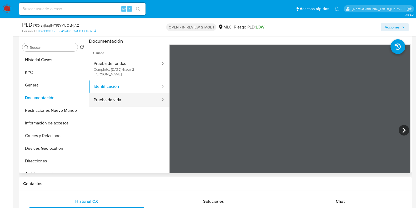
drag, startPoint x: 135, startPoint y: 101, endPoint x: 142, endPoint y: 101, distance: 7.1
click at [135, 101] on button "Prueba de vida" at bounding box center [125, 99] width 72 height 13
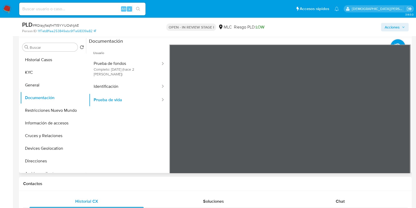
scroll to position [17, 0]
drag, startPoint x: 134, startPoint y: 88, endPoint x: 134, endPoint y: 82, distance: 6.6
click at [134, 87] on button "Identificación" at bounding box center [125, 86] width 72 height 13
click at [399, 132] on icon at bounding box center [404, 130] width 11 height 11
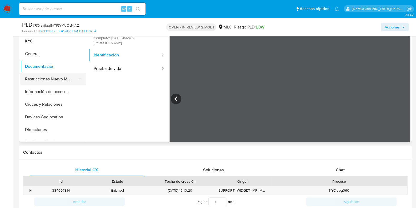
scroll to position [99, 0]
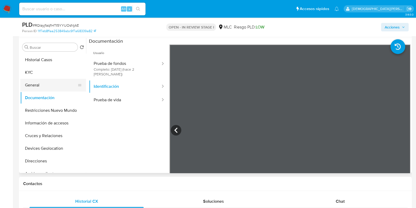
click at [45, 82] on button "General" at bounding box center [51, 85] width 62 height 13
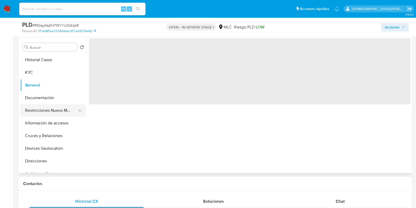
click at [59, 112] on button "Restricciones Nuevo Mundo" at bounding box center [51, 110] width 62 height 13
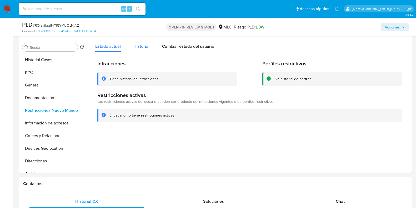
click at [141, 46] on span "Historial" at bounding box center [141, 46] width 16 height 6
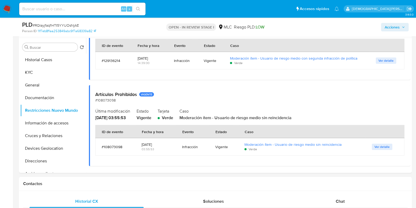
scroll to position [39, 0]
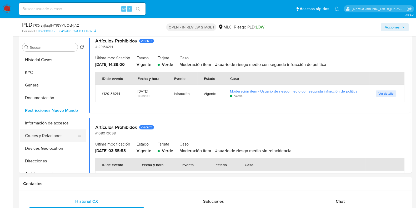
click at [43, 133] on button "Cruces y Relaciones" at bounding box center [51, 135] width 62 height 13
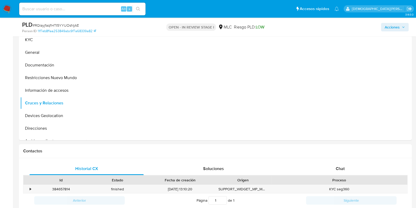
scroll to position [99, 0]
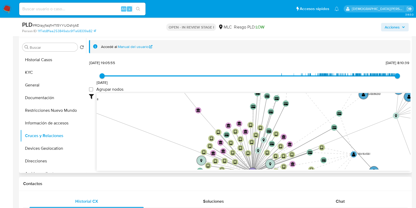
drag, startPoint x: 200, startPoint y: 115, endPoint x: 183, endPoint y: 170, distance: 57.6
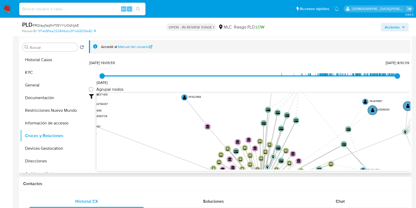
drag, startPoint x: 201, startPoint y: 133, endPoint x: 220, endPoint y: 153, distance: 27.4
click at [219, 159] on icon "device-626df44e08813b0018eb0686  device-6294fe0708813b00184822c0  device-68bc…" at bounding box center [254, 131] width 314 height 76
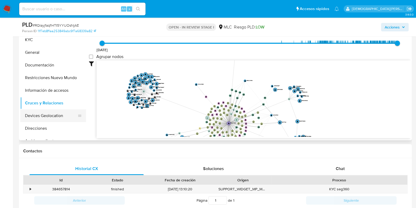
click at [36, 117] on button "Devices Geolocation" at bounding box center [51, 115] width 62 height 13
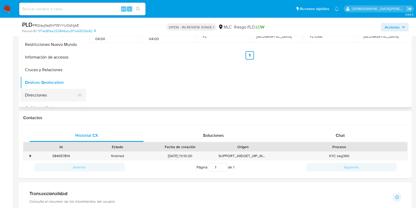
click at [50, 95] on button "Direcciones" at bounding box center [51, 95] width 62 height 13
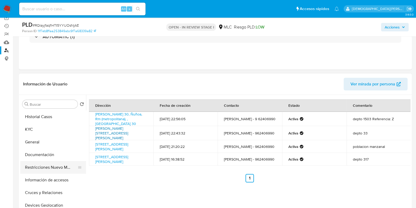
scroll to position [66, 0]
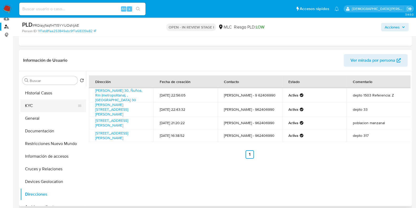
drag, startPoint x: 55, startPoint y: 104, endPoint x: 59, endPoint y: 100, distance: 5.4
click at [56, 103] on button "KYC" at bounding box center [51, 105] width 62 height 13
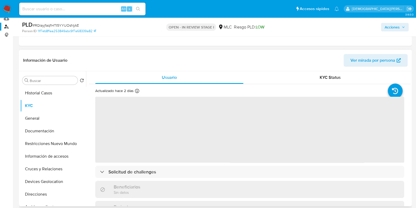
scroll to position [99, 0]
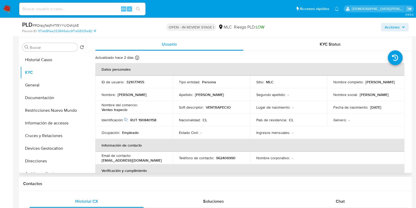
click at [138, 81] on p "321077455" at bounding box center [135, 81] width 18 height 5
copy p "321077455"
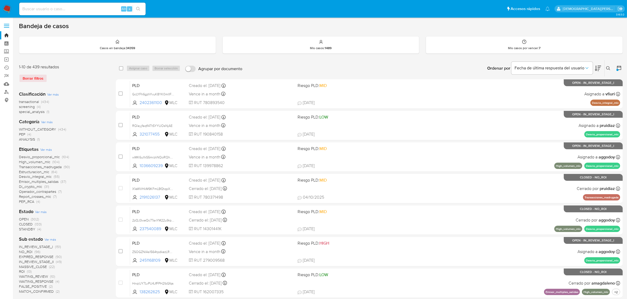
click at [618, 68] on icon at bounding box center [618, 67] width 5 height 5
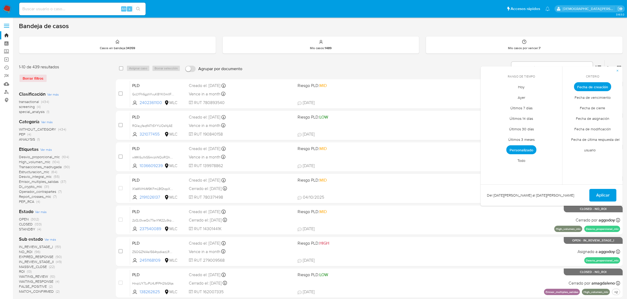
click at [519, 149] on span "Personalizado" at bounding box center [521, 150] width 30 height 9
click at [490, 96] on icon "Mes anterior" at bounding box center [488, 96] width 6 height 6
click at [539, 127] on button "12" at bounding box center [542, 126] width 8 height 8
click at [607, 194] on span "Aplicar" at bounding box center [602, 196] width 13 height 12
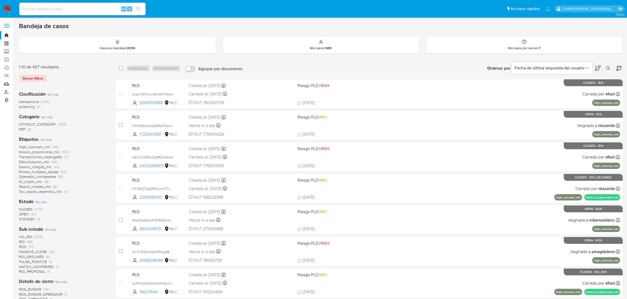
click at [606, 69] on icon at bounding box center [608, 68] width 4 height 4
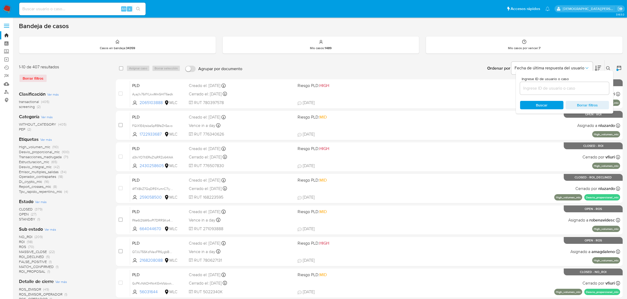
click at [574, 90] on input at bounding box center [564, 88] width 89 height 7
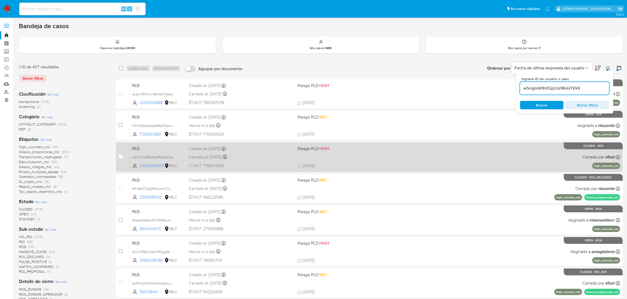
type input "w5nqjm6HhIi52pUsHRsGYVk9"
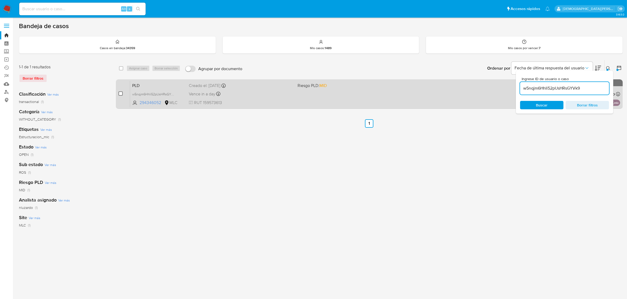
click at [121, 92] on input "checkbox" at bounding box center [120, 94] width 4 height 4
checkbox input "true"
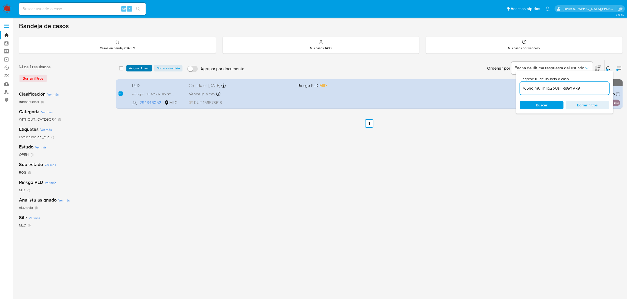
click at [137, 67] on span "Asignar 1 caso" at bounding box center [139, 68] width 20 height 5
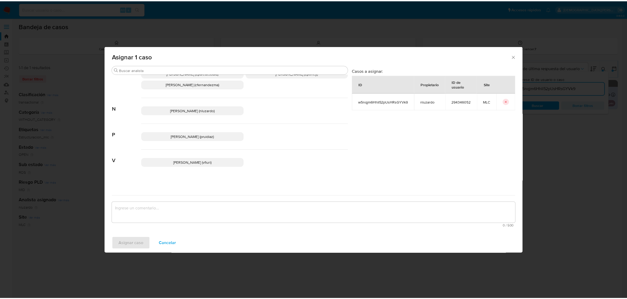
scroll to position [40, 0]
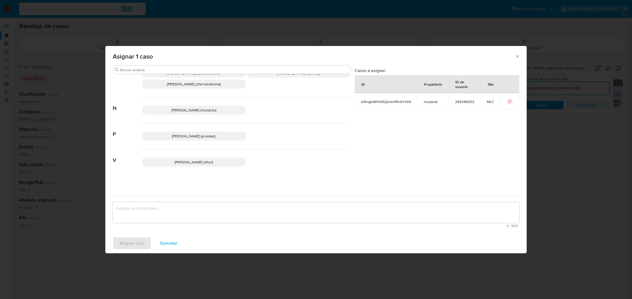
click at [189, 139] on span "[PERSON_NAME] (pruidiaz)" at bounding box center [193, 136] width 43 height 5
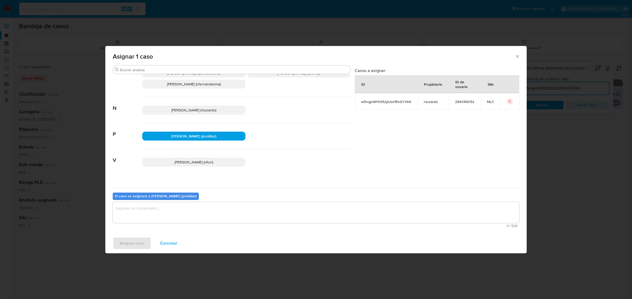
click at [156, 214] on textarea "assign-modal" at bounding box center [316, 212] width 406 height 21
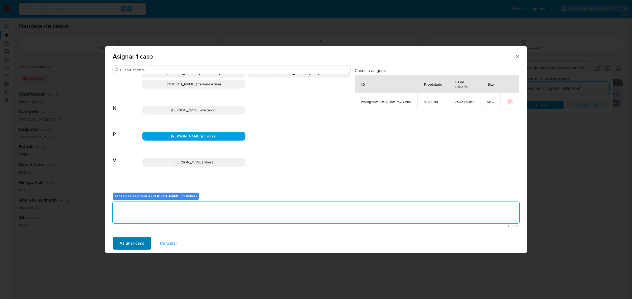
type textarea "-"
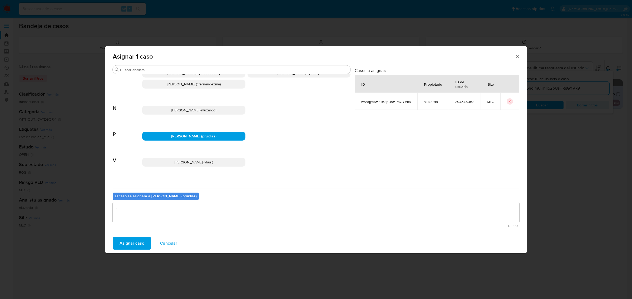
click at [131, 241] on span "Asignar caso" at bounding box center [131, 244] width 25 height 12
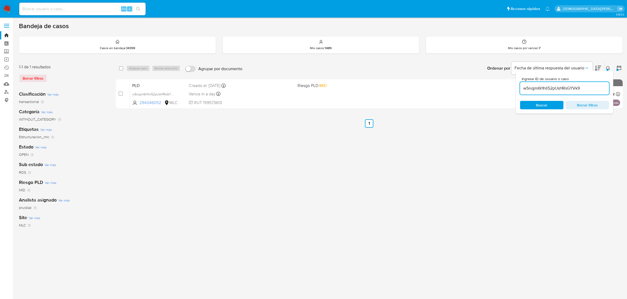
click at [546, 189] on div "select-all-cases-checkbox Asignar caso Borrar selección Agrupar por documento O…" at bounding box center [369, 175] width 507 height 231
click at [609, 70] on icon at bounding box center [608, 68] width 4 height 4
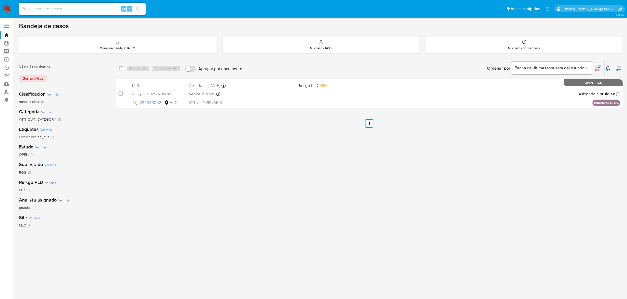
click at [609, 70] on icon at bounding box center [608, 68] width 4 height 4
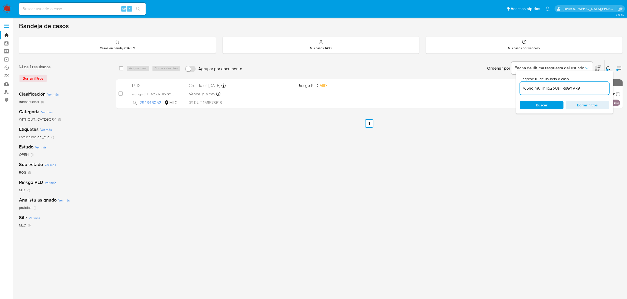
click at [584, 90] on input "w5nqjm6HhIi52pUsHRsGYVk9" at bounding box center [564, 88] width 89 height 7
type input "IkXAIHKvcBaYOIc5lmIQfoSb"
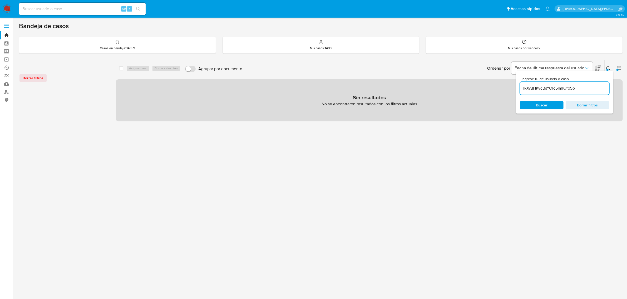
click at [620, 68] on icon at bounding box center [618, 67] width 5 height 5
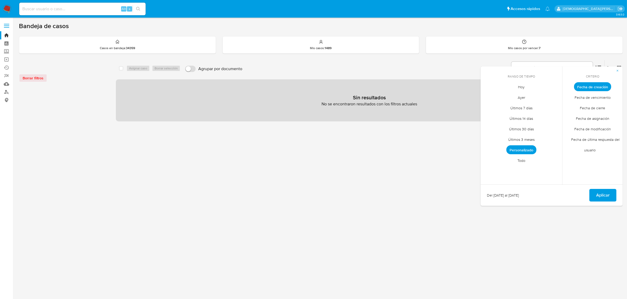
click at [519, 148] on span "Personalizado" at bounding box center [521, 150] width 30 height 9
click at [553, 96] on icon "Mes siguiente" at bounding box center [554, 96] width 6 height 6
click at [500, 139] on button "12" at bounding box center [500, 137] width 8 height 8
click at [499, 139] on button "12" at bounding box center [500, 137] width 8 height 8
click at [591, 193] on button "Aplicar" at bounding box center [602, 195] width 27 height 13
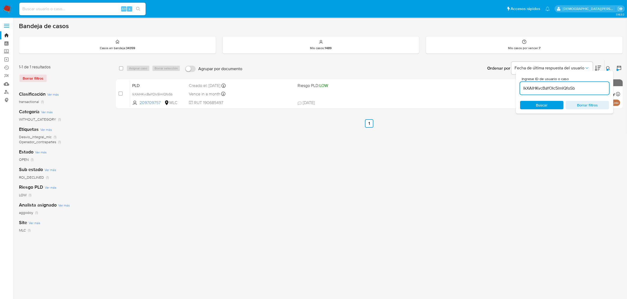
click at [97, 166] on div "Clasificación Ver más transactional (1) Categoría Ver más WITHOUT_CATEGORY (1) …" at bounding box center [63, 176] width 88 height 179
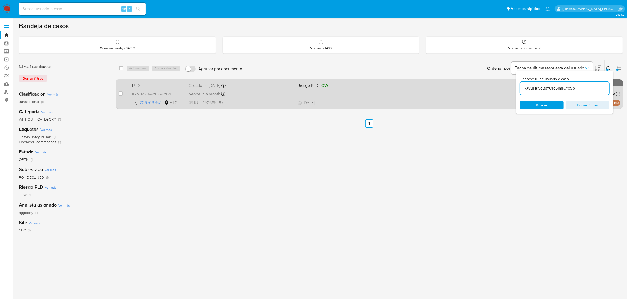
drag, startPoint x: 120, startPoint y: 94, endPoint x: 128, endPoint y: 79, distance: 16.4
click at [120, 93] on input "checkbox" at bounding box center [120, 94] width 4 height 4
checkbox input "true"
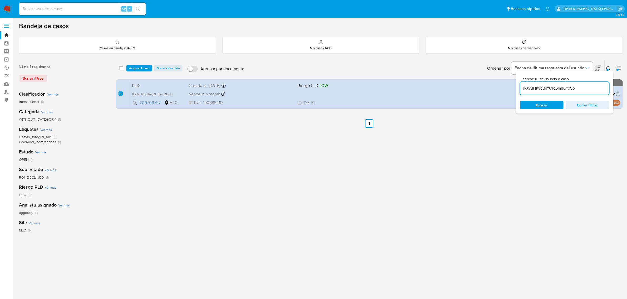
drag, startPoint x: 135, startPoint y: 64, endPoint x: 133, endPoint y: 67, distance: 3.4
click at [135, 65] on div "select-all-cases-checkbox Asignar 1 caso Borrar selección Agrupar por documento…" at bounding box center [369, 68] width 507 height 16
click at [133, 67] on span "Asignar 1 caso" at bounding box center [139, 68] width 20 height 5
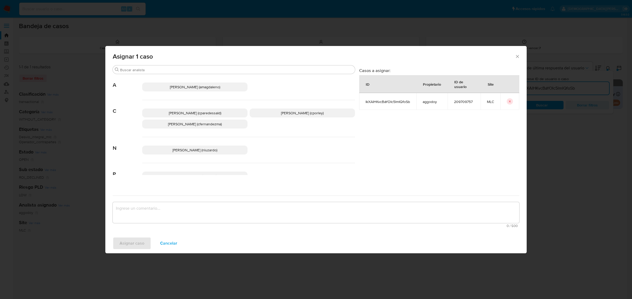
click at [277, 111] on p "Christian Porley (cporley)" at bounding box center [301, 113] width 105 height 9
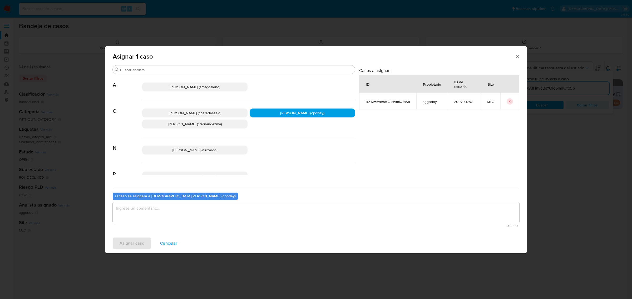
click at [201, 214] on textarea "assign-modal" at bounding box center [316, 212] width 406 height 21
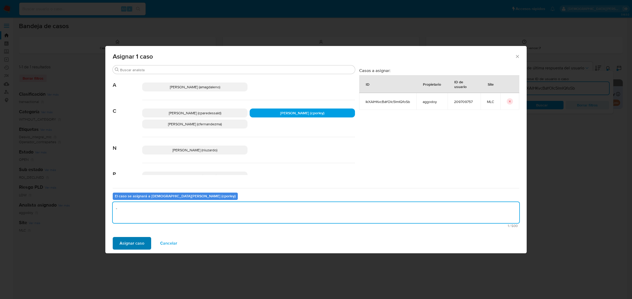
type textarea "-"
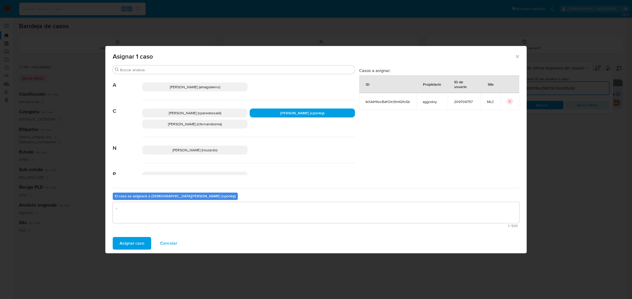
click at [134, 240] on span "Asignar caso" at bounding box center [131, 244] width 25 height 12
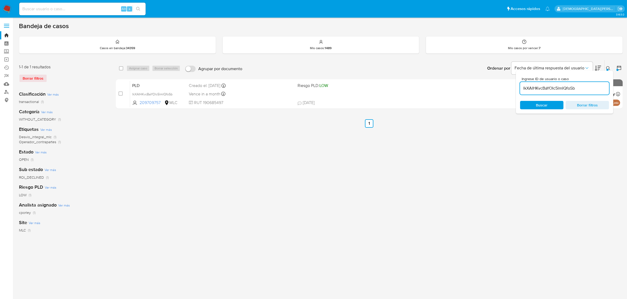
click at [587, 106] on span "Borrar filtros" at bounding box center [587, 105] width 36 height 7
click at [547, 107] on span "Buscar" at bounding box center [541, 105] width 36 height 7
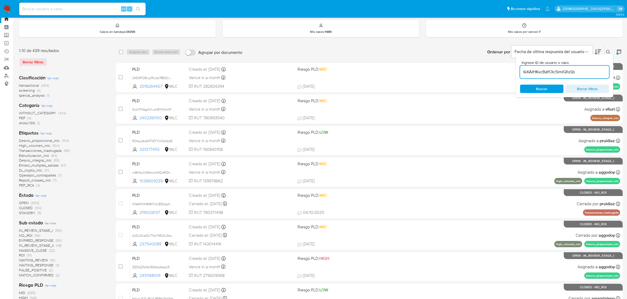
scroll to position [33, 0]
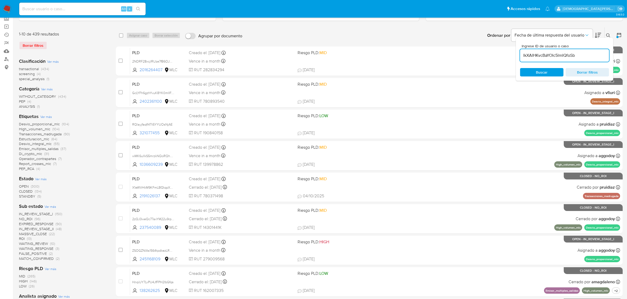
click at [41, 229] on span "IN_REVIEW_STAGE_II" at bounding box center [36, 229] width 35 height 5
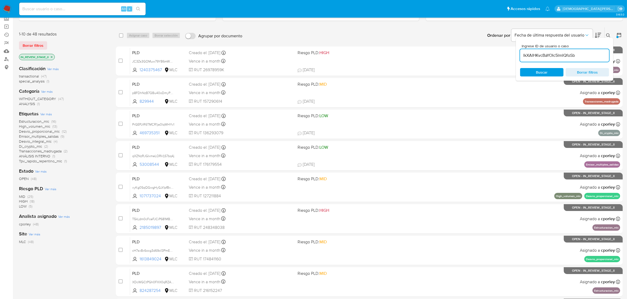
click at [618, 32] on icon at bounding box center [618, 34] width 5 height 5
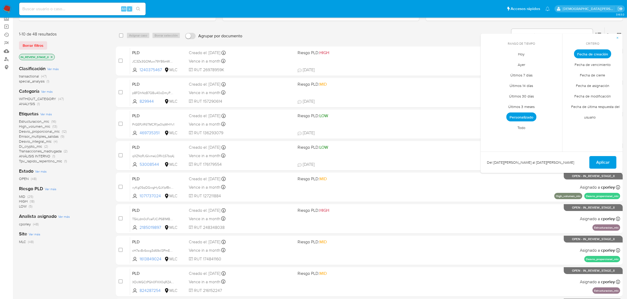
drag, startPoint x: 521, startPoint y: 128, endPoint x: 575, endPoint y: 155, distance: 61.0
click at [523, 131] on span "Todo" at bounding box center [521, 128] width 19 height 11
click at [607, 161] on span "Aplicar" at bounding box center [602, 163] width 13 height 12
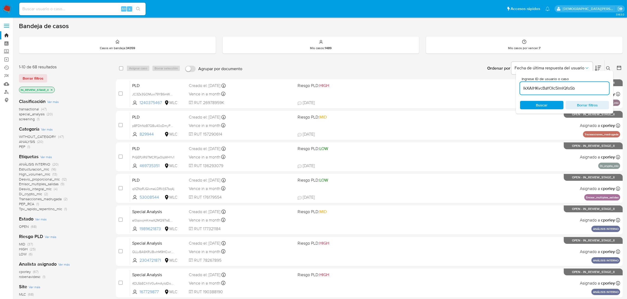
click at [32, 278] on span "robenavidesc" at bounding box center [30, 276] width 22 height 5
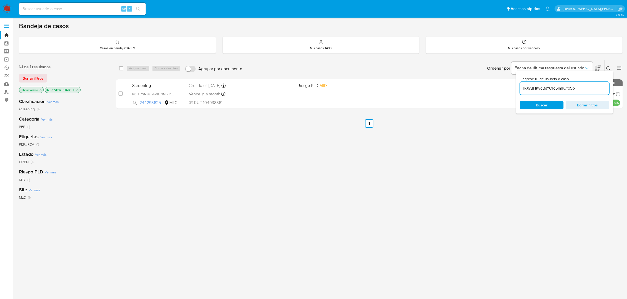
click at [549, 150] on div "select-all-cases-checkbox Asignar caso Borrar selección Agrupar por documento O…" at bounding box center [369, 179] width 507 height 238
click at [41, 89] on icon "close-filter" at bounding box center [40, 89] width 3 height 3
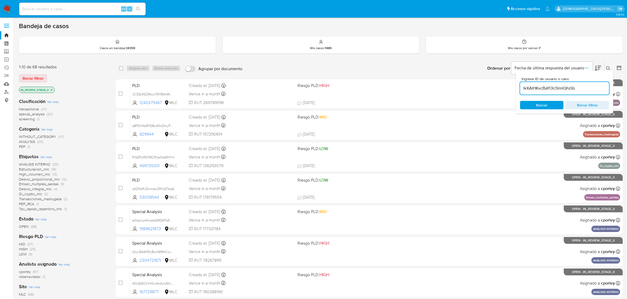
click at [598, 65] on icon at bounding box center [597, 68] width 6 height 6
click at [609, 68] on icon at bounding box center [608, 68] width 4 height 4
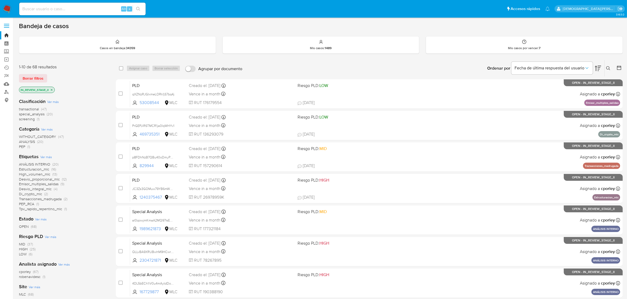
click at [595, 67] on icon at bounding box center [597, 69] width 6 height 6
click at [572, 73] on button "Fecha de última respuesta del usuario" at bounding box center [551, 68] width 81 height 13
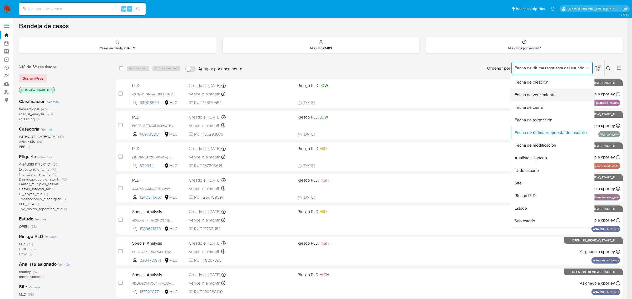
click at [553, 98] on div "Fecha de vencimiento" at bounding box center [550, 95] width 72 height 13
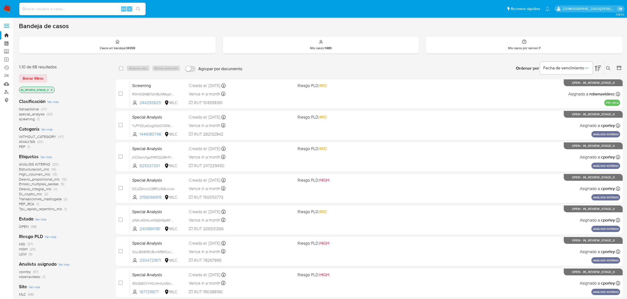
click at [598, 67] on icon at bounding box center [597, 69] width 6 height 6
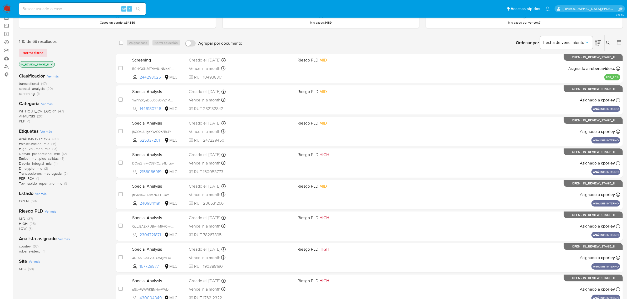
scroll to position [66, 0]
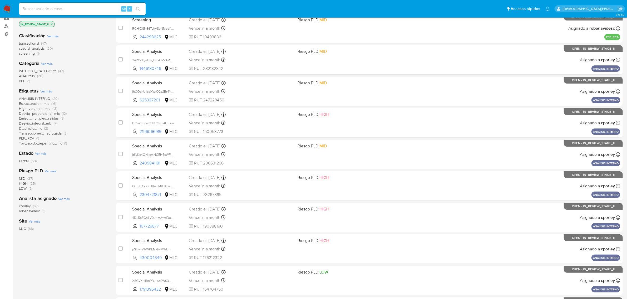
click at [26, 207] on span "cporley" at bounding box center [25, 206] width 12 height 5
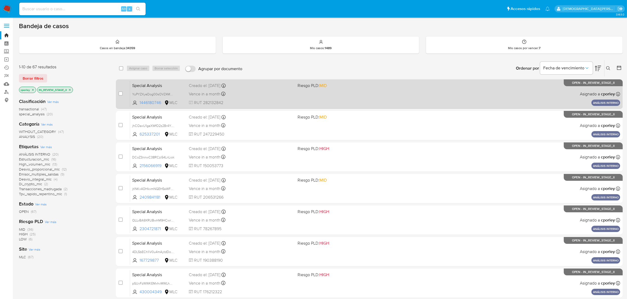
click at [394, 104] on div "Special Analysis YuPYZXyeDog00sOVZ4MY7DX7 1446180746 MLC Riesgo PLD: MID Creado…" at bounding box center [375, 94] width 490 height 27
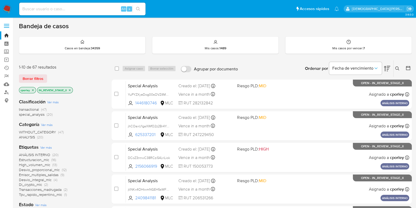
click at [407, 71] on button at bounding box center [409, 68] width 6 height 6
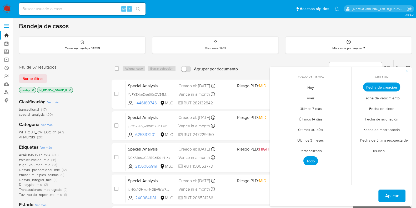
click at [306, 155] on span "Personalizado" at bounding box center [310, 150] width 33 height 11
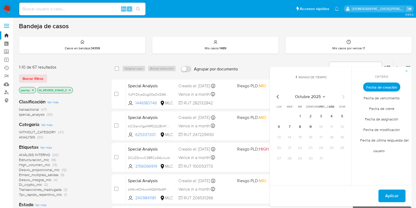
click at [275, 96] on icon "Mes anterior" at bounding box center [278, 96] width 6 height 6
click at [277, 96] on icon "Mes anterior" at bounding box center [278, 96] width 6 height 6
click at [278, 96] on icon "Mes anterior" at bounding box center [278, 96] width 6 height 6
click at [331, 126] on button "12" at bounding box center [331, 126] width 8 height 8
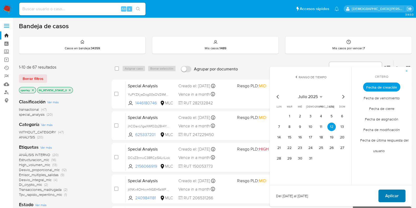
click at [389, 196] on span "Aplicar" at bounding box center [391, 196] width 13 height 12
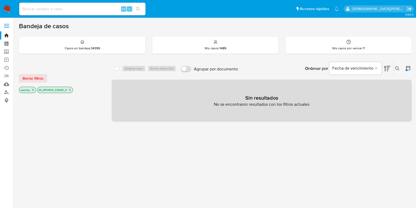
click at [70, 89] on icon "close-filter" at bounding box center [69, 89] width 3 height 3
click at [32, 89] on icon "close-filter" at bounding box center [33, 90] width 2 height 2
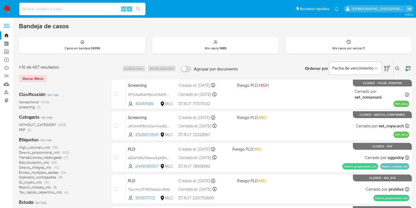
click at [395, 67] on button at bounding box center [398, 68] width 9 height 6
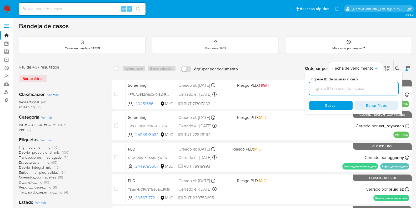
click at [366, 89] on input at bounding box center [353, 88] width 89 height 7
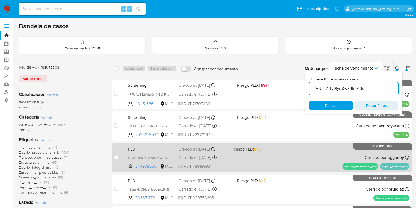
type input "mVNEL7Tly18yruXvzRkTZl3u"
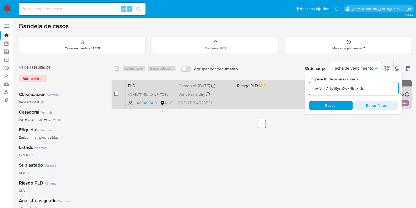
drag, startPoint x: 116, startPoint y: 94, endPoint x: 131, endPoint y: 67, distance: 30.3
click at [116, 93] on input "checkbox" at bounding box center [116, 94] width 4 height 4
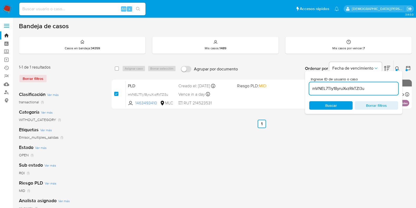
checkbox input "true"
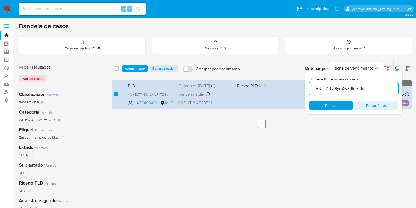
click at [326, 89] on input "mVNEL7Tly18yruXvzRkTZl3u" at bounding box center [353, 88] width 89 height 7
type input "Pls6LSGgQxOnz8MIBeKY2q4x"
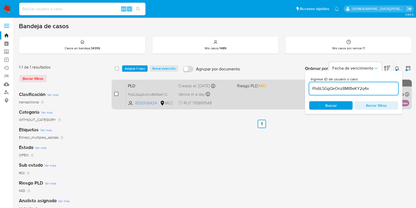
click at [116, 93] on input "checkbox" at bounding box center [116, 94] width 4 height 4
checkbox input "true"
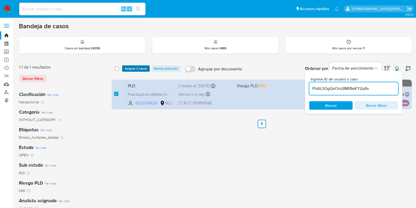
click at [140, 68] on span "Asignar 2 casos" at bounding box center [136, 68] width 22 height 5
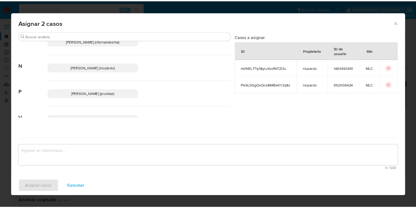
scroll to position [63, 0]
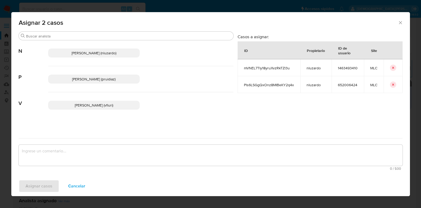
click at [86, 80] on span "Pablo Ruidiaz (pruidiaz)" at bounding box center [93, 78] width 43 height 5
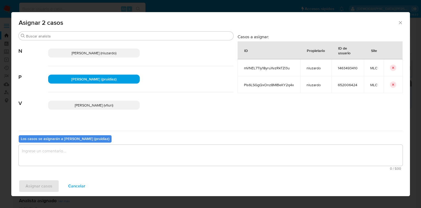
click at [108, 158] on textarea "assign-modal" at bounding box center [211, 154] width 384 height 21
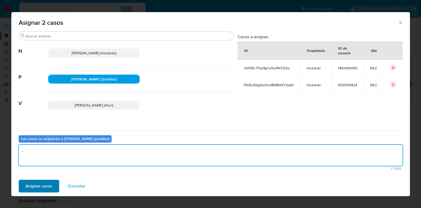
type textarea "-"
click at [37, 187] on span "Asignar casos" at bounding box center [39, 186] width 27 height 12
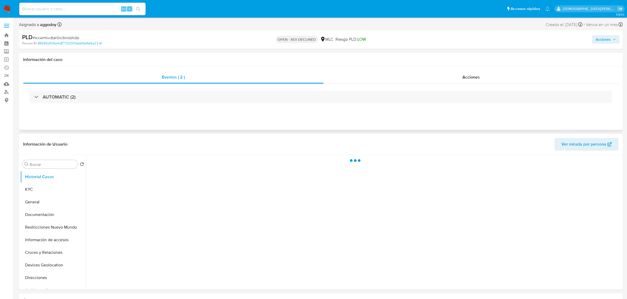
select select "10"
click at [597, 42] on span "Acciones" at bounding box center [602, 39] width 15 height 8
select select "10"
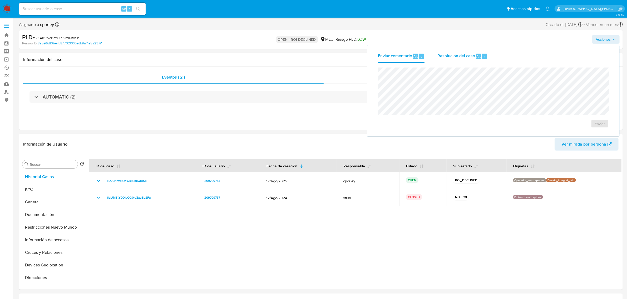
click at [462, 56] on span "Resolución del caso" at bounding box center [456, 56] width 38 height 6
click at [589, 129] on span "ROI Declined" at bounding box center [584, 129] width 26 height 12
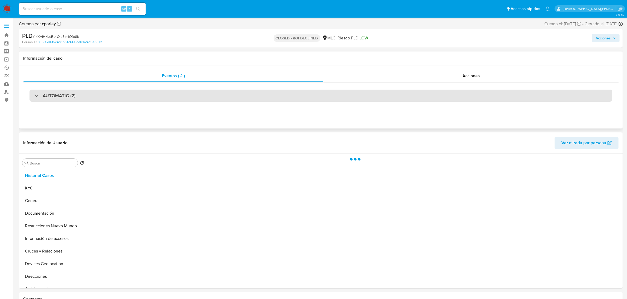
select select "10"
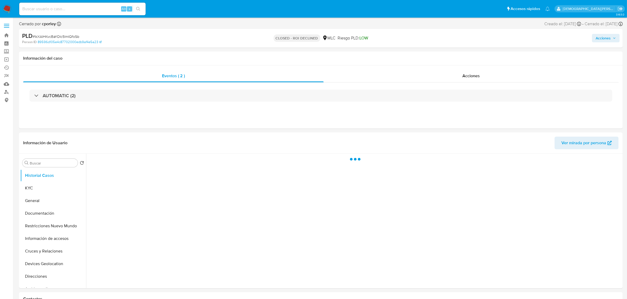
select select "10"
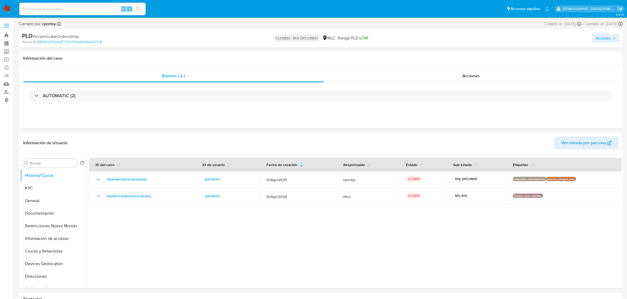
click at [596, 36] on span "Acciones" at bounding box center [602, 38] width 15 height 8
click at [449, 55] on span "Resolución del caso" at bounding box center [456, 55] width 38 height 6
click at [392, 49] on div "Enviar comentario Alt c" at bounding box center [401, 55] width 47 height 14
click at [596, 121] on span "Enviar" at bounding box center [599, 122] width 10 height 7
click at [457, 57] on span "Resolución del caso" at bounding box center [456, 55] width 38 height 6
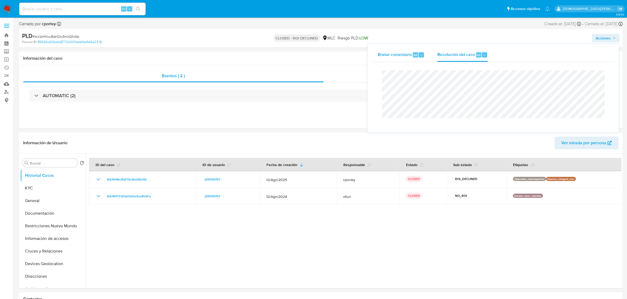
click at [397, 54] on span "Enviar comentario" at bounding box center [395, 55] width 34 height 6
click at [250, 110] on div "Eventos ( 2 ) Acciones AUTOMATIC (2)" at bounding box center [320, 97] width 603 height 63
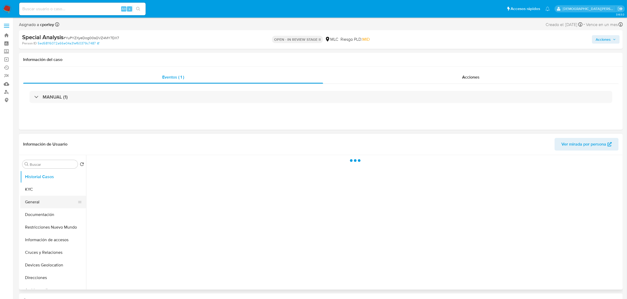
select select "10"
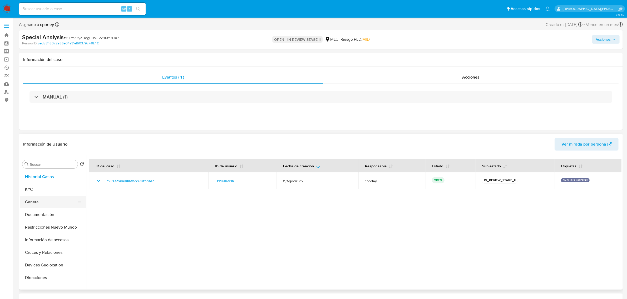
click at [49, 203] on button "General" at bounding box center [51, 202] width 62 height 13
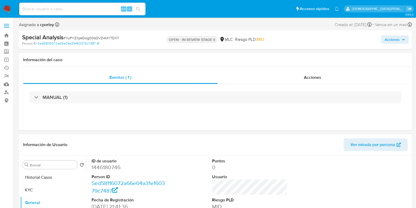
click at [102, 168] on dd "1446180746" at bounding box center [129, 166] width 75 height 7
copy dd "1446180746"
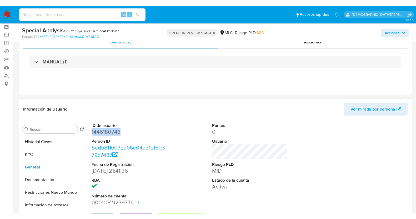
scroll to position [33, 0]
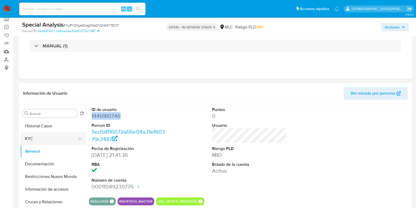
click at [45, 135] on button "KYC" at bounding box center [51, 138] width 62 height 13
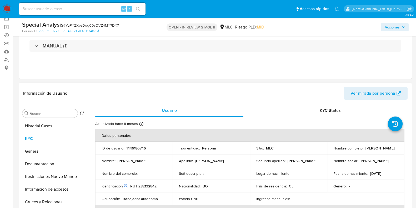
click at [366, 150] on p "Alberto Abel Zambrana Laime" at bounding box center [380, 148] width 29 height 5
copy div "Nombre completo : Alberto Abel Zambrana Laime"
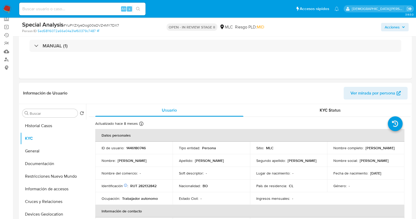
click at [148, 186] on p "RUT 282132842" at bounding box center [143, 185] width 26 height 5
click at [142, 186] on p "RUT 282132842" at bounding box center [143, 185] width 26 height 5
drag, startPoint x: 131, startPoint y: 186, endPoint x: 159, endPoint y: 186, distance: 28.7
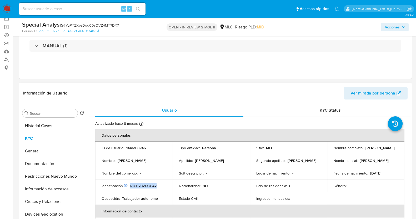
click at [159, 186] on div "Identificación Nº de serie: 603597562 : RUT 282132842" at bounding box center [134, 185] width 65 height 5
copy p "RUT 282132842"
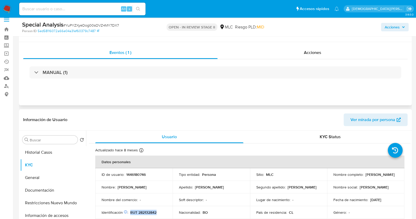
scroll to position [0, 0]
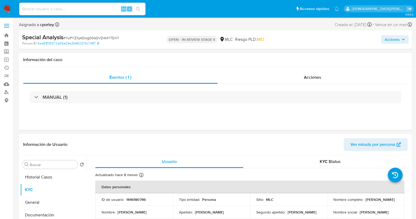
click at [394, 39] on span "Acciones" at bounding box center [392, 39] width 15 height 8
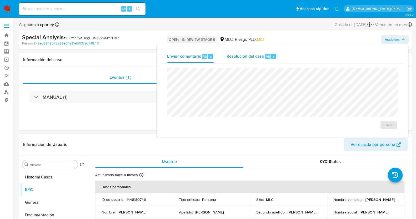
click at [235, 58] on span "Resolución del caso" at bounding box center [246, 56] width 38 height 6
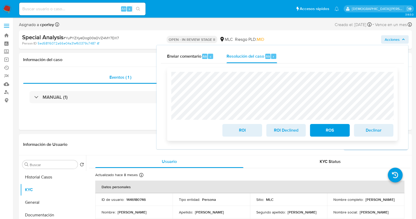
click at [321, 128] on span "ROS" at bounding box center [330, 130] width 26 height 12
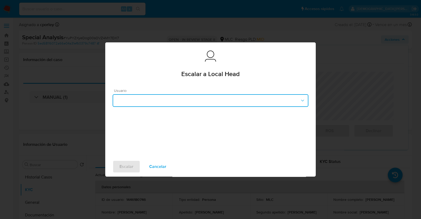
click at [200, 98] on button "button" at bounding box center [211, 100] width 196 height 13
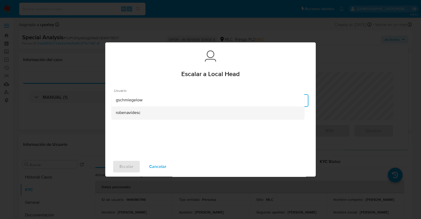
click at [138, 113] on span "robenavidesc" at bounding box center [128, 112] width 25 height 5
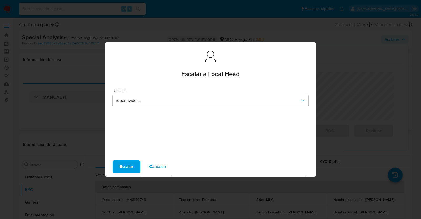
click at [126, 167] on span "Escalar" at bounding box center [126, 167] width 14 height 12
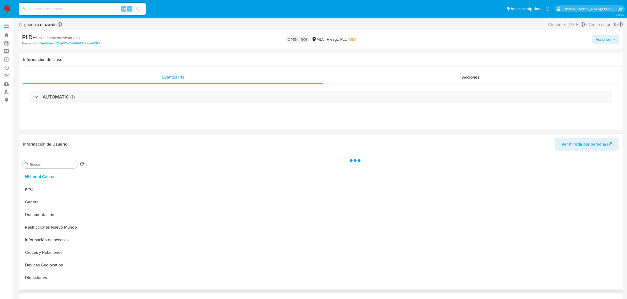
select select "10"
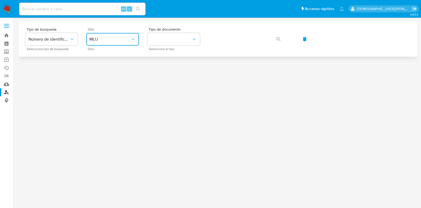
click at [105, 38] on span "MLU" at bounding box center [109, 39] width 41 height 5
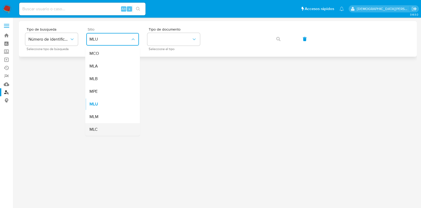
click at [121, 126] on div "MLC" at bounding box center [110, 129] width 43 height 13
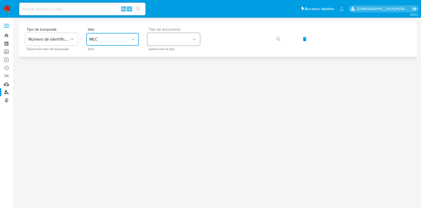
drag, startPoint x: 190, startPoint y: 38, endPoint x: 187, endPoint y: 45, distance: 7.7
click at [190, 37] on button "identificationType" at bounding box center [173, 39] width 53 height 13
click at [188, 56] on div "RUT RUT" at bounding box center [172, 56] width 43 height 18
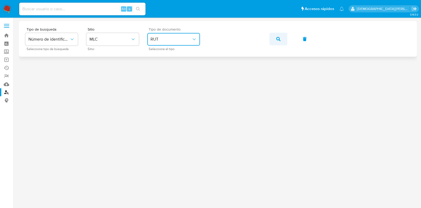
click at [274, 38] on button "button" at bounding box center [278, 39] width 18 height 13
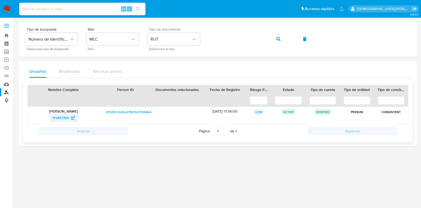
click at [58, 117] on span "173417769" at bounding box center [60, 117] width 17 height 8
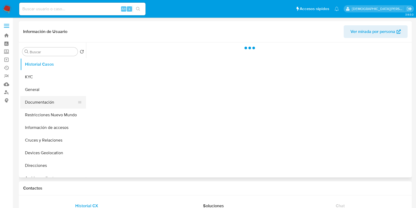
select select "10"
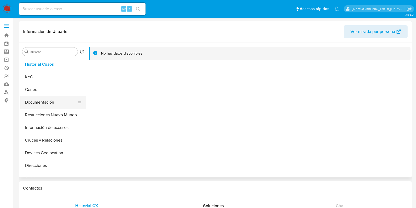
click at [53, 99] on button "Documentación" at bounding box center [51, 102] width 62 height 13
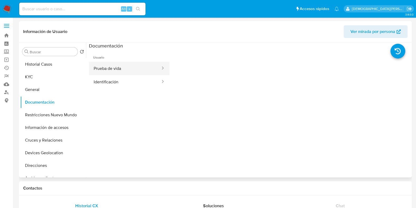
click at [128, 73] on button "Prueba de vida" at bounding box center [125, 68] width 72 height 13
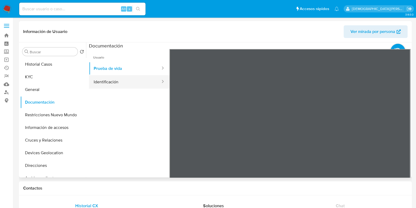
click at [147, 83] on button "Identificación" at bounding box center [125, 81] width 72 height 13
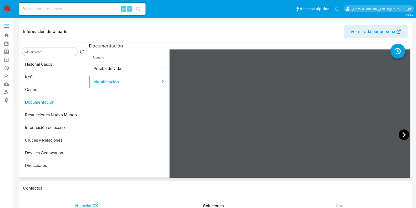
click at [402, 132] on icon at bounding box center [403, 134] width 3 height 5
drag, startPoint x: 63, startPoint y: 81, endPoint x: 0, endPoint y: 76, distance: 63.1
click at [57, 82] on button "KYC" at bounding box center [53, 77] width 66 height 13
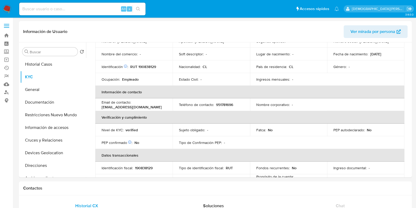
scroll to position [164, 0]
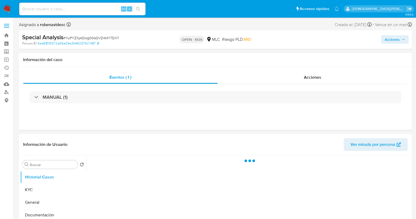
select select "10"
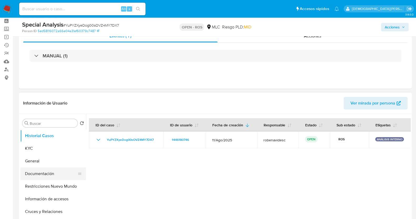
scroll to position [33, 0]
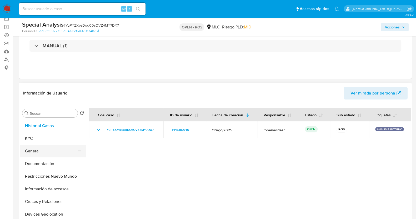
click at [42, 153] on button "General" at bounding box center [51, 151] width 62 height 13
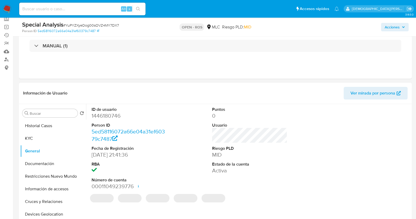
click at [109, 119] on dd "1446180746" at bounding box center [129, 115] width 75 height 7
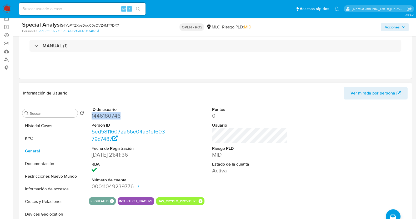
copy dd "1446180746"
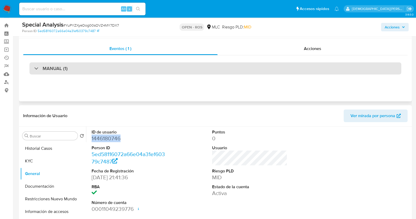
scroll to position [0, 0]
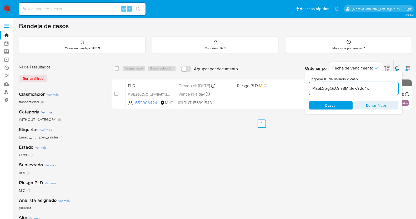
drag, startPoint x: 0, startPoint y: 0, endPoint x: 303, endPoint y: 158, distance: 341.6
click at [277, 186] on div "select-all-cases-checkbox Asignar caso Borrar selección Agrupar por documento O…" at bounding box center [262, 175] width 300 height 231
click at [370, 108] on span "Borrar filtros" at bounding box center [376, 105] width 36 height 7
click at [337, 105] on span "Buscar" at bounding box center [331, 105] width 36 height 7
click at [295, 170] on div "select-all-cases-checkbox Asignar caso Borrar selección Agrupar por documento O…" at bounding box center [262, 175] width 300 height 231
